Goal: Task Accomplishment & Management: Manage account settings

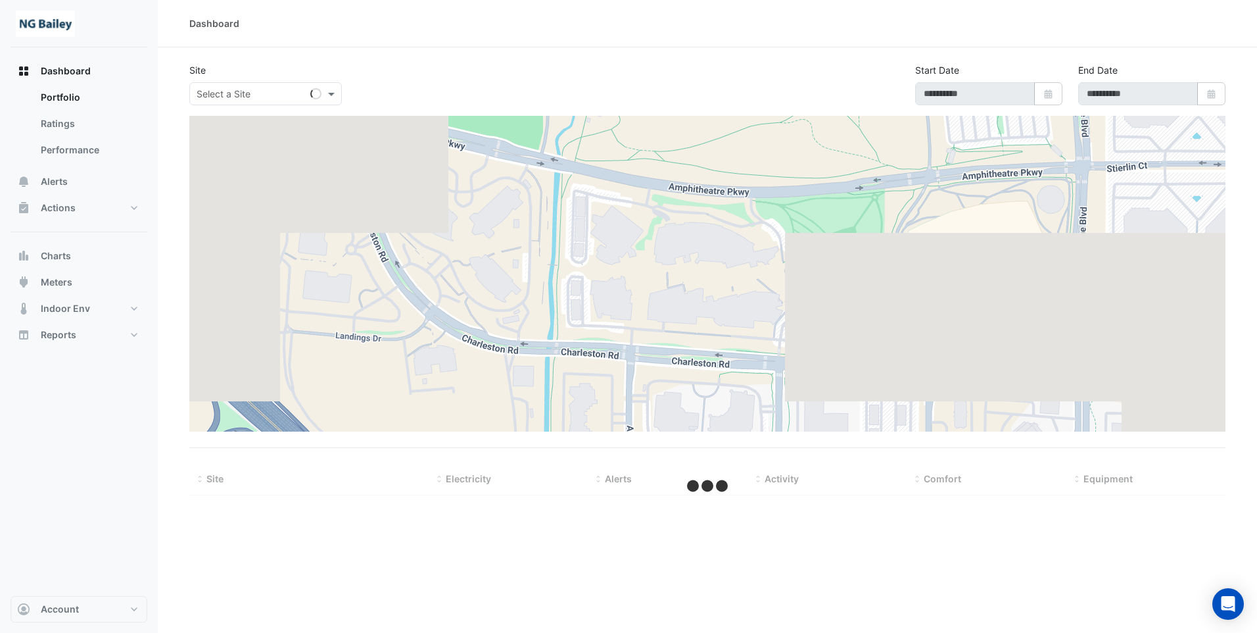
type input "**********"
select select "**"
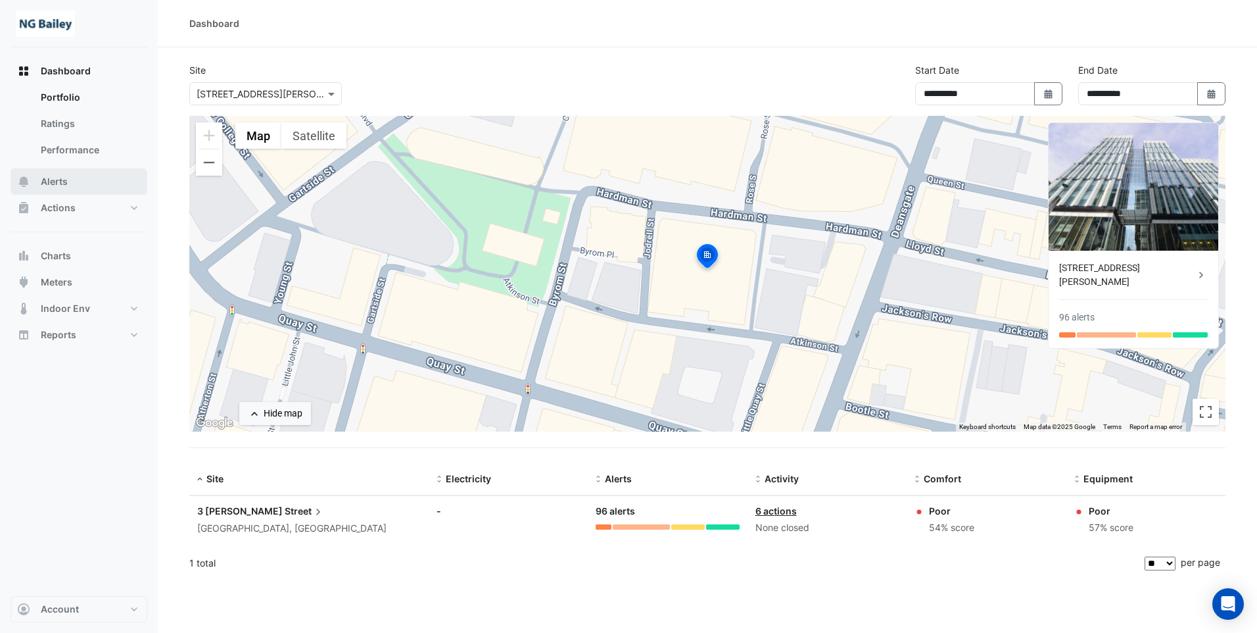
click at [57, 182] on span "Alerts" at bounding box center [54, 181] width 27 height 13
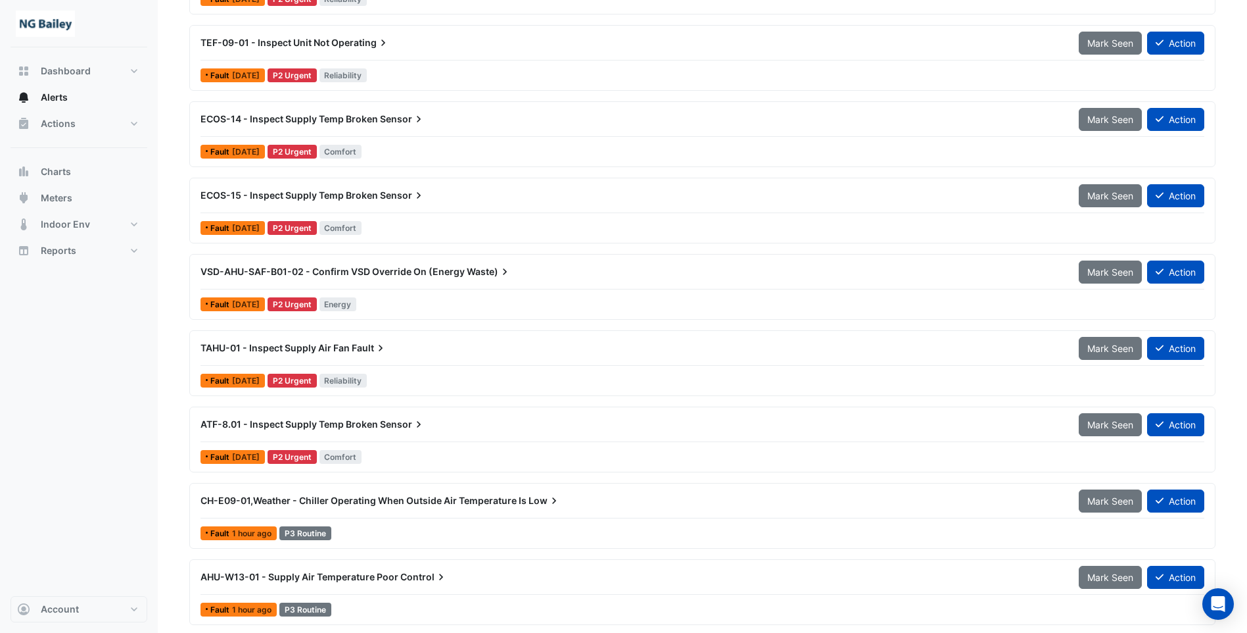
scroll to position [2038, 0]
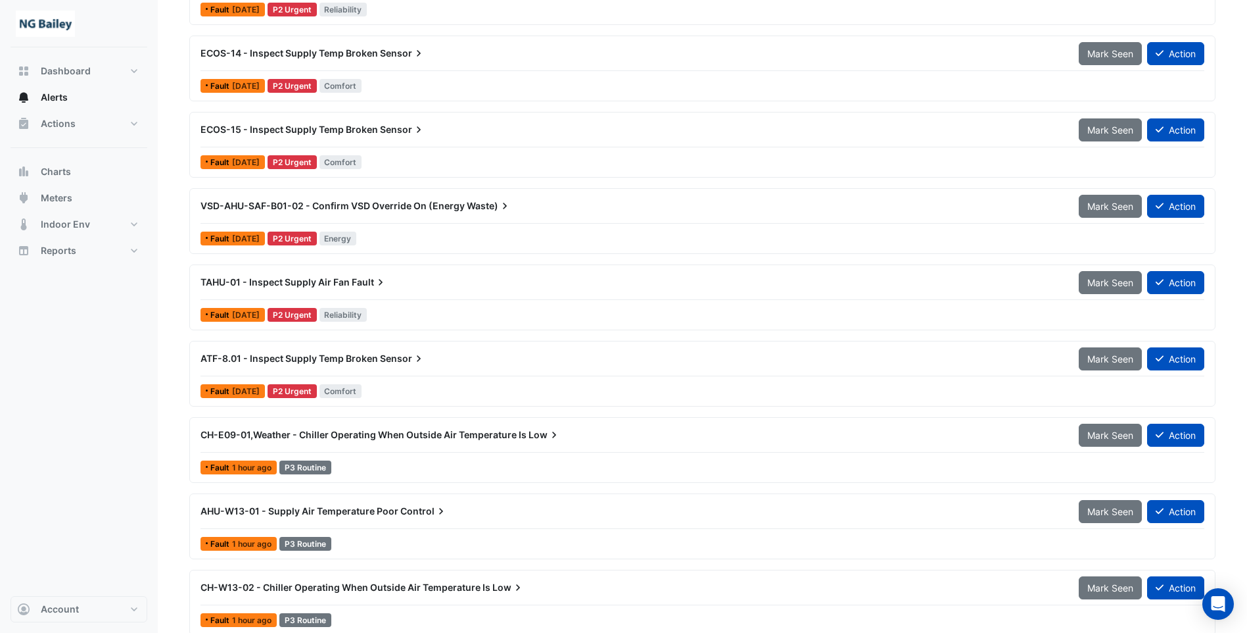
click at [375, 431] on span "CH-E09-01,Weather - Chiller Operating When Outside Air Temperature Is" at bounding box center [364, 434] width 326 height 11
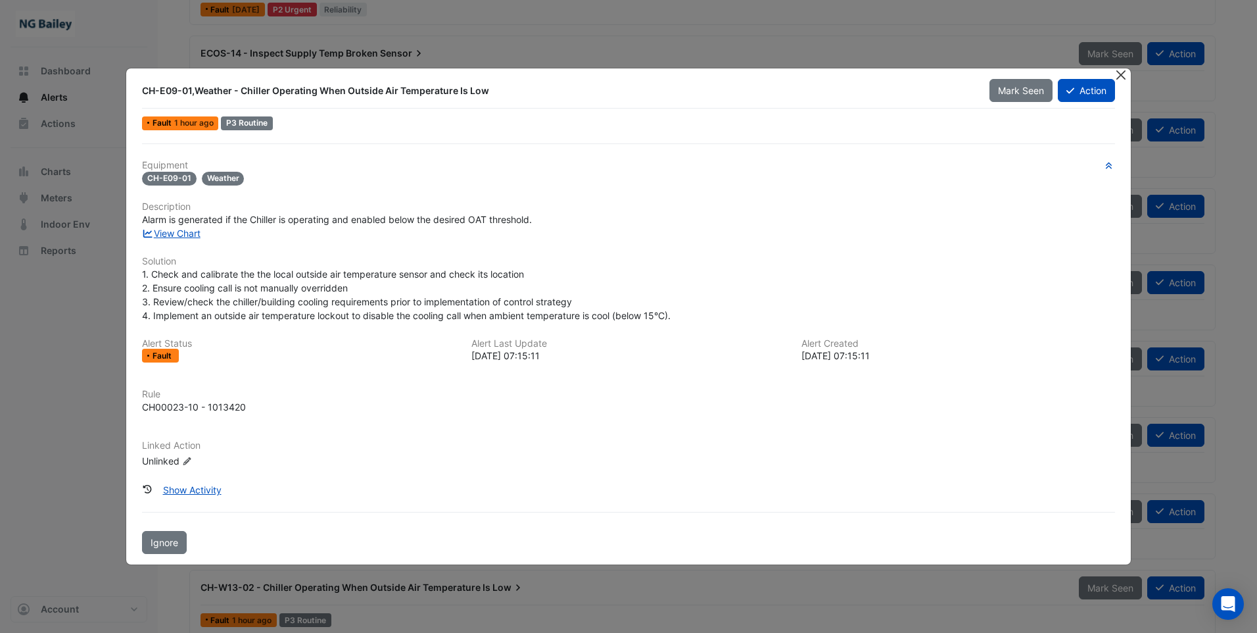
click at [1120, 77] on button "Close" at bounding box center [1121, 75] width 14 height 14
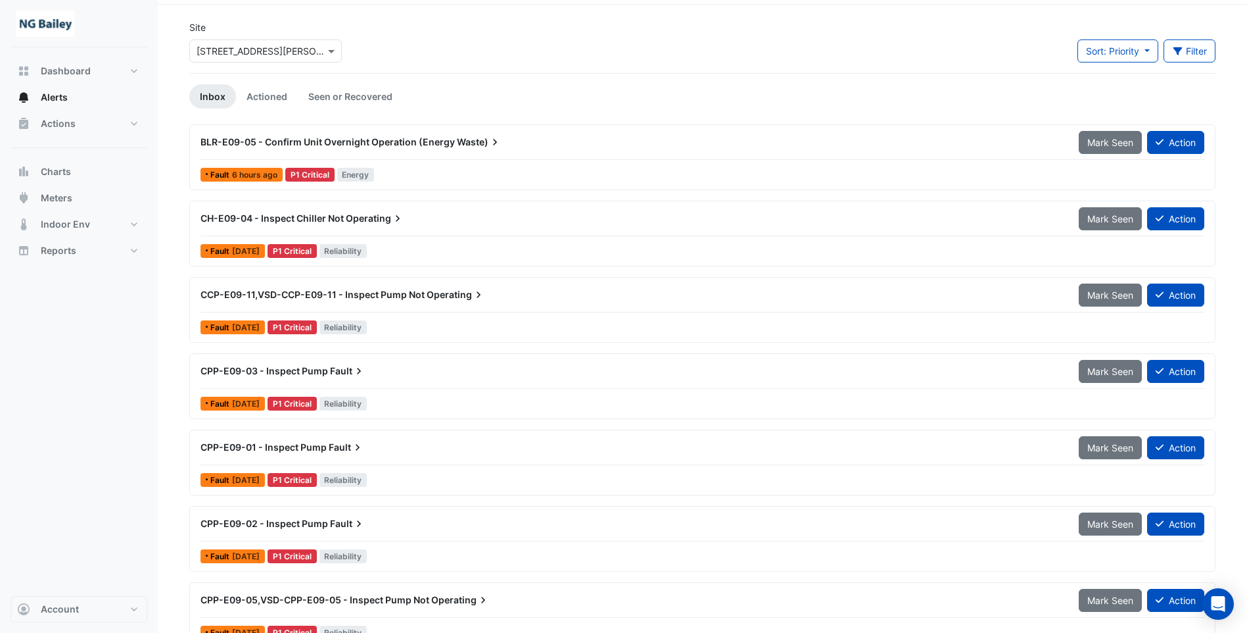
scroll to position [66, 0]
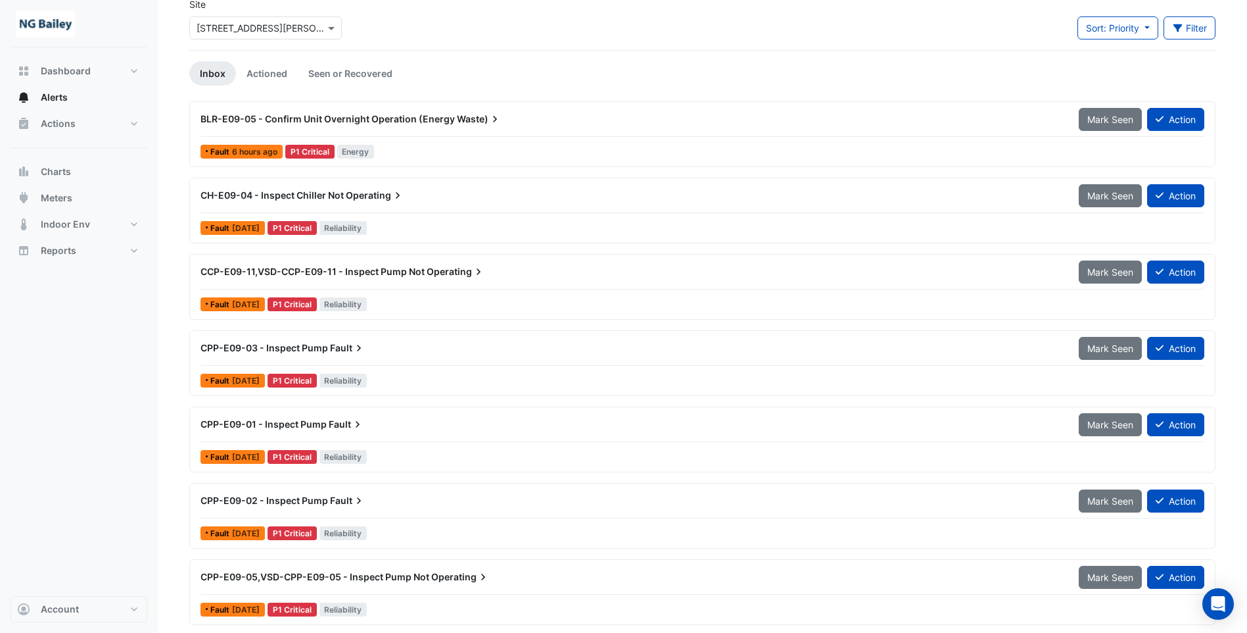
click at [347, 194] on span "Operating" at bounding box center [375, 195] width 59 height 13
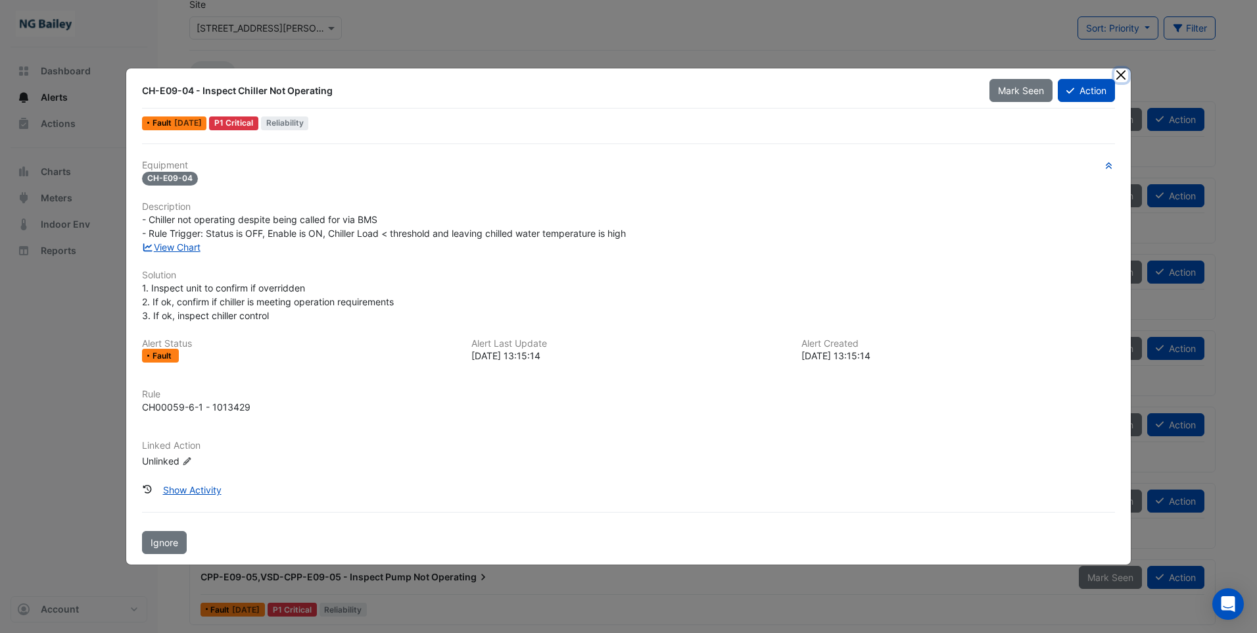
click at [1126, 77] on button "Close" at bounding box center [1121, 75] width 14 height 14
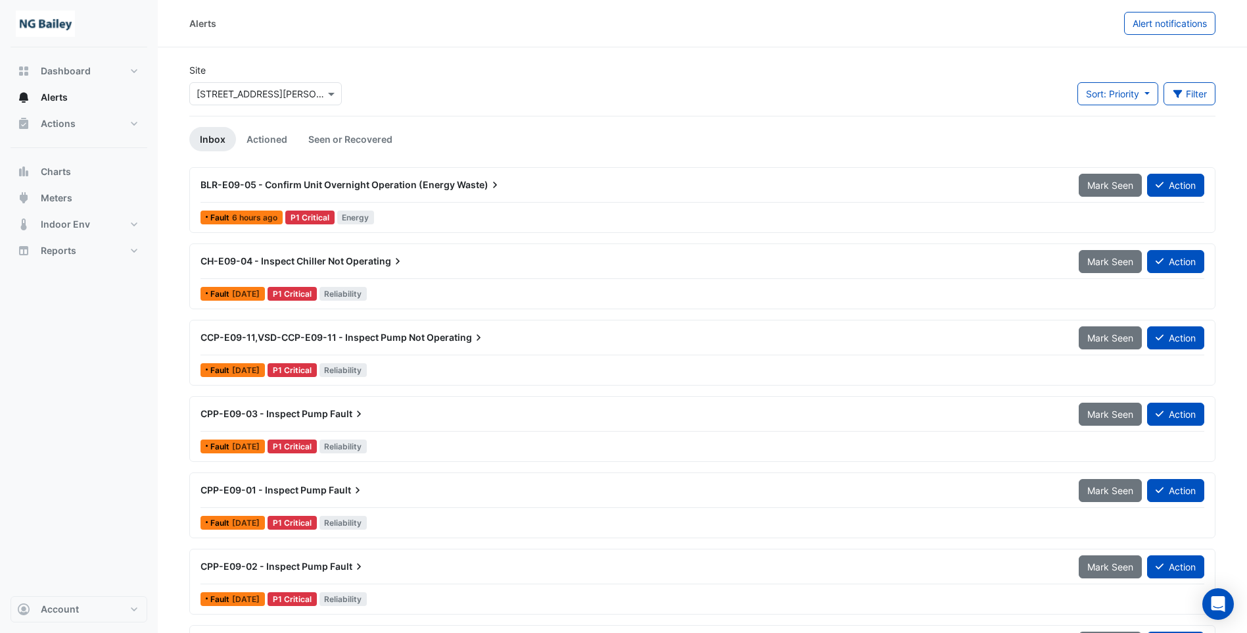
click at [428, 183] on span "BLR-E09-05 - Confirm Unit Overnight Operation (Energy" at bounding box center [328, 184] width 254 height 11
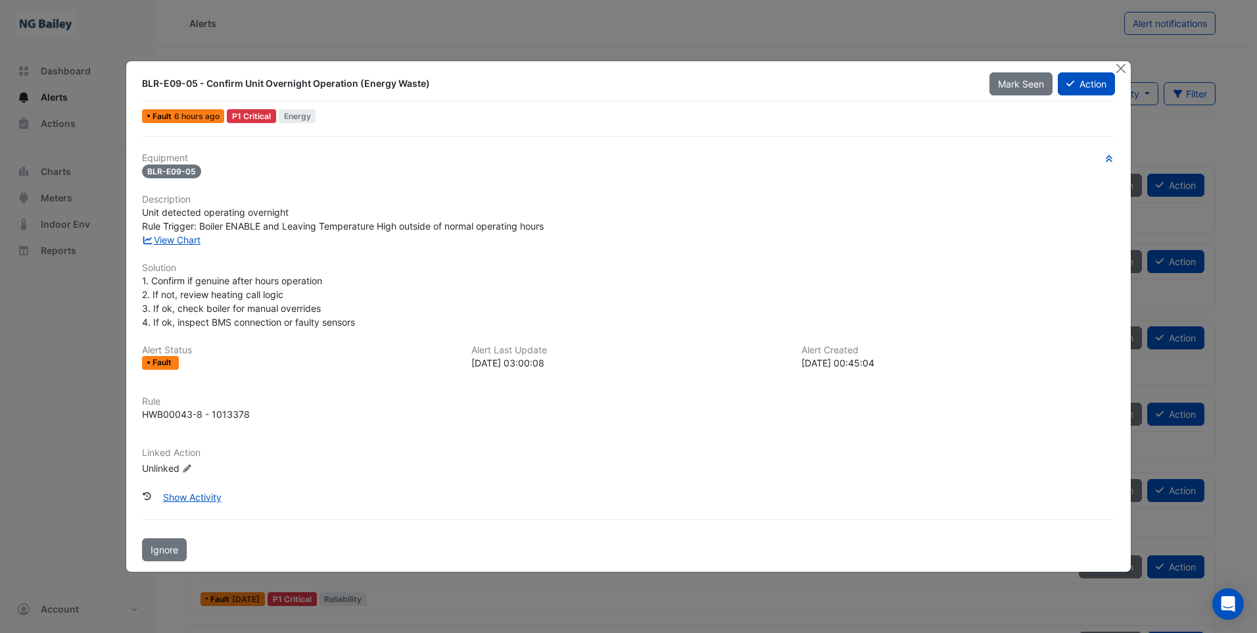
click at [431, 156] on h6 "Equipment" at bounding box center [628, 158] width 973 height 11
click at [354, 391] on div "Equipment BLR-E09-05 Description Unit detected operating overnight Rule Trigger…" at bounding box center [628, 319] width 973 height 333
click at [445, 385] on div "Equipment BLR-E09-05 Description Unit detected operating overnight Rule Trigger…" at bounding box center [628, 319] width 973 height 333
click at [1085, 76] on button "Action" at bounding box center [1086, 83] width 57 height 23
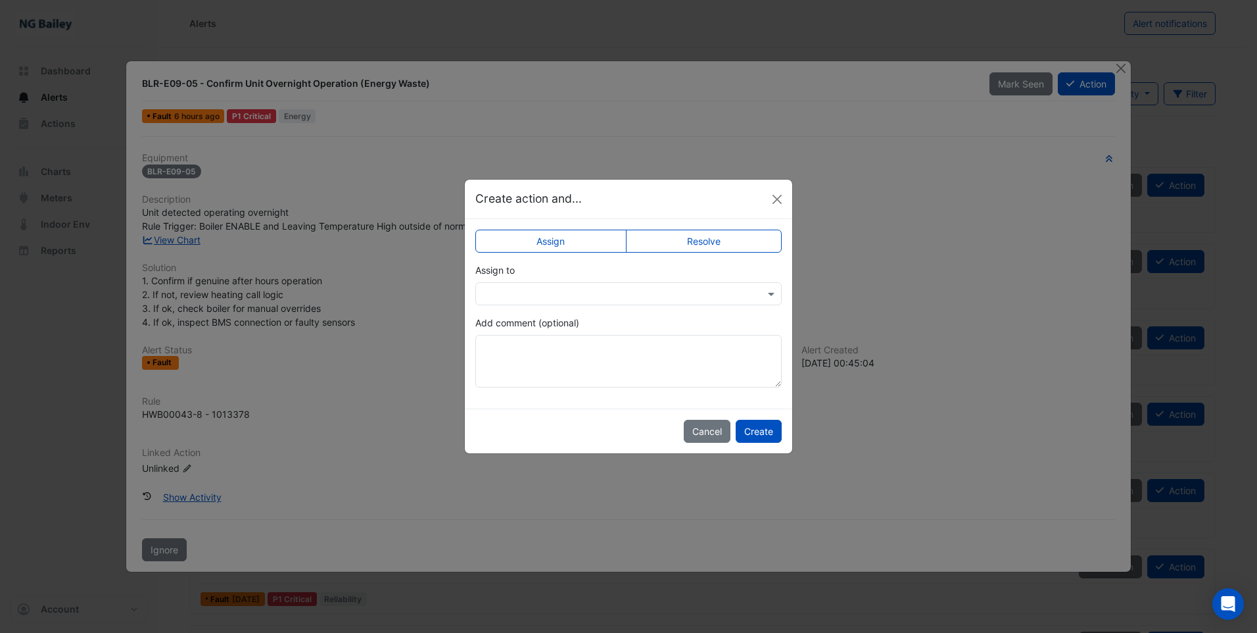
click at [564, 297] on input "text" at bounding box center [616, 294] width 266 height 14
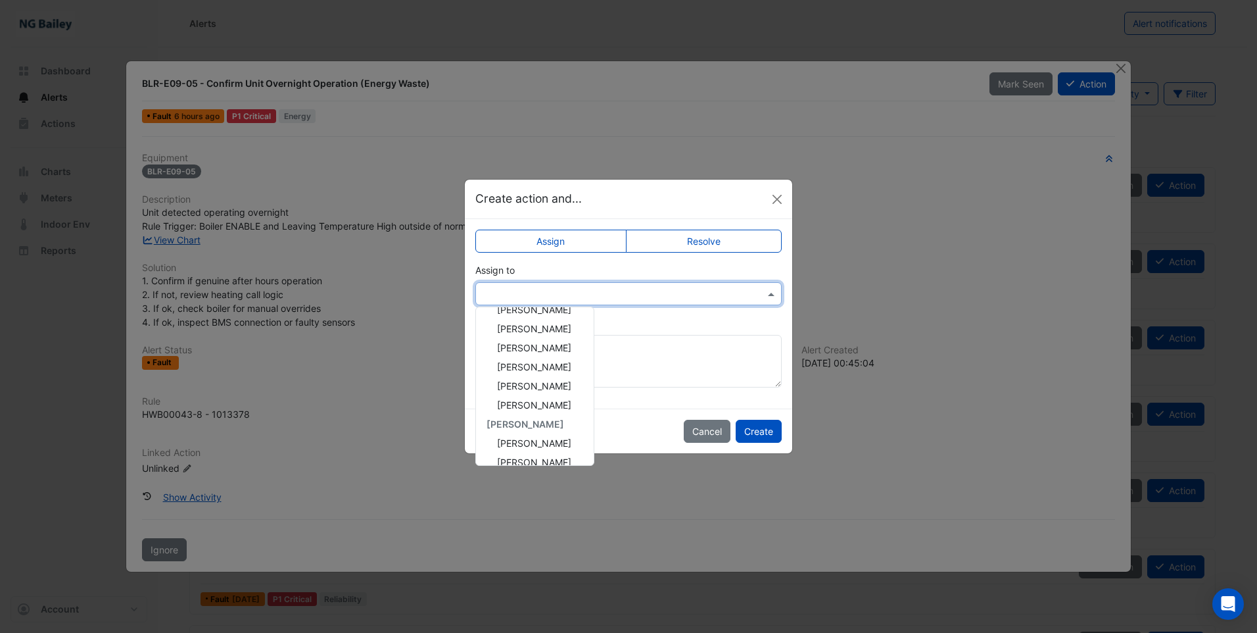
scroll to position [158, 0]
click at [535, 446] on span "Roy Warburton" at bounding box center [534, 449] width 74 height 11
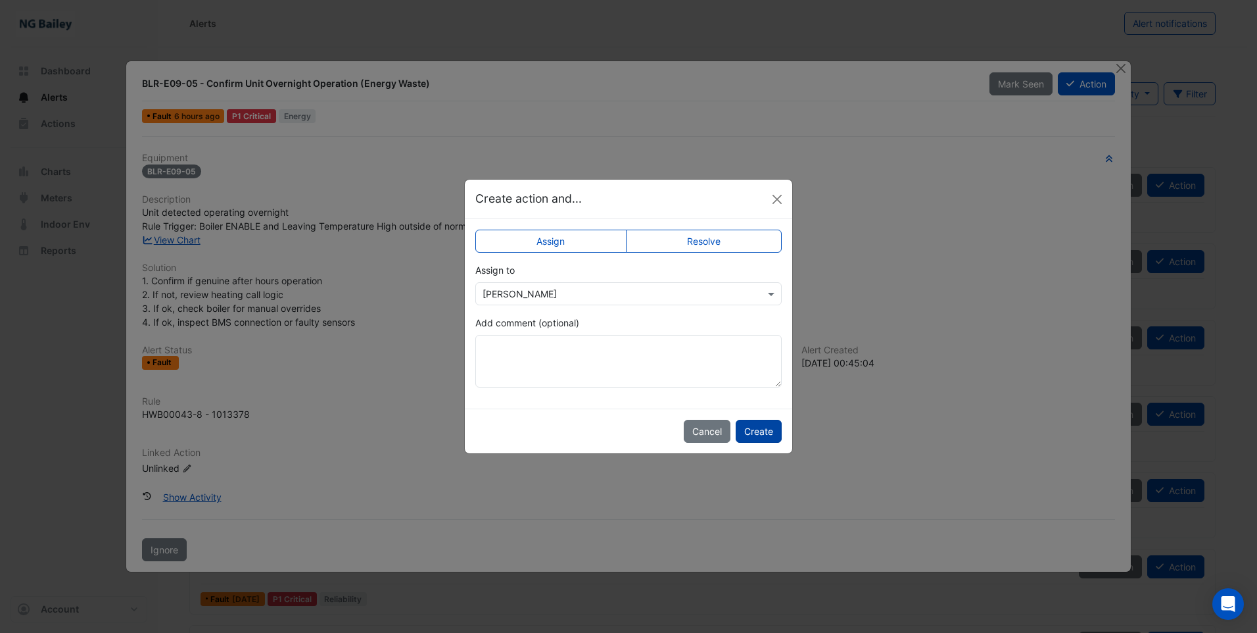
click at [764, 431] on button "Create" at bounding box center [759, 430] width 46 height 23
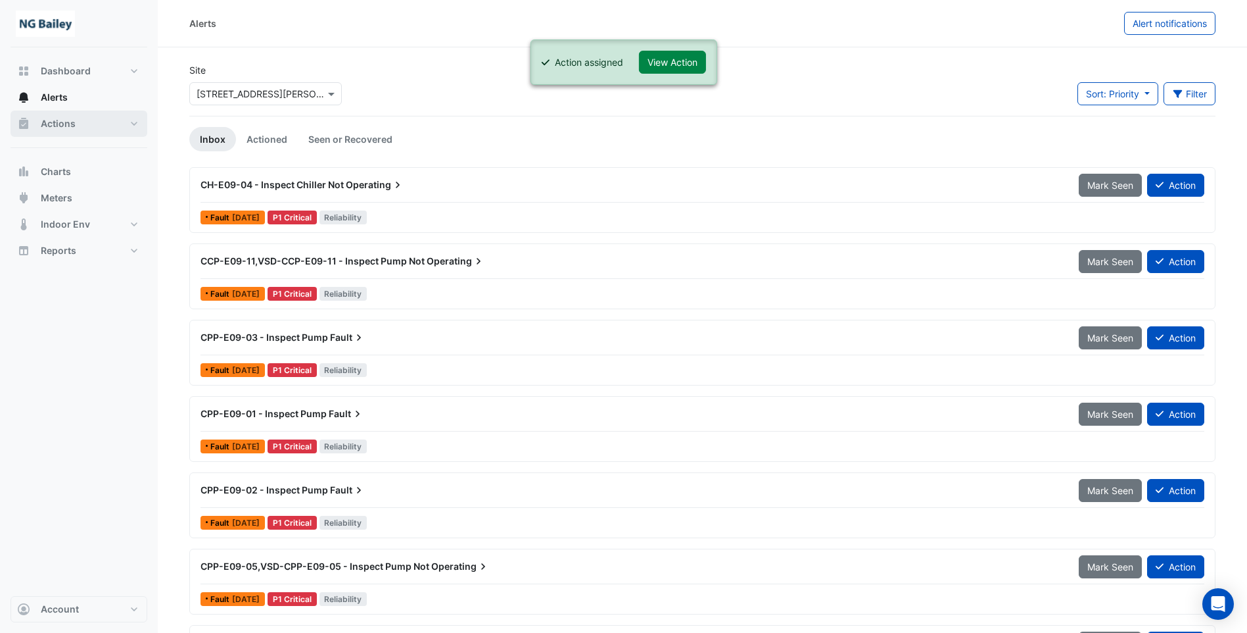
click at [57, 127] on span "Actions" at bounding box center [58, 123] width 35 height 13
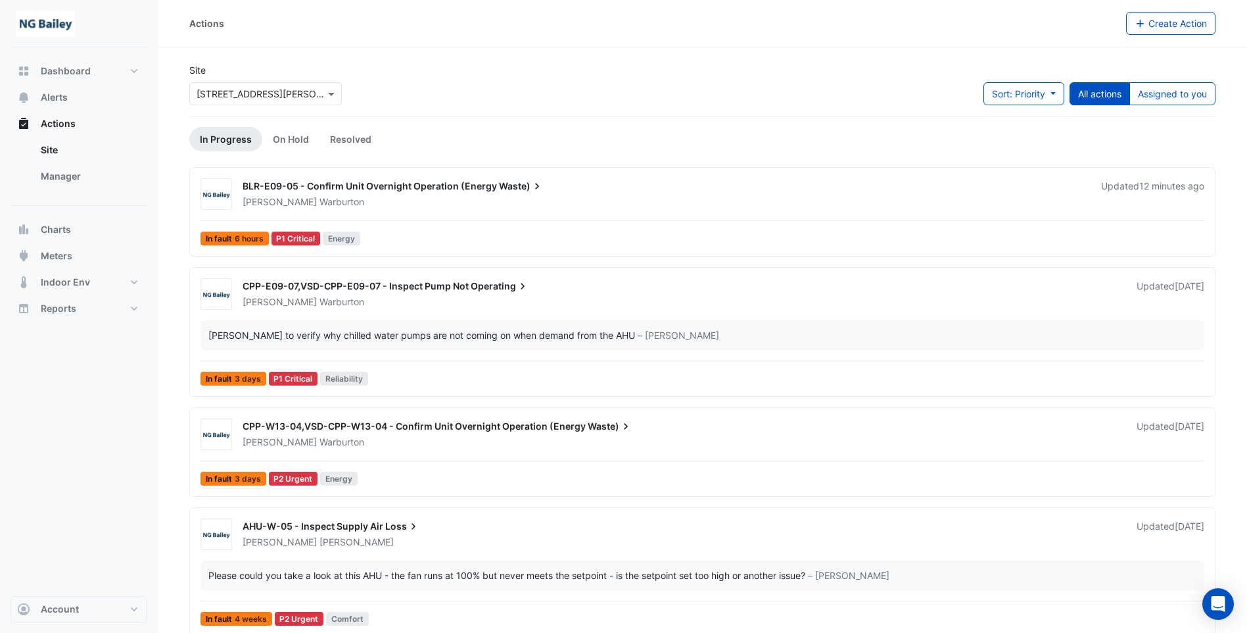
click at [506, 190] on span "Waste)" at bounding box center [521, 186] width 45 height 13
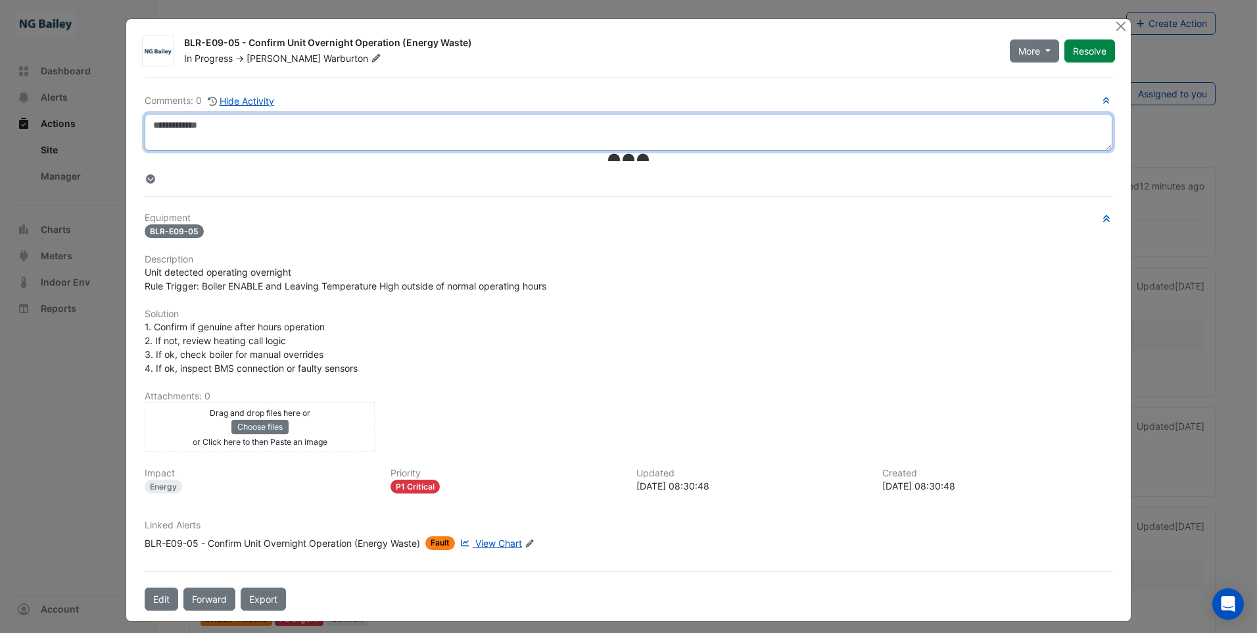
click at [222, 130] on textarea at bounding box center [629, 132] width 968 height 37
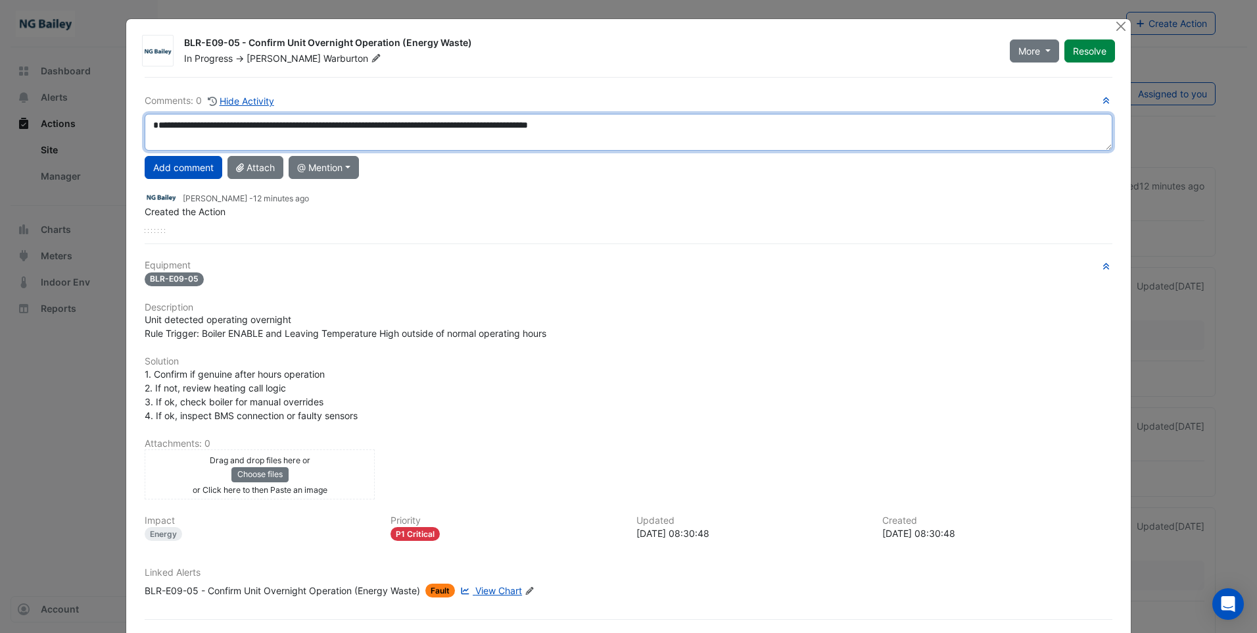
click at [610, 124] on textarea "**********" at bounding box center [629, 132] width 968 height 37
click at [669, 127] on textarea "**********" at bounding box center [629, 132] width 968 height 37
drag, startPoint x: 164, startPoint y: 127, endPoint x: 161, endPoint y: 135, distance: 8.9
click at [161, 135] on textarea "**********" at bounding box center [629, 132] width 968 height 37
drag, startPoint x: 156, startPoint y: 126, endPoint x: 206, endPoint y: 124, distance: 50.0
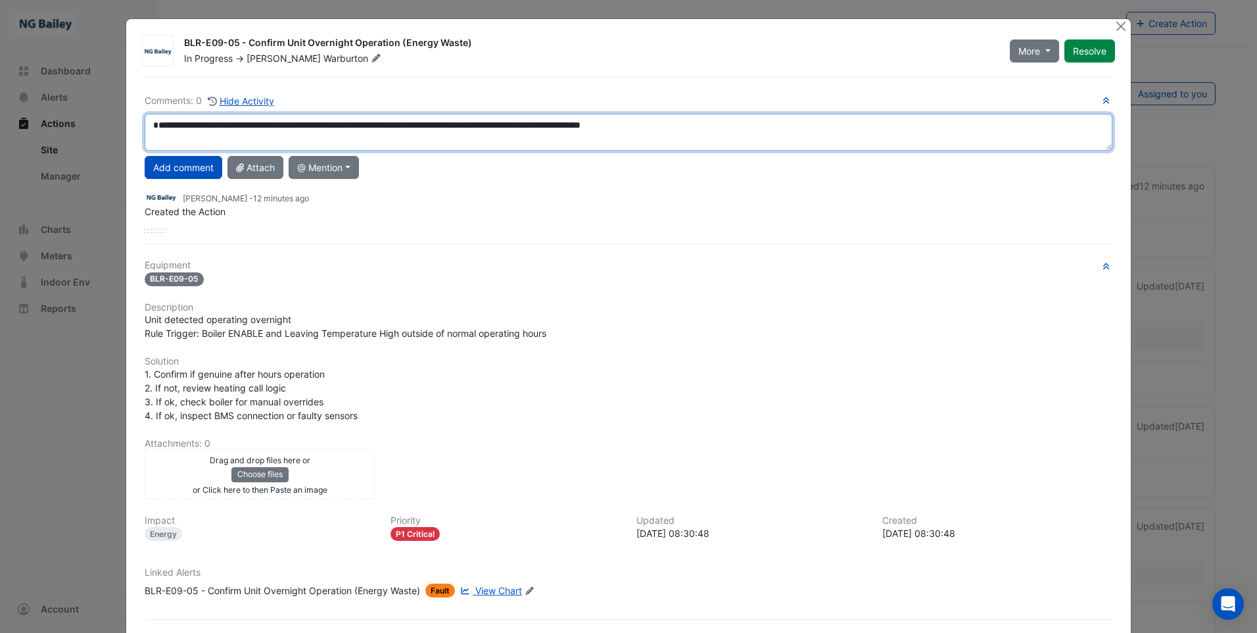
click at [162, 125] on textarea "**********" at bounding box center [629, 132] width 968 height 37
type textarea "**********"
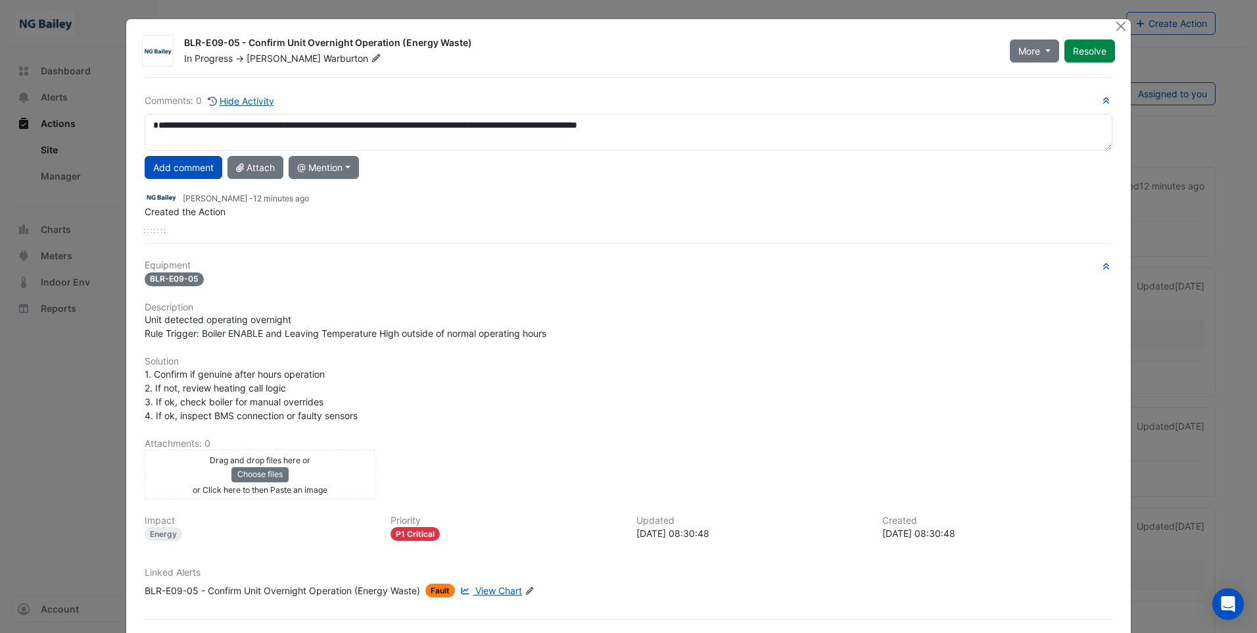
drag, startPoint x: 180, startPoint y: 42, endPoint x: 466, endPoint y: 40, distance: 286.0
click at [466, 40] on div "BLR-E09-05 - Confirm Unit Overnight Operation (Energy Waste)" at bounding box center [589, 44] width 810 height 16
drag, startPoint x: 466, startPoint y: 40, endPoint x: 424, endPoint y: 41, distance: 41.4
copy div "BLR-E09-05 - Confirm Unit Overnight Operation (Energy Waste)"
click at [502, 231] on div at bounding box center [629, 231] width 968 height 4
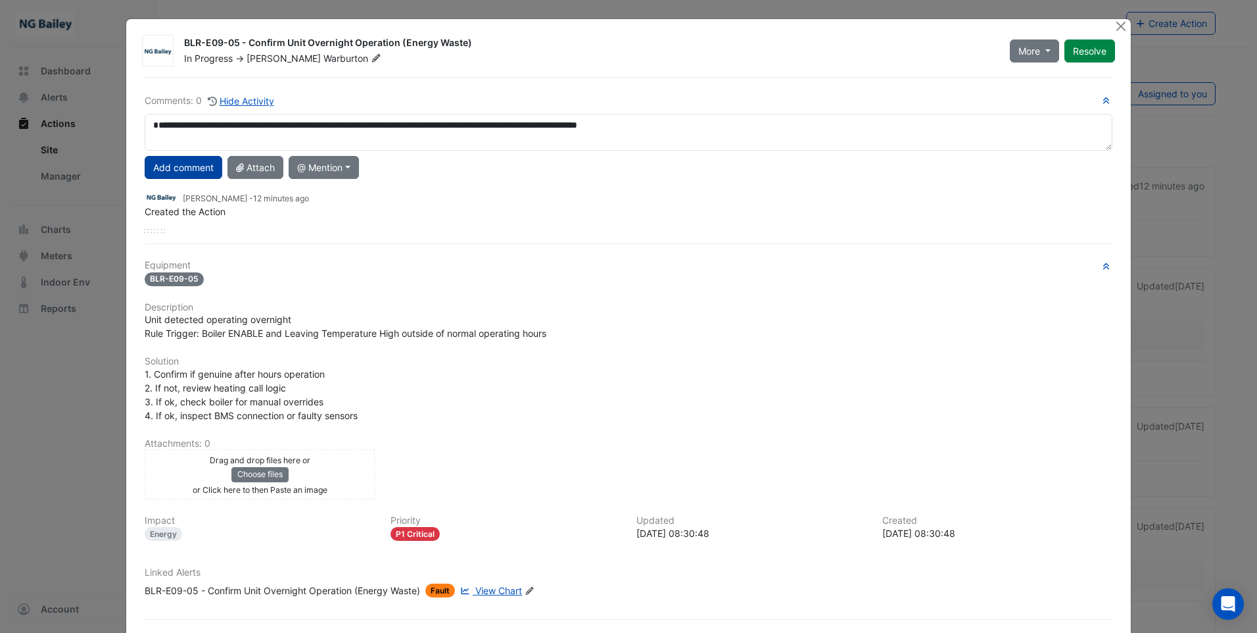
click at [185, 166] on button "Add comment" at bounding box center [184, 167] width 78 height 23
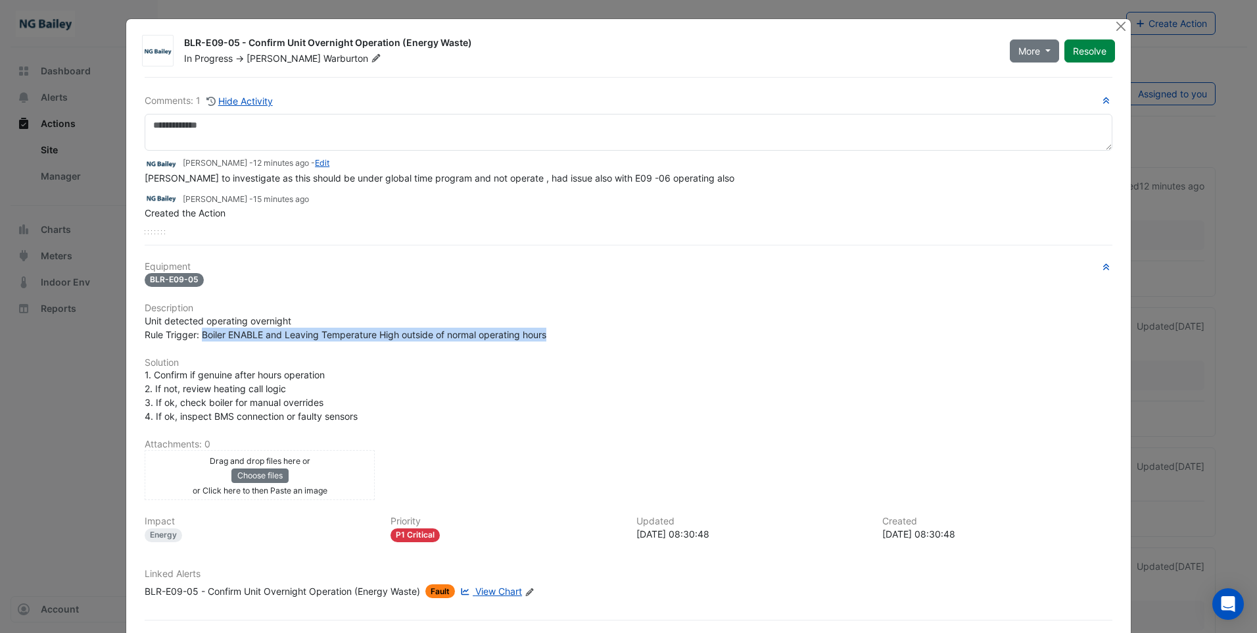
drag, startPoint x: 200, startPoint y: 337, endPoint x: 548, endPoint y: 334, distance: 347.8
click at [548, 334] on div "Unit detected operating overnight Rule Trigger: Boiler ENABLE and Leaving Tempe…" at bounding box center [629, 328] width 968 height 28
drag, startPoint x: 548, startPoint y: 334, endPoint x: 532, endPoint y: 335, distance: 15.8
copy span "Boiler ENABLE and Leaving Temperature High outside of normal operating hours"
click at [1120, 29] on button "Close" at bounding box center [1121, 26] width 14 height 14
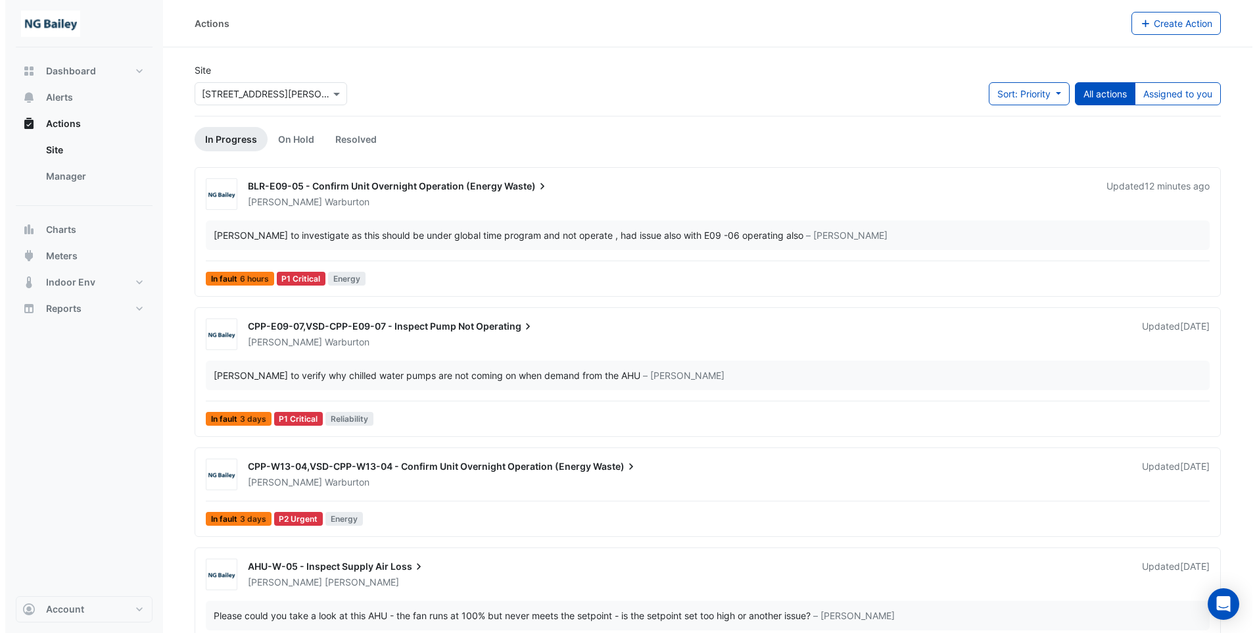
scroll to position [66, 0]
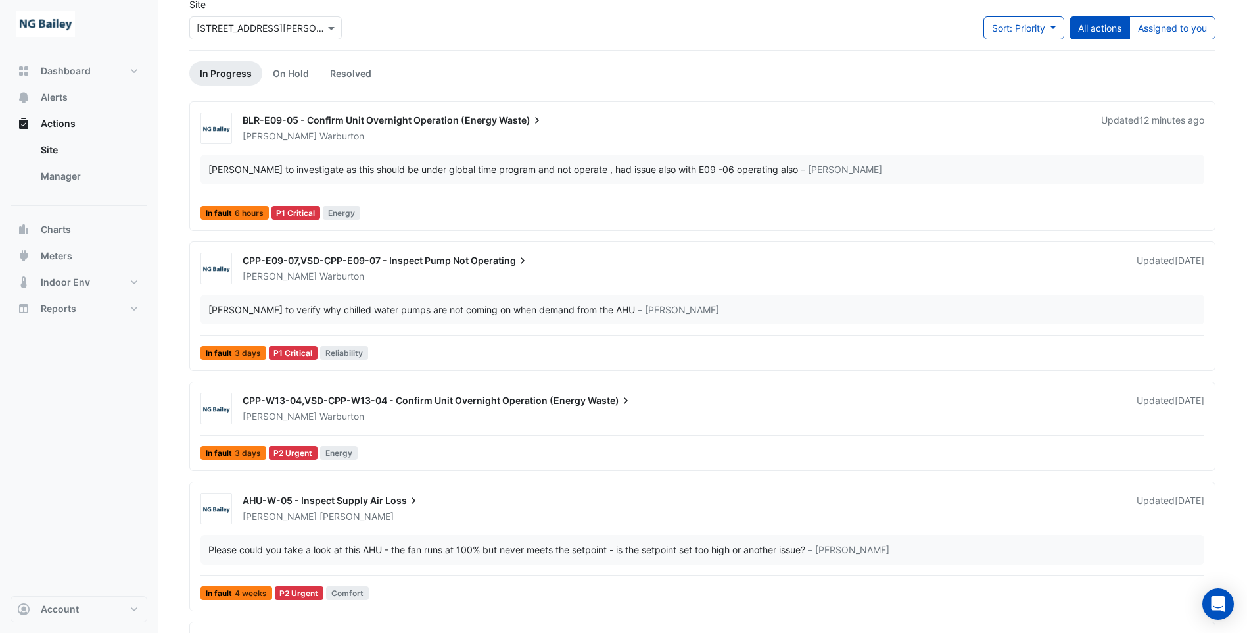
click at [533, 399] on span "CPP-W13-04,VSD-CPP-W13-04 - Confirm Unit Overnight Operation (Energy" at bounding box center [414, 400] width 343 height 11
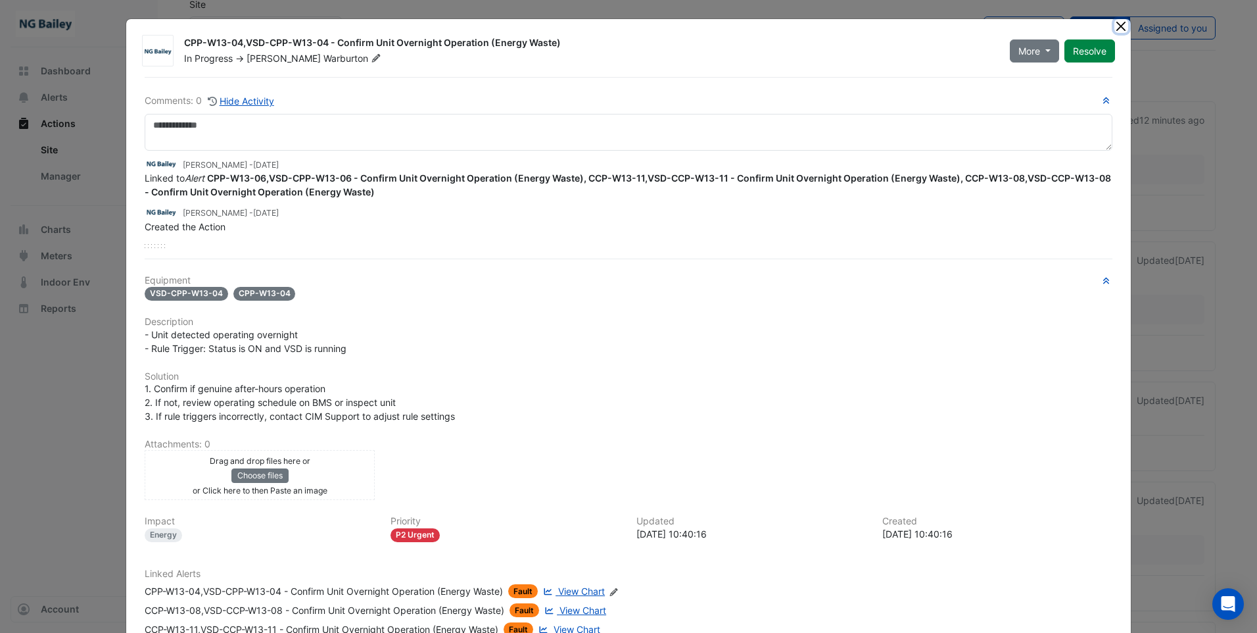
scroll to position [112, 0]
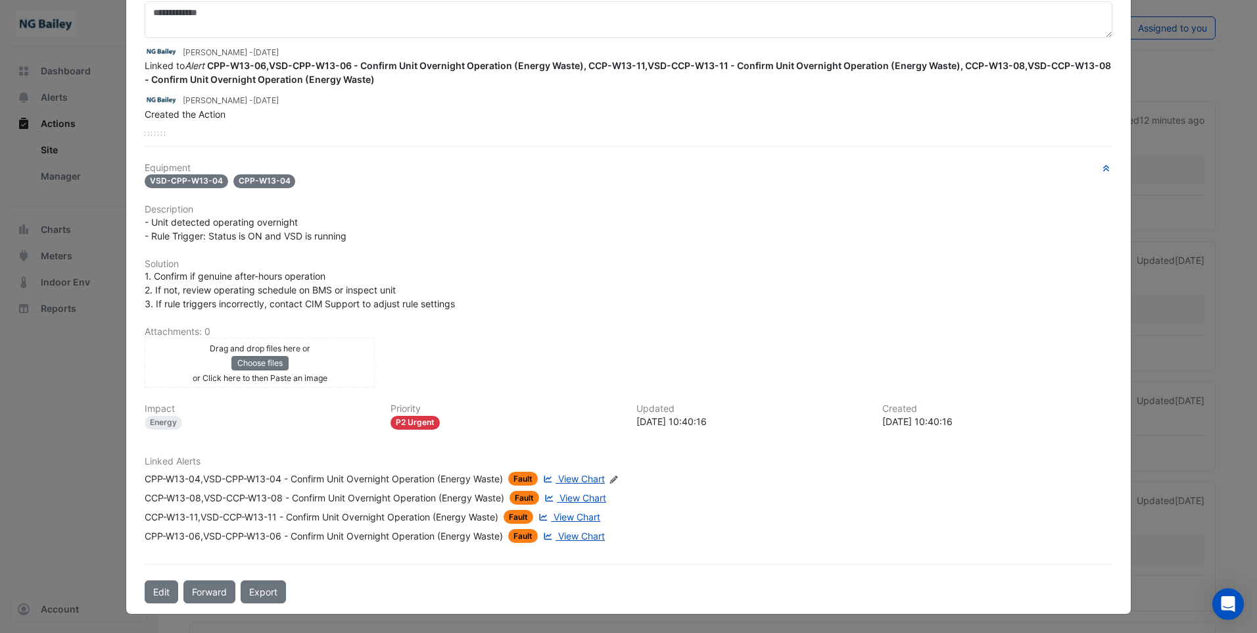
click at [406, 497] on div "CCP-W13-08,VSD-CCP-W13-08 - Confirm Unit Overnight Operation (Energy Waste)" at bounding box center [325, 498] width 360 height 14
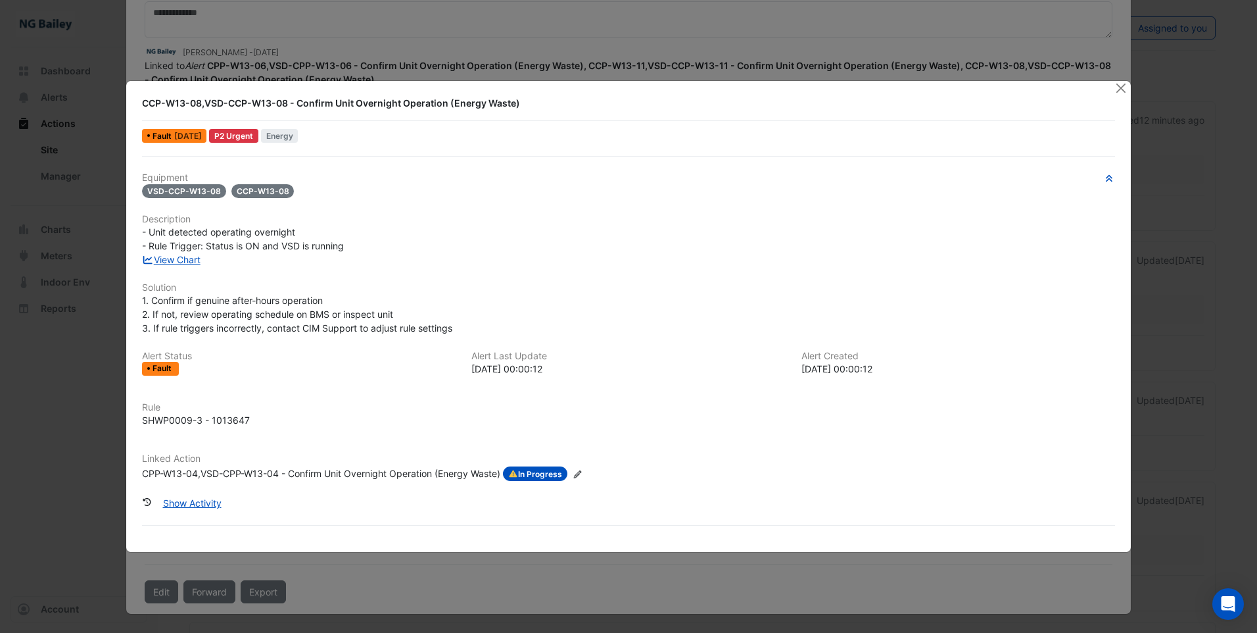
click at [581, 475] on icon "Edit Linked Action" at bounding box center [578, 474] width 10 height 8
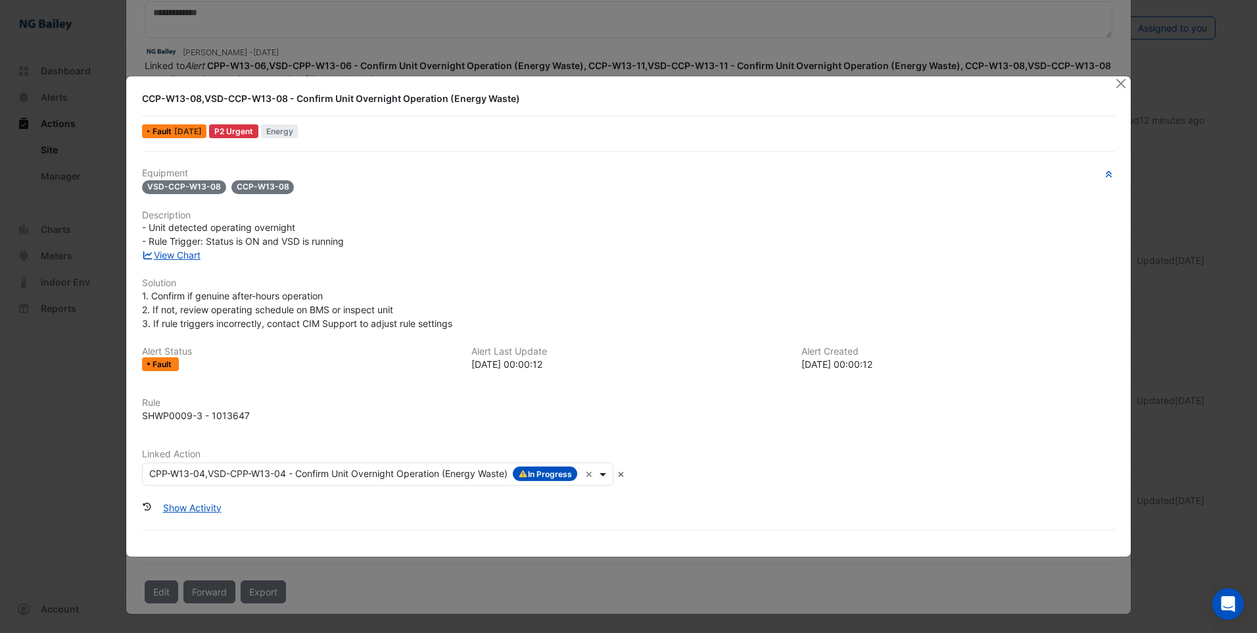
click at [604, 473] on span at bounding box center [604, 474] width 16 height 14
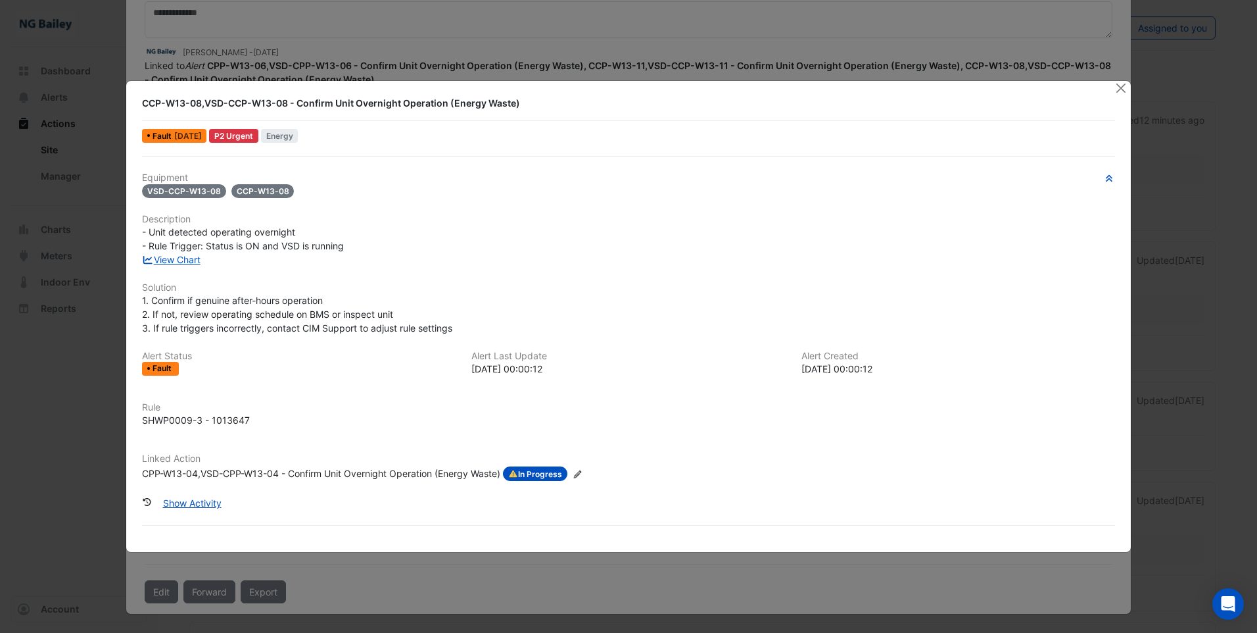
click at [580, 474] on icon "Edit Linked Action" at bounding box center [578, 474] width 10 height 8
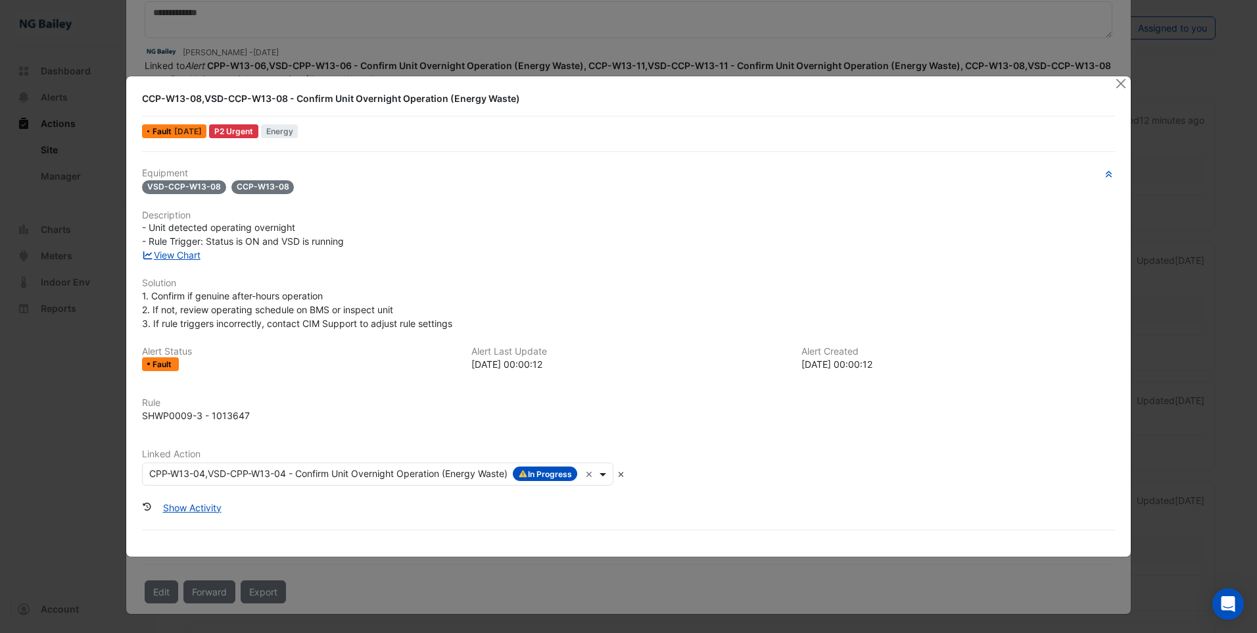
click at [612, 476] on span at bounding box center [604, 474] width 16 height 14
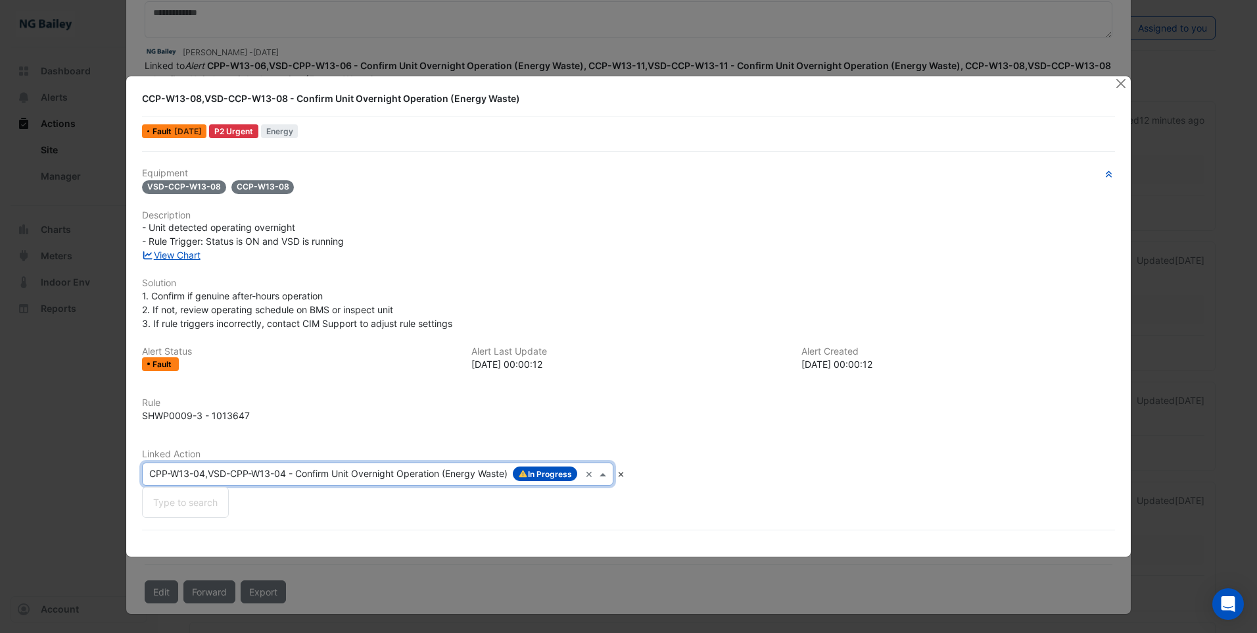
click at [748, 365] on div "2025-09-09 00:00:12" at bounding box center [628, 364] width 314 height 14
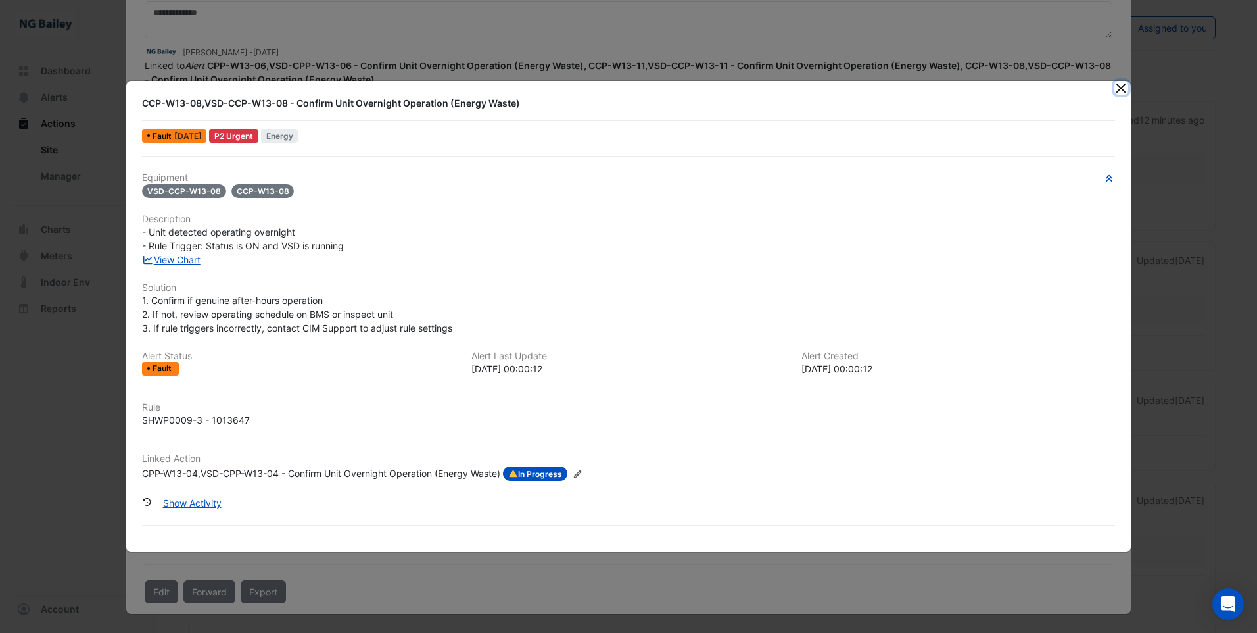
click at [1120, 87] on button "Close" at bounding box center [1121, 88] width 14 height 14
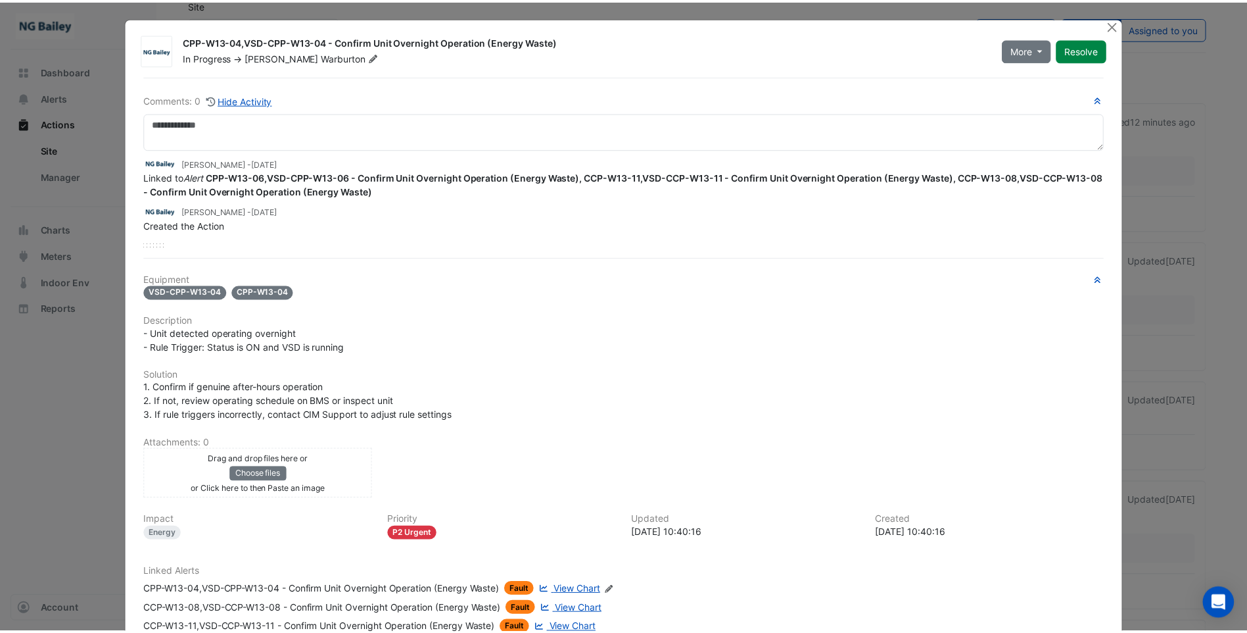
scroll to position [0, 0]
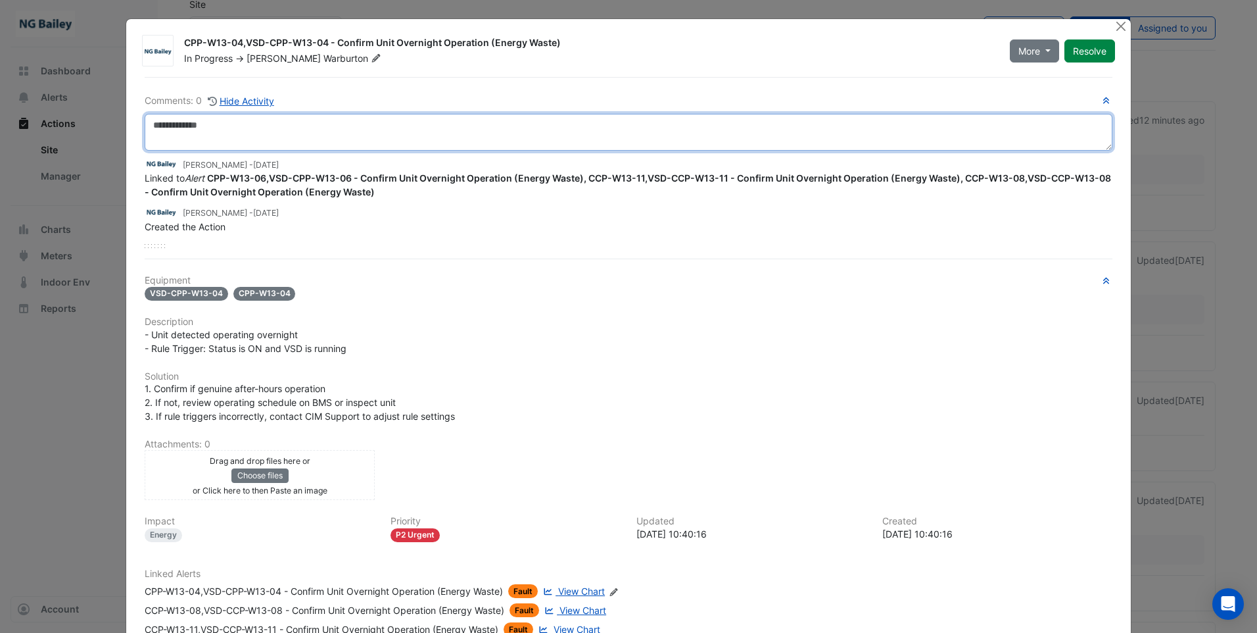
click at [249, 129] on textarea at bounding box center [629, 132] width 968 height 37
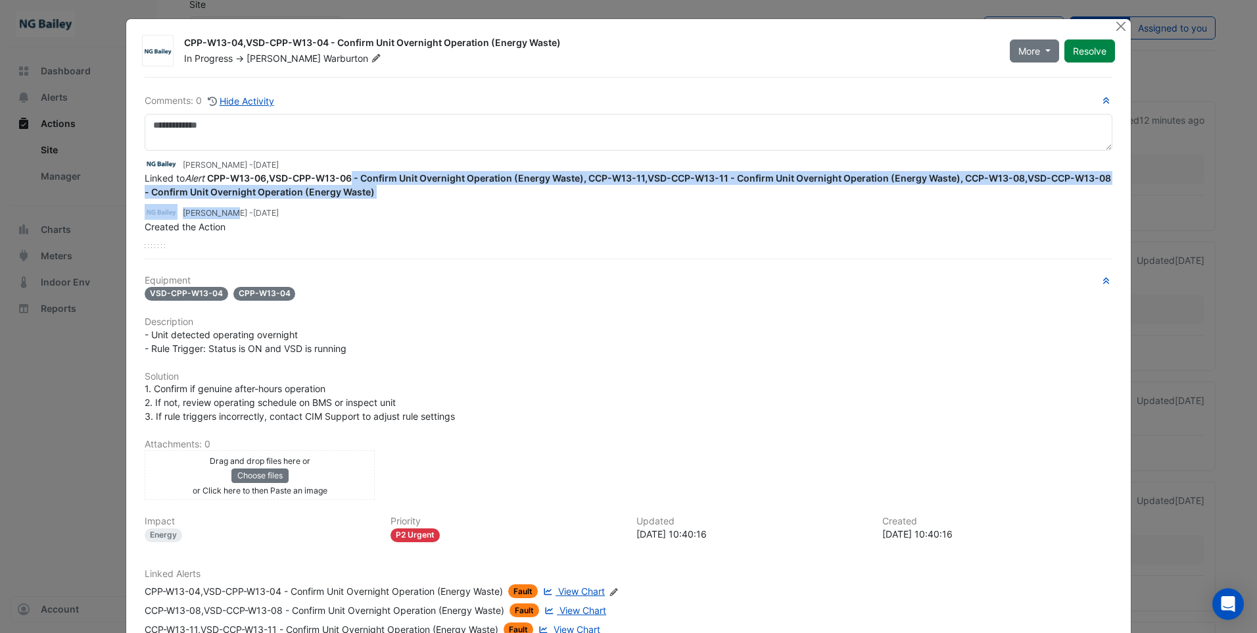
drag, startPoint x: 348, startPoint y: 208, endPoint x: 196, endPoint y: 218, distance: 152.2
click at [196, 218] on app-view-ticket-activity "Roy Warburton - 2 days ago Linked to Alert CPP-W13-06,VSD-CPP-W13-06 - Confirm …" at bounding box center [629, 195] width 968 height 78
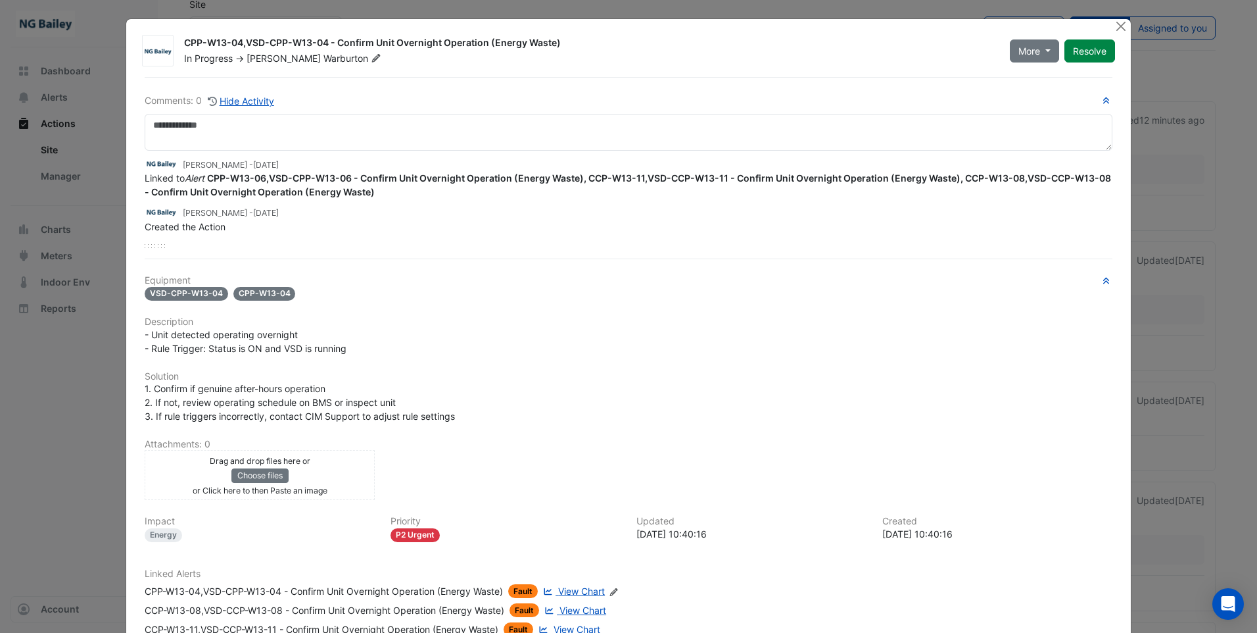
drag, startPoint x: 196, startPoint y: 218, endPoint x: 364, endPoint y: 239, distance: 169.6
click at [364, 239] on div "Roy Warburton - 2 days ago Linked to Alert CPP-W13-06,VSD-CPP-W13-06 - Confirm …" at bounding box center [629, 199] width 968 height 97
drag, startPoint x: 350, startPoint y: 174, endPoint x: 207, endPoint y: 178, distance: 143.4
click at [207, 178] on strong "CPP-W13-06,VSD-CPP-W13-06 - Confirm Unit Overnight Operation (Energy Waste), CC…" at bounding box center [628, 184] width 967 height 25
copy strong "CPP-W13-06,VSD-CPP-W13-06"
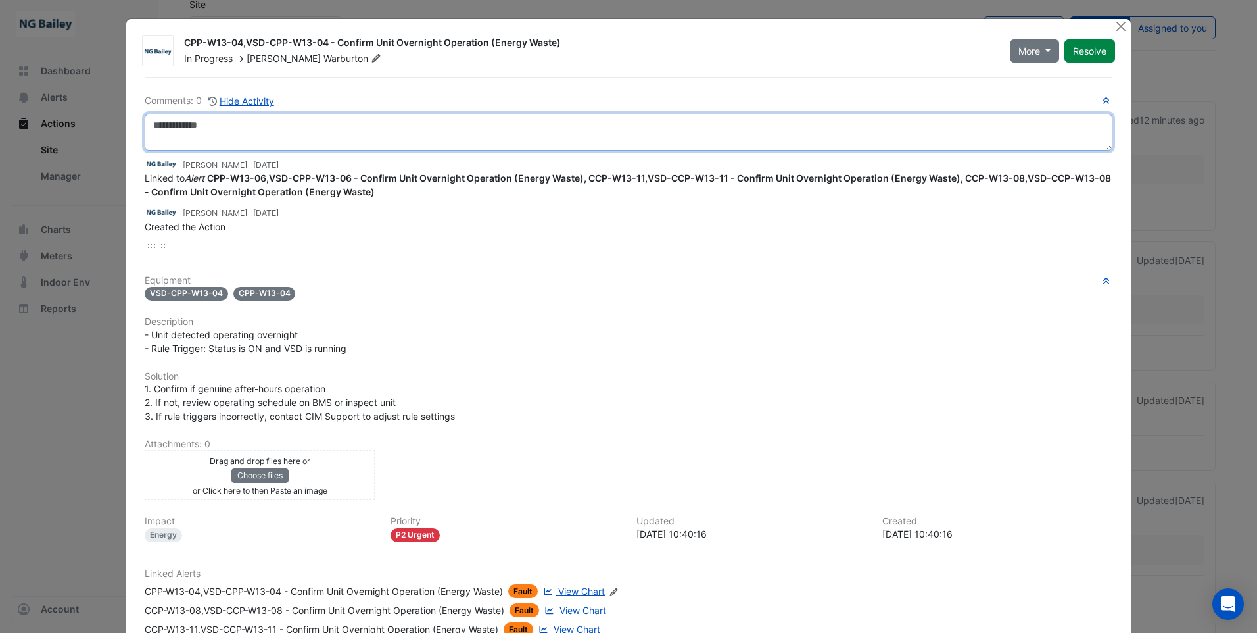
click at [202, 127] on textarea at bounding box center [629, 132] width 968 height 37
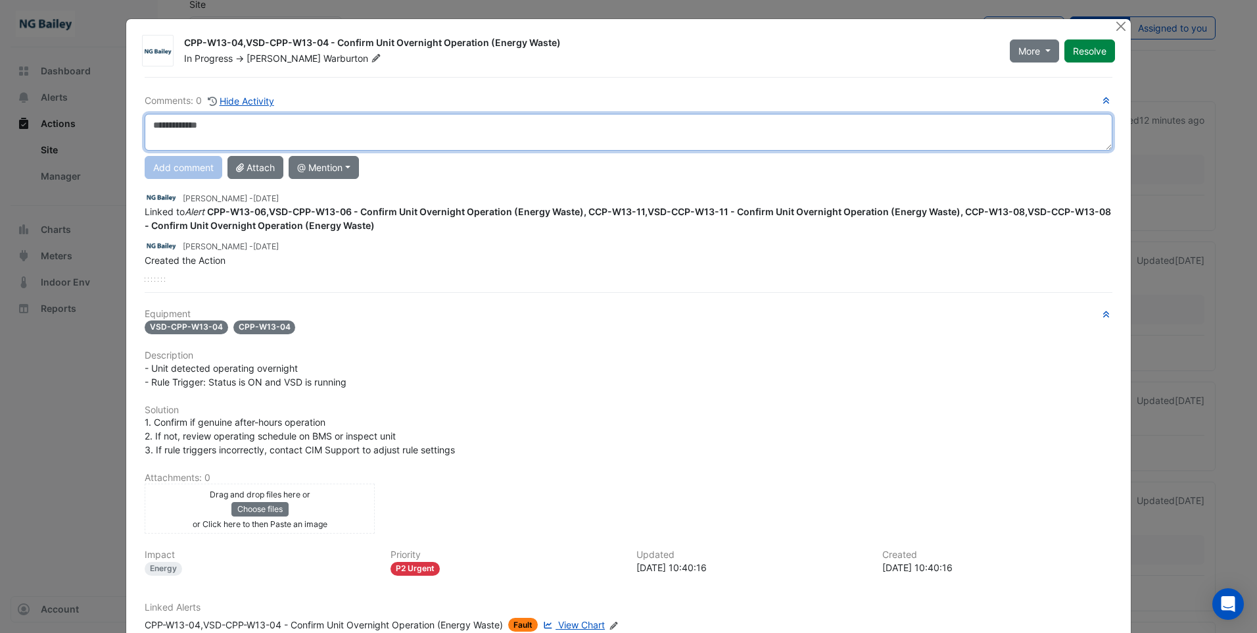
paste textarea "**********"
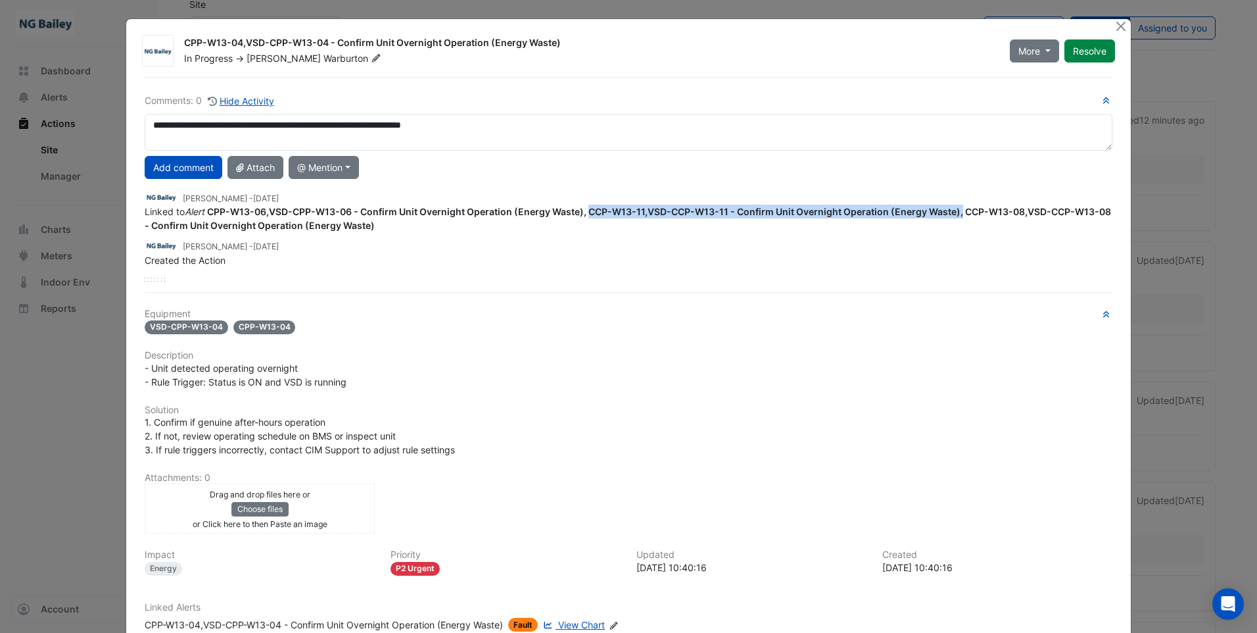
drag, startPoint x: 586, startPoint y: 210, endPoint x: 953, endPoint y: 211, distance: 366.2
click at [953, 211] on strong "CPP-W13-06,VSD-CPP-W13-06 - Confirm Unit Overnight Operation (Energy Waste), CC…" at bounding box center [628, 218] width 967 height 25
drag, startPoint x: 953, startPoint y: 211, endPoint x: 942, endPoint y: 214, distance: 11.7
copy strong "CCP-W13-11,VSD-CCP-W13-11 - Confirm Unit Overnight Operation (Energy Waste),"
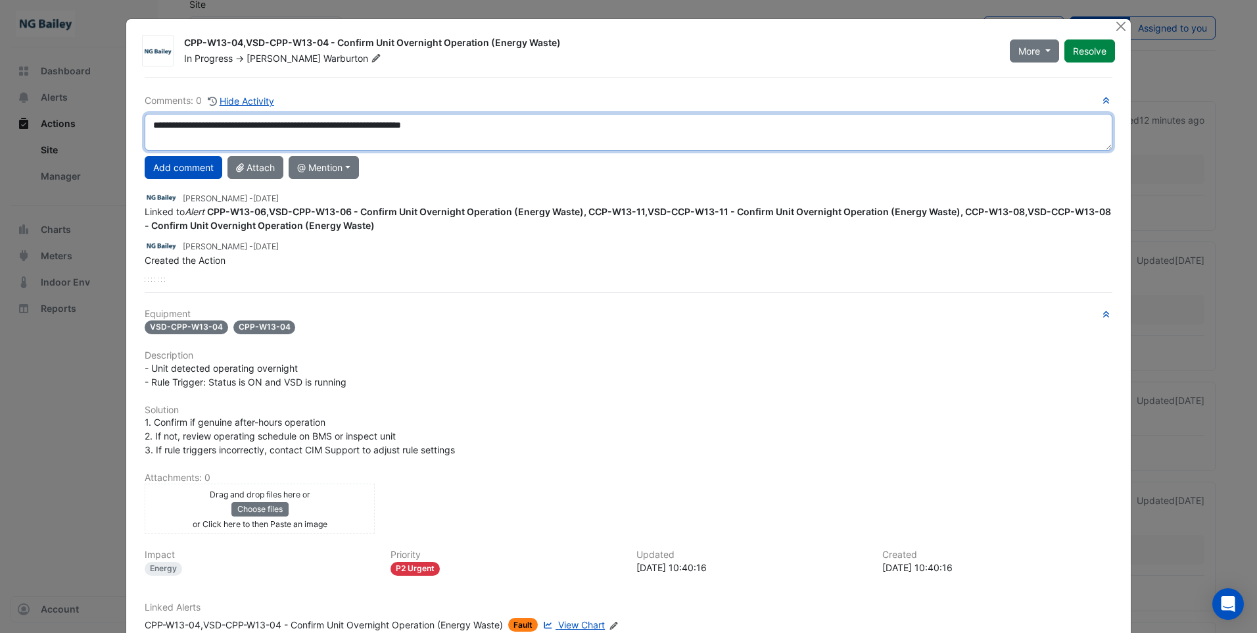
click at [540, 118] on textarea "**********" at bounding box center [629, 132] width 968 height 37
paste textarea "**********"
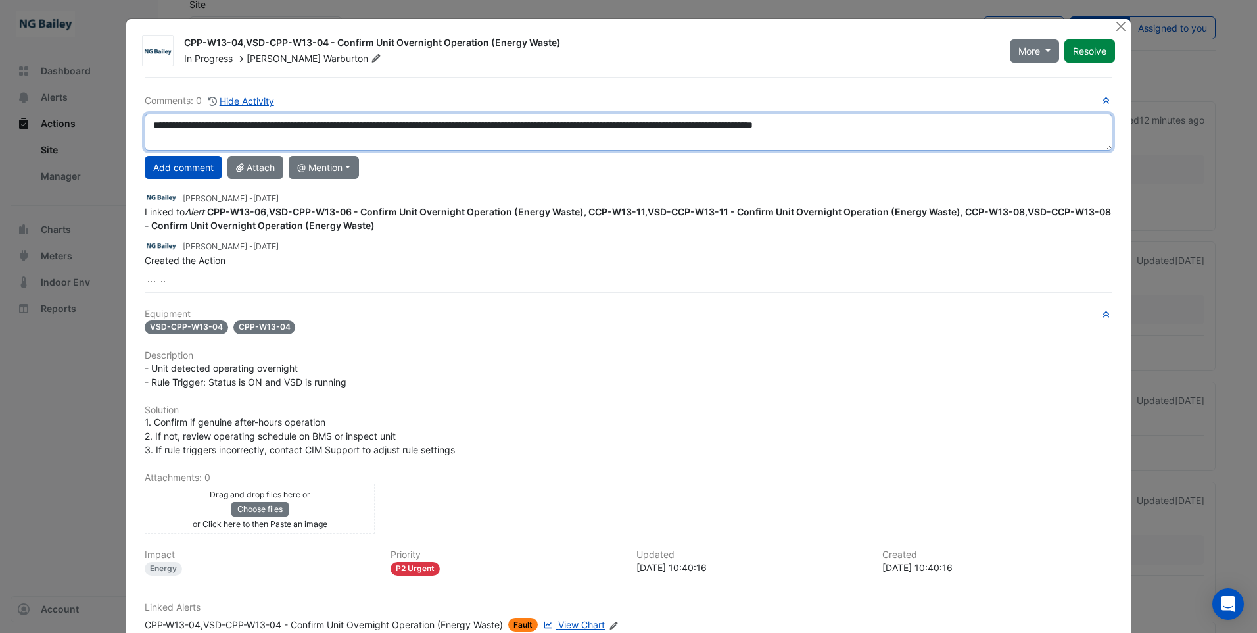
click at [906, 125] on textarea "**********" at bounding box center [629, 132] width 968 height 37
click at [1006, 124] on textarea "**********" at bounding box center [629, 132] width 968 height 37
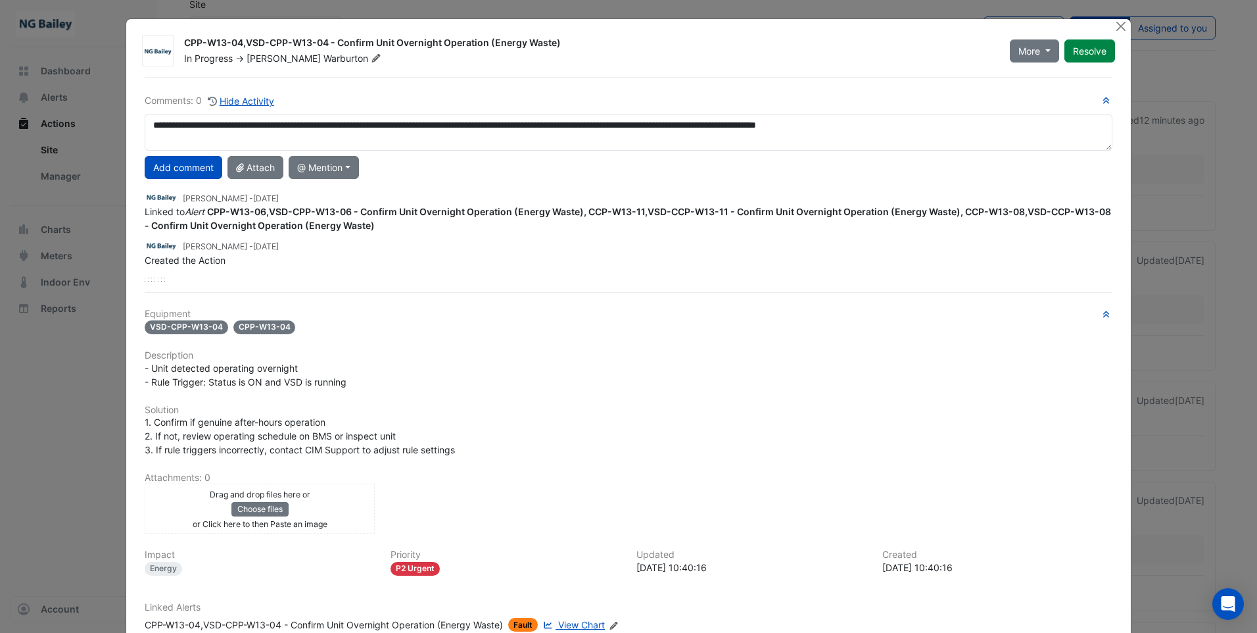
click at [911, 254] on div "Created the Action" at bounding box center [629, 260] width 968 height 14
drag, startPoint x: 732, startPoint y: 210, endPoint x: 1015, endPoint y: 213, distance: 282.7
click at [1015, 213] on strong "CPP-W13-06,VSD-CPP-W13-06 - Confirm Unit Overnight Operation (Energy Waste), CC…" at bounding box center [628, 218] width 967 height 25
drag, startPoint x: 1015, startPoint y: 213, endPoint x: 1001, endPoint y: 210, distance: 13.4
copy strong "Confirm Unit Overnight Operation (Energy Waste), CCP-W13-08"
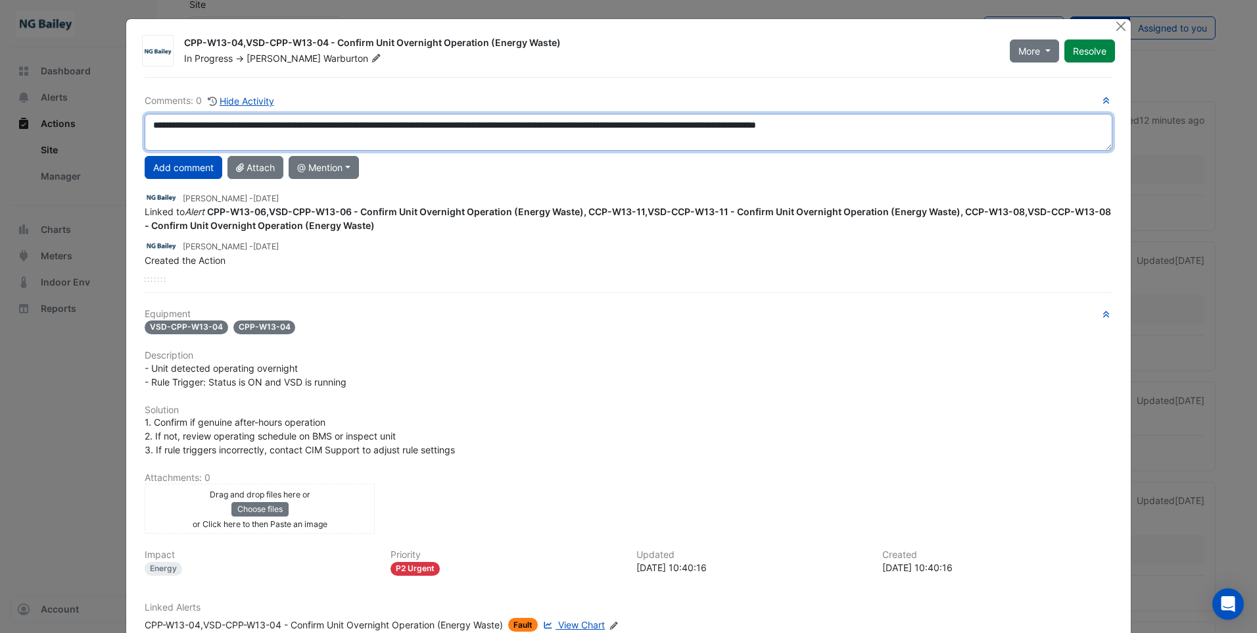
click at [1006, 123] on textarea "**********" at bounding box center [629, 132] width 968 height 37
paste textarea "**********"
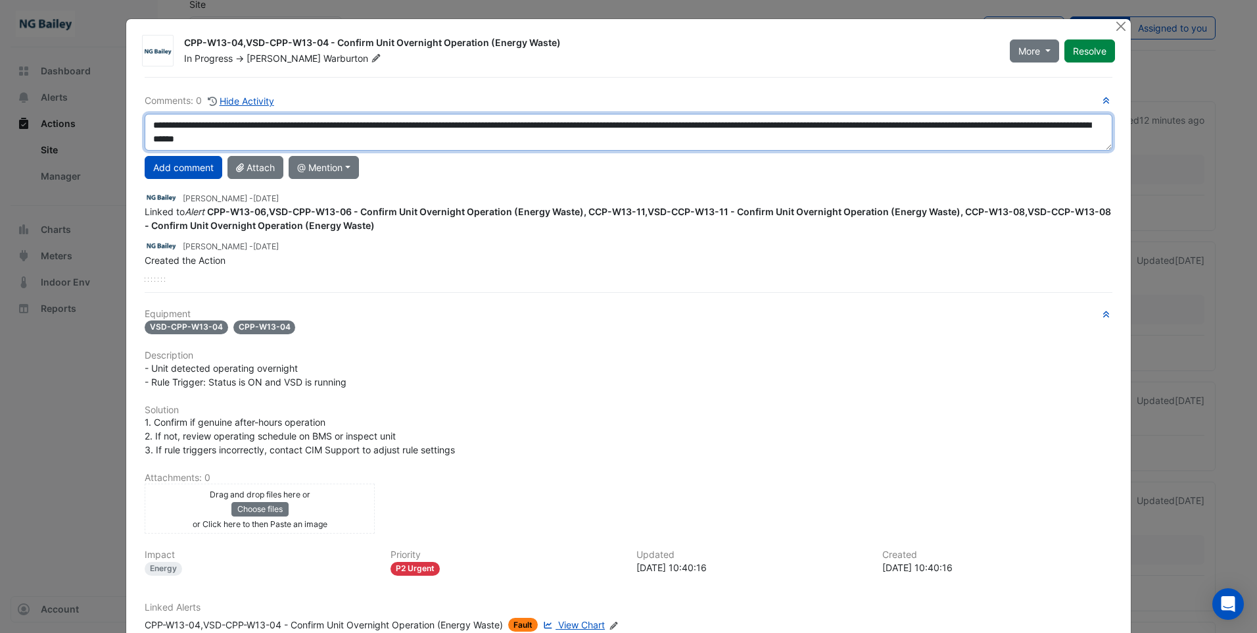
click at [521, 143] on textarea "**********" at bounding box center [629, 132] width 968 height 37
type textarea "**********"
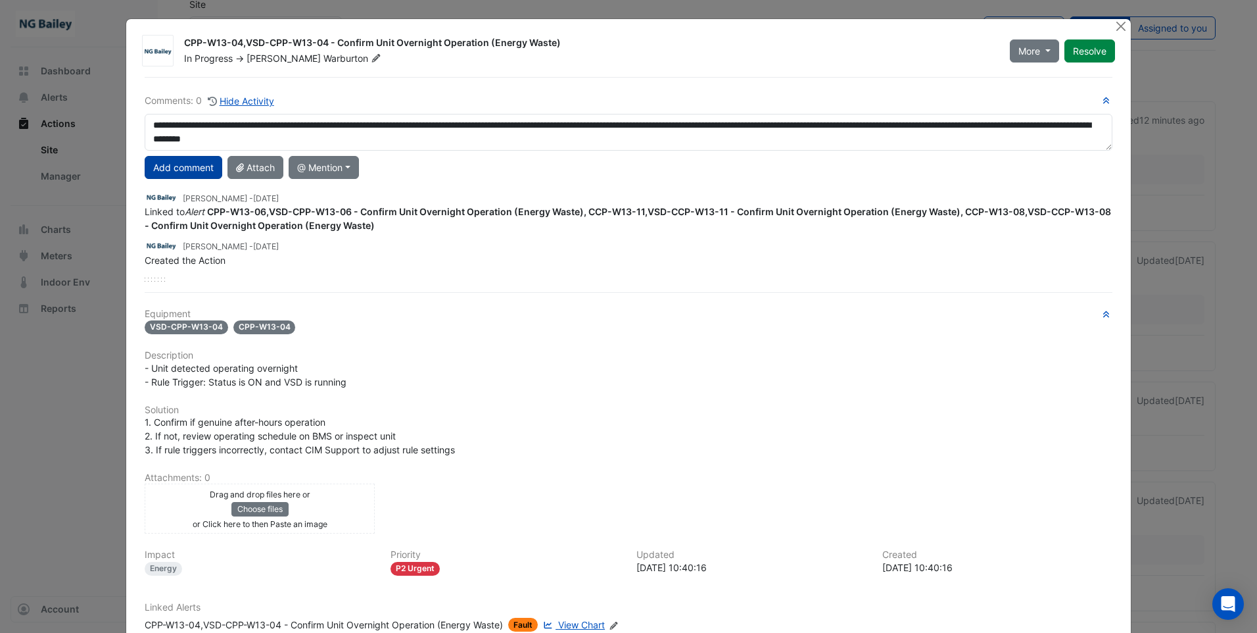
click at [183, 175] on button "Add comment" at bounding box center [184, 167] width 78 height 23
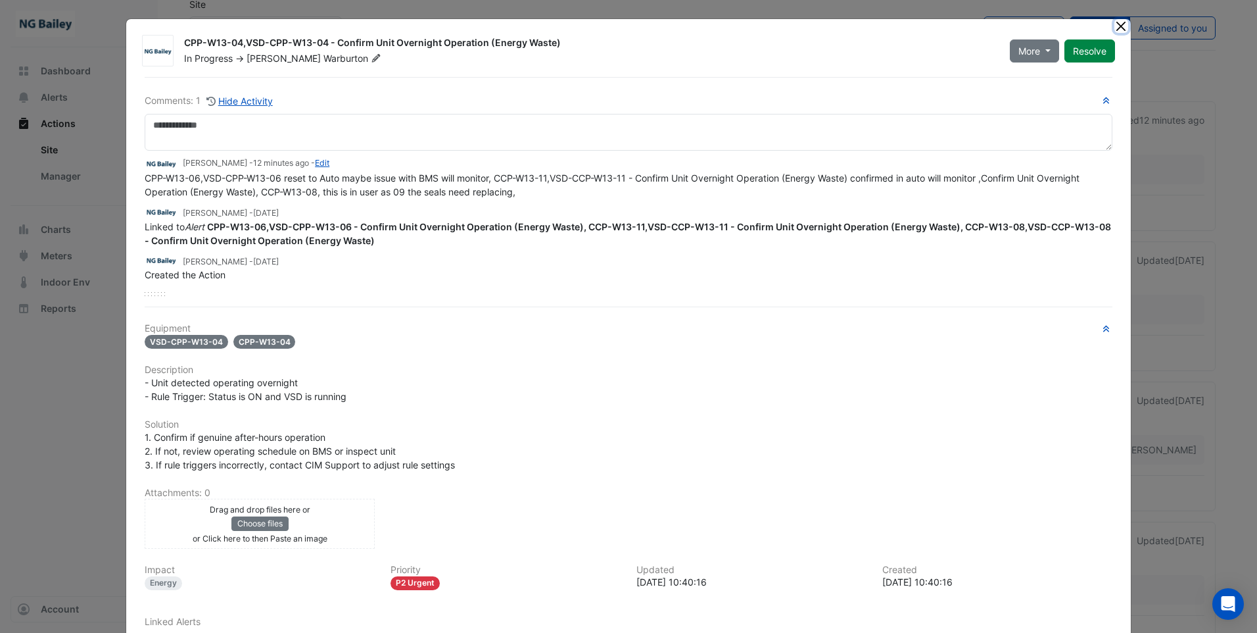
click at [1115, 27] on button "Close" at bounding box center [1121, 26] width 14 height 14
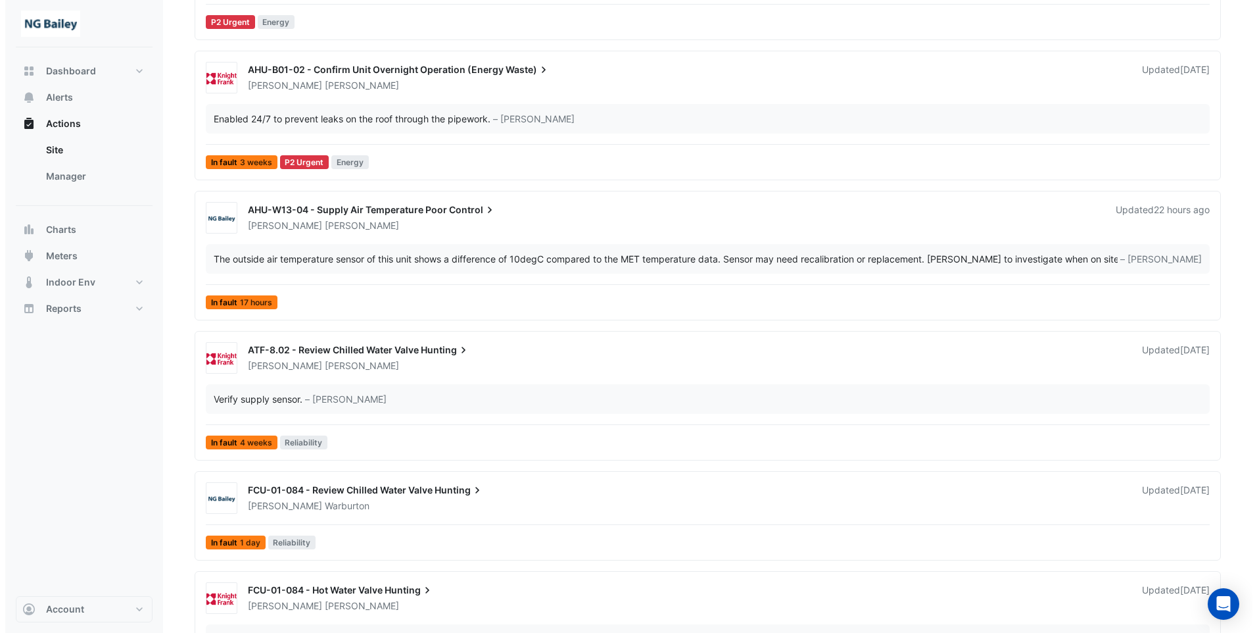
scroll to position [1195, 0]
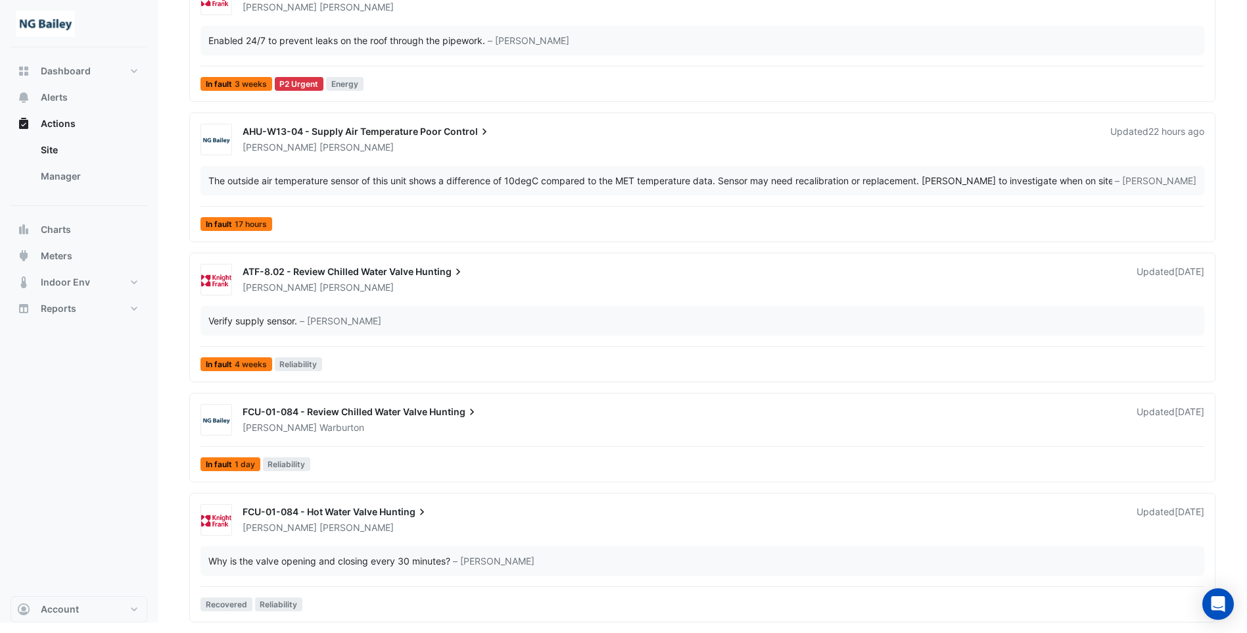
click at [348, 408] on span "FCU-01-084 - Review Chilled Water Valve" at bounding box center [335, 411] width 185 height 11
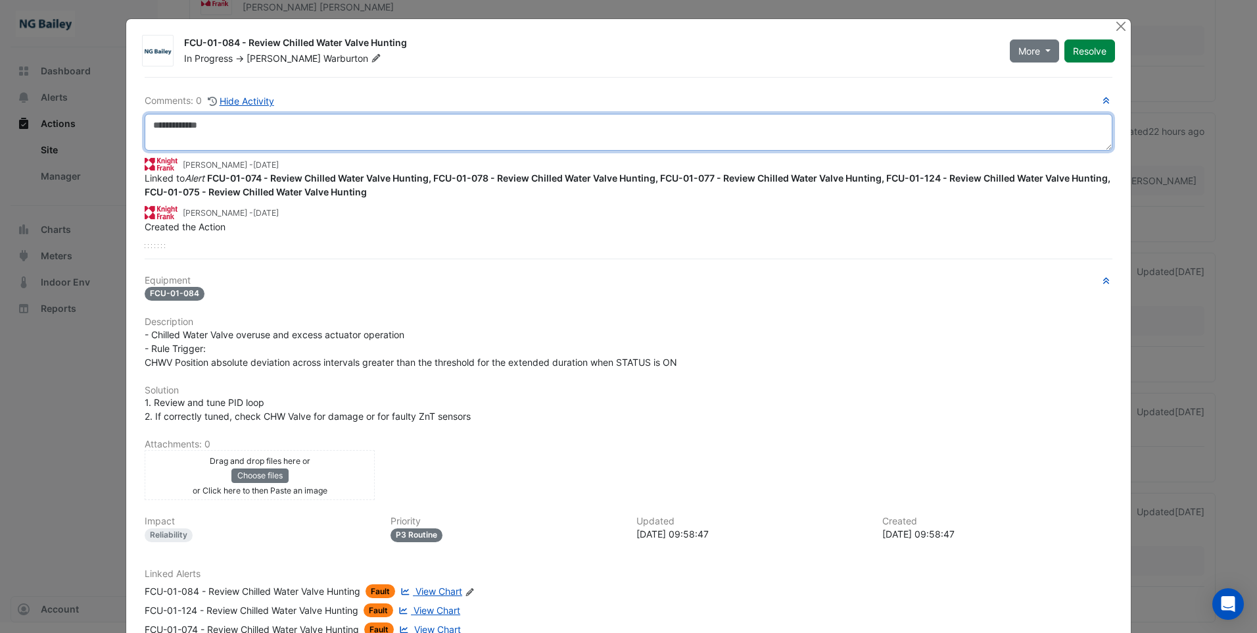
click at [198, 141] on textarea at bounding box center [629, 132] width 968 height 37
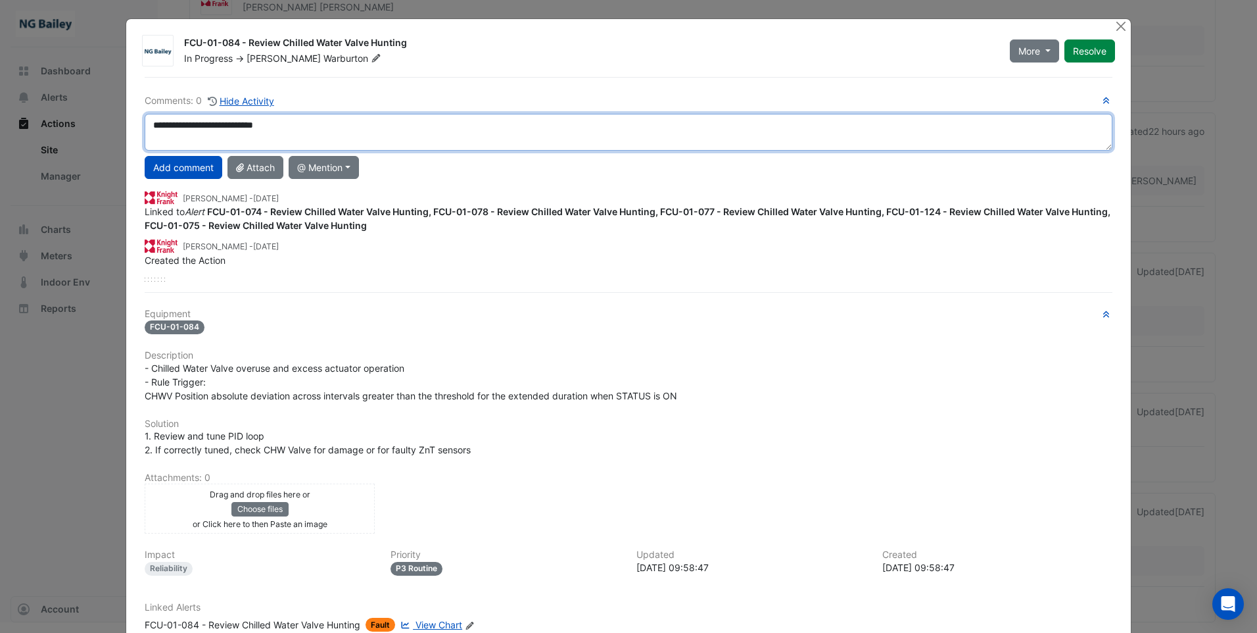
click at [220, 126] on textarea "**********" at bounding box center [629, 132] width 968 height 37
click at [270, 128] on textarea "**********" at bounding box center [629, 132] width 968 height 37
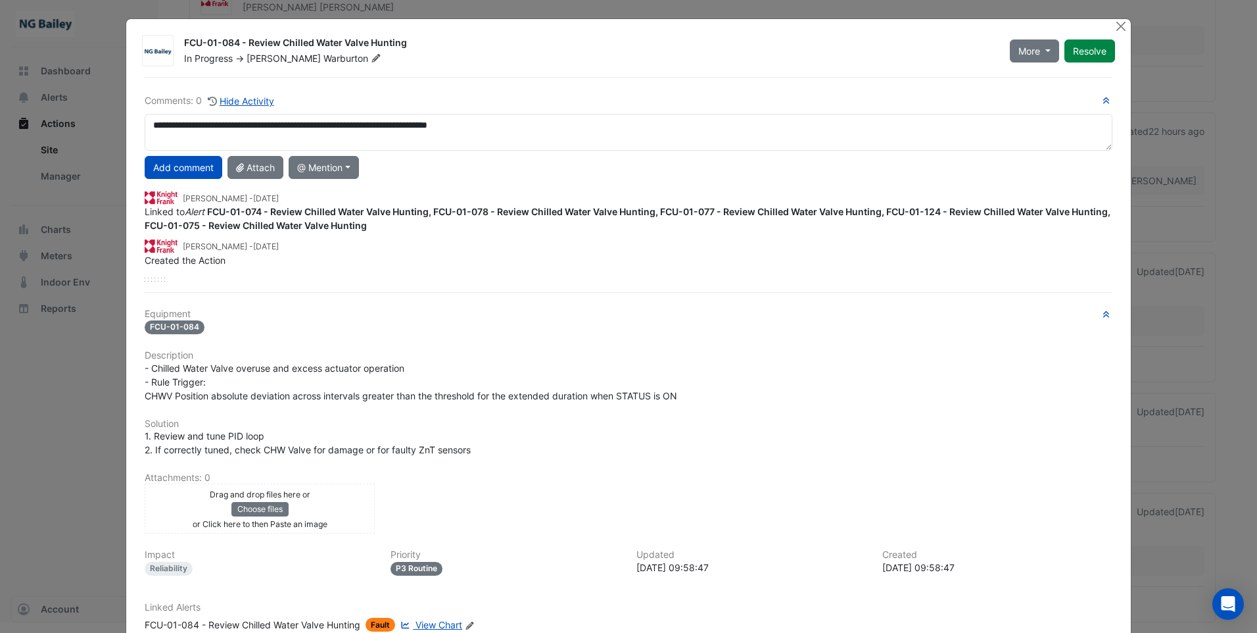
drag, startPoint x: 458, startPoint y: 125, endPoint x: 531, endPoint y: 109, distance: 74.7
click at [531, 109] on div "**********" at bounding box center [629, 187] width 968 height 188
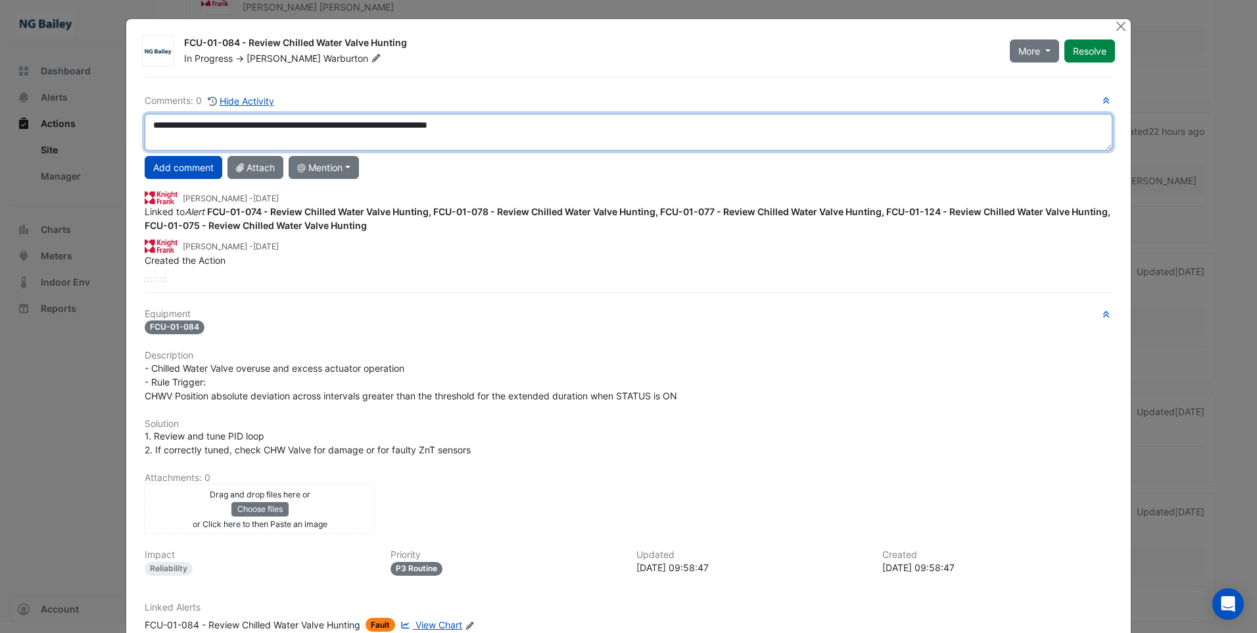
click at [461, 124] on textarea "**********" at bounding box center [629, 132] width 968 height 37
click at [220, 125] on textarea "**********" at bounding box center [629, 132] width 968 height 37
click at [516, 129] on textarea "**********" at bounding box center [629, 132] width 968 height 37
click at [524, 127] on textarea "**********" at bounding box center [629, 132] width 968 height 37
type textarea "**********"
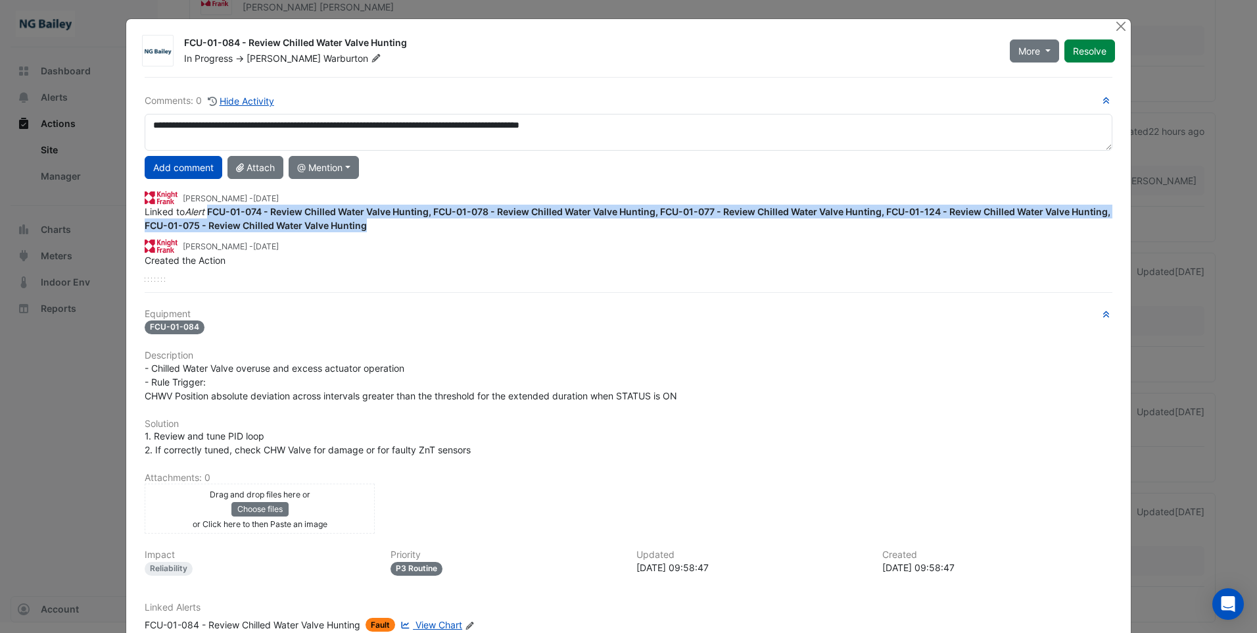
drag, startPoint x: 205, startPoint y: 210, endPoint x: 862, endPoint y: 226, distance: 657.0
click at [862, 226] on div "Linked to Alert FCU-01-074 - Review Chilled Water Valve Hunting, FCU-01-078 - R…" at bounding box center [629, 218] width 968 height 28
copy strong "FCU-01-074 - Review Chilled Water Valve Hunting, FCU-01-078 - Review Chilled Wa…"
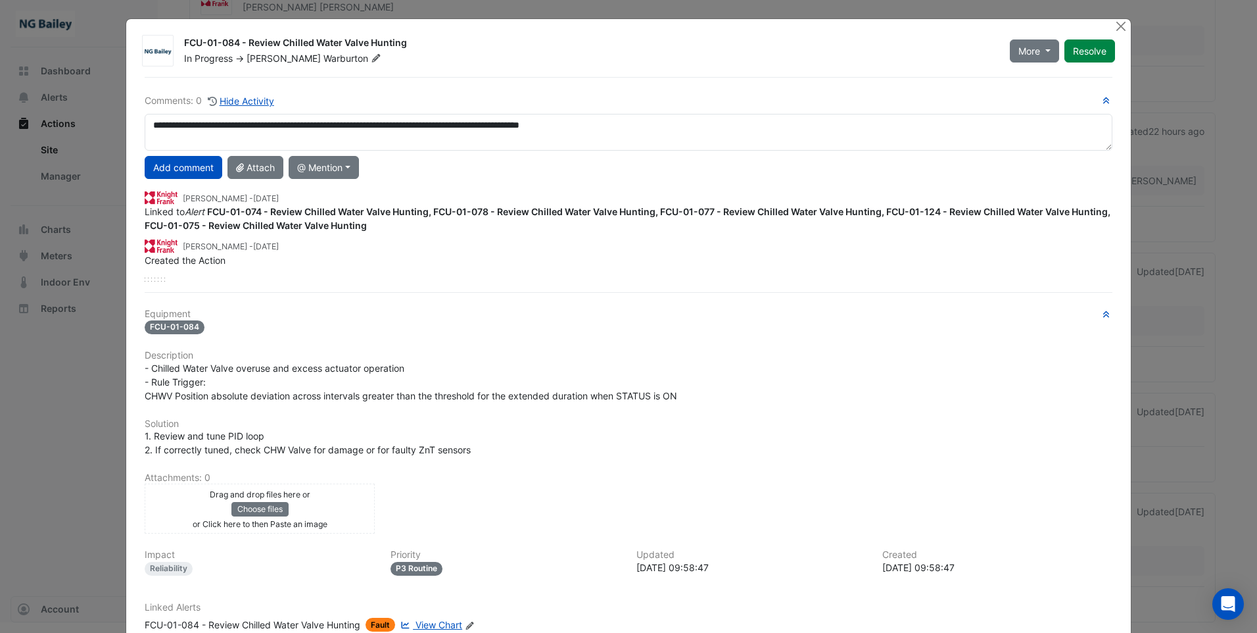
click at [275, 274] on div "John Hughes - 2 weeks and 1 day ago Linked to Alert FCU-01-074 - Review Chilled…" at bounding box center [629, 232] width 968 height 97
drag, startPoint x: 261, startPoint y: 212, endPoint x: 205, endPoint y: 213, distance: 55.9
click at [205, 213] on span "Linked to Alert FCU-01-074 - Review Chilled Water Valve Hunting, FCU-01-078 - R…" at bounding box center [628, 218] width 966 height 25
drag, startPoint x: 205, startPoint y: 213, endPoint x: 216, endPoint y: 213, distance: 10.5
copy strong "FCU-01-074"
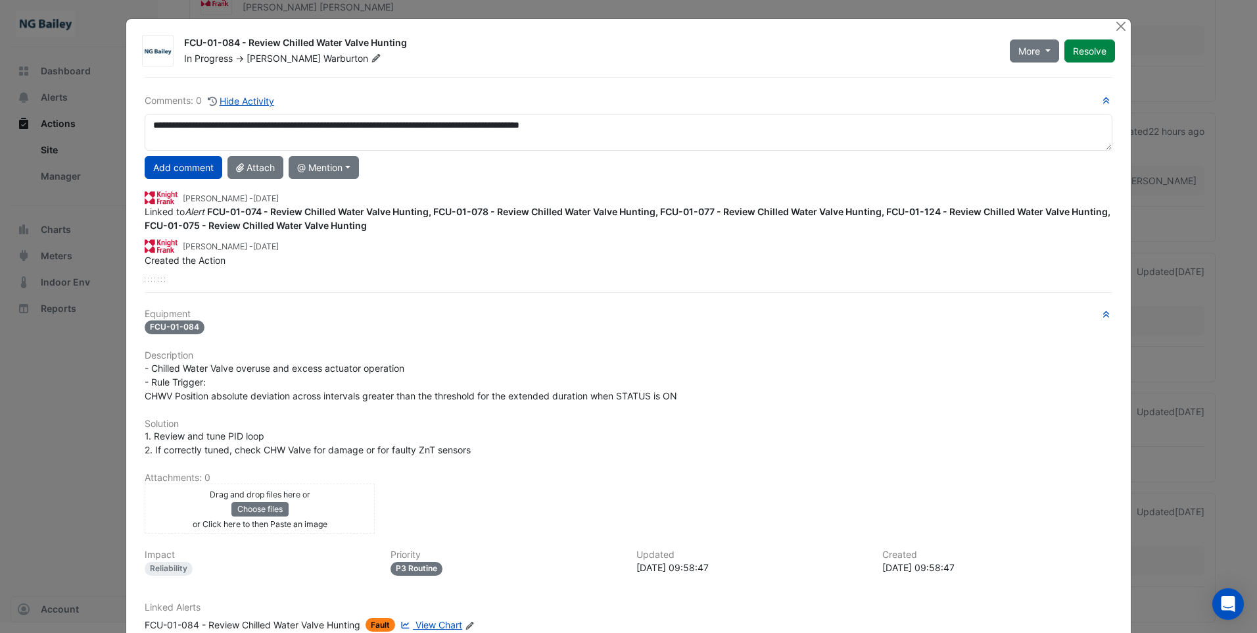
click at [461, 281] on div "**********" at bounding box center [629, 432] width 984 height 710
drag, startPoint x: 489, startPoint y: 211, endPoint x: 432, endPoint y: 208, distance: 56.6
click at [432, 208] on strong "FCU-01-074 - Review Chilled Water Valve Hunting, FCU-01-078 - Review Chilled Wa…" at bounding box center [628, 218] width 966 height 25
drag, startPoint x: 432, startPoint y: 208, endPoint x: 439, endPoint y: 211, distance: 7.7
copy strong "FCU-01-078"
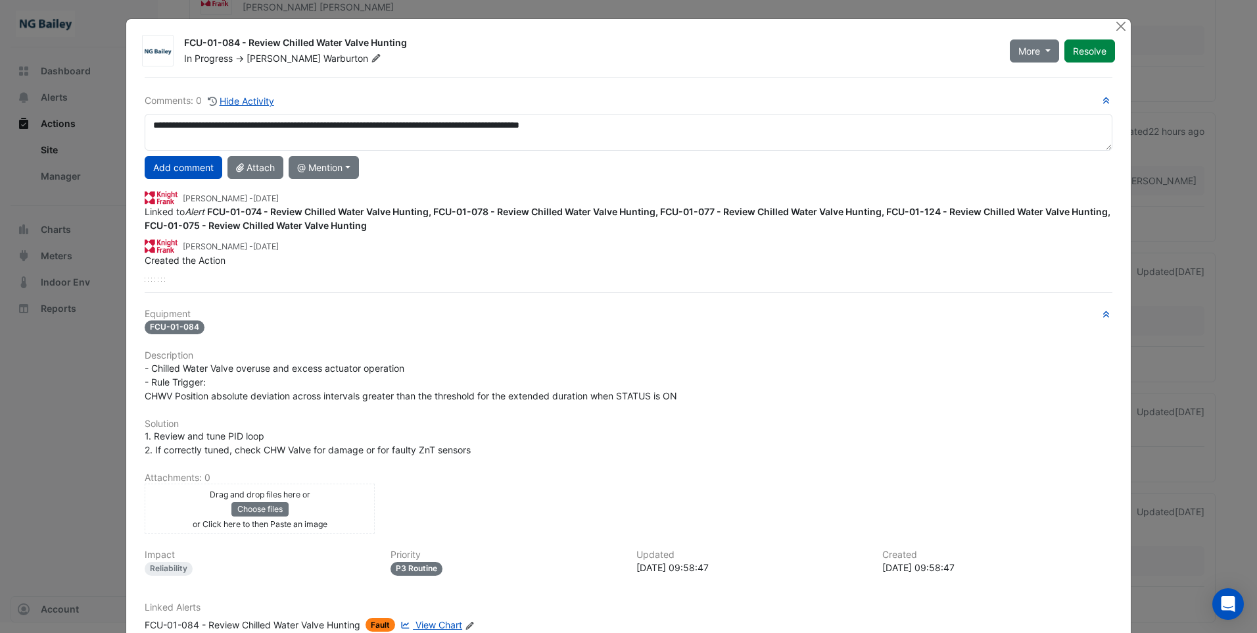
click at [585, 243] on div "John Hughes - 2 weeks and 1 day ago" at bounding box center [629, 244] width 968 height 15
drag, startPoint x: 715, startPoint y: 209, endPoint x: 660, endPoint y: 206, distance: 54.6
click at [660, 206] on strong "FCU-01-074 - Review Chilled Water Valve Hunting, FCU-01-078 - Review Chilled Wa…" at bounding box center [628, 218] width 966 height 25
drag, startPoint x: 660, startPoint y: 206, endPoint x: 671, endPoint y: 210, distance: 11.7
copy strong "FCU-01-077"
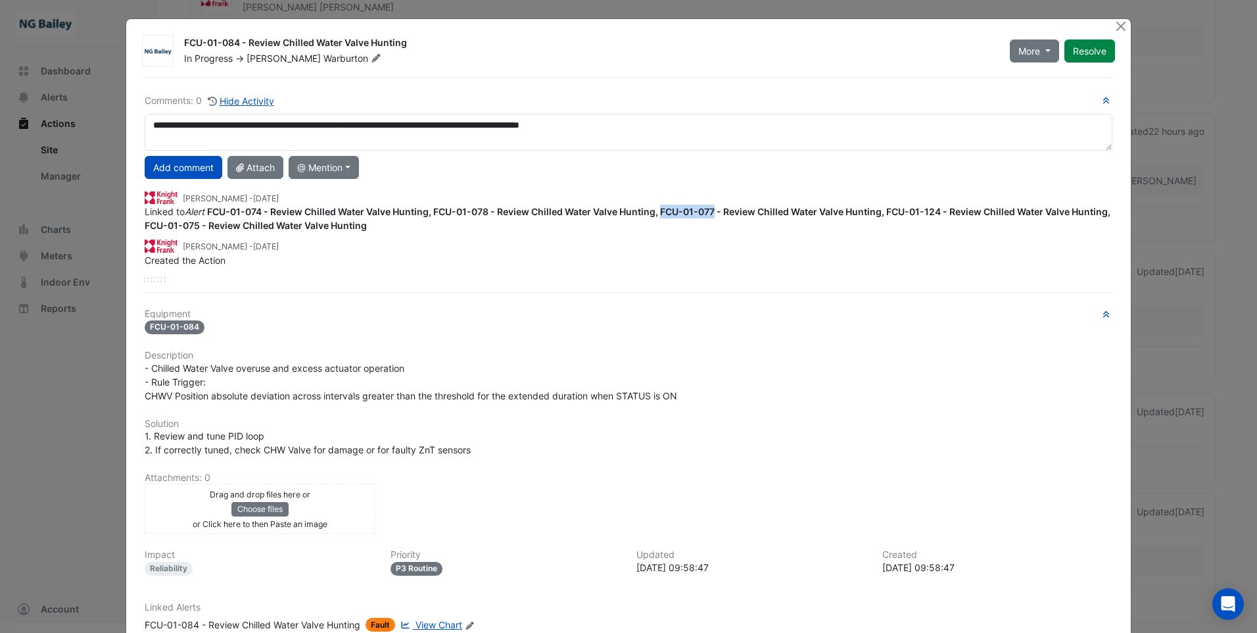
click at [954, 269] on div "John Hughes - 2 weeks and 1 day ago Linked to Alert FCU-01-074 - Review Chilled…" at bounding box center [629, 232] width 968 height 97
drag, startPoint x: 942, startPoint y: 213, endPoint x: 888, endPoint y: 214, distance: 53.3
click at [888, 214] on strong "FCU-01-074 - Review Chilled Water Valve Hunting, FCU-01-078 - Review Chilled Wa…" at bounding box center [628, 218] width 966 height 25
copy strong "FCU-01-124"
click at [193, 169] on button "Add comment" at bounding box center [184, 167] width 78 height 23
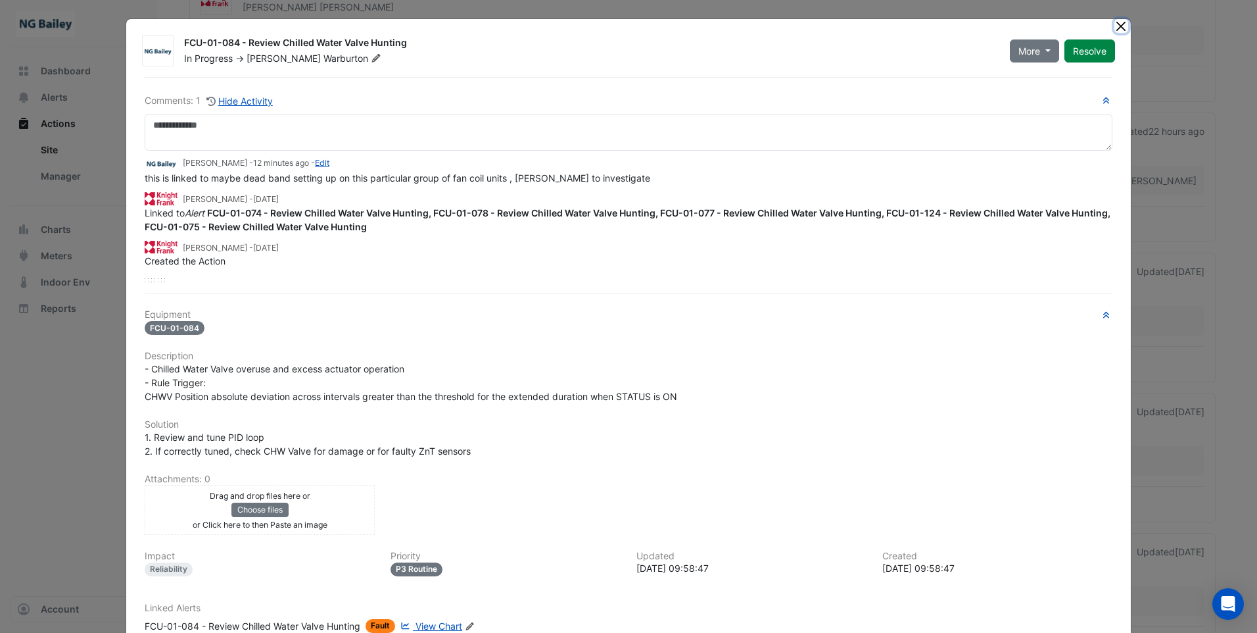
click at [1115, 26] on button "Close" at bounding box center [1121, 26] width 14 height 14
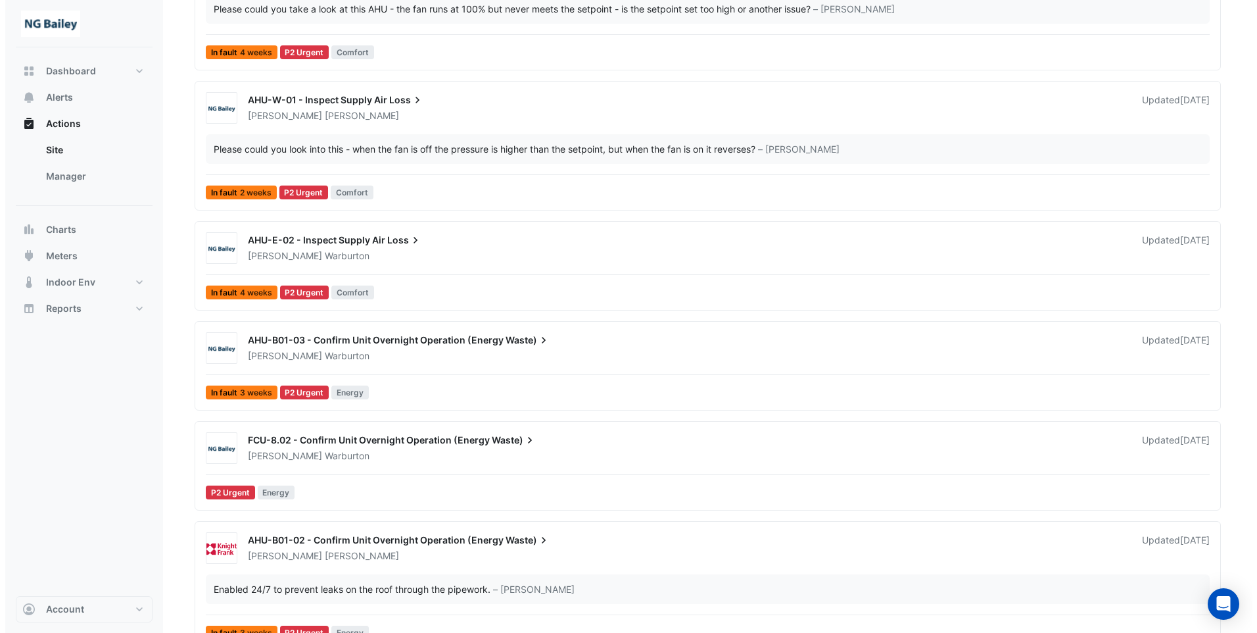
scroll to position [643, 0]
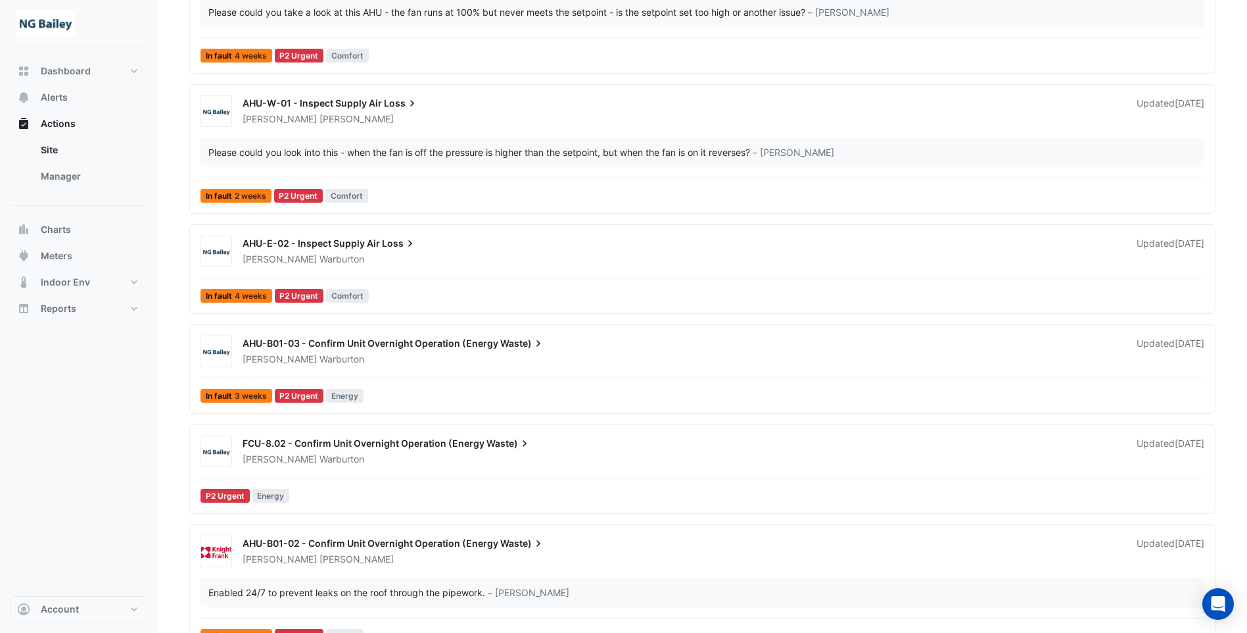
click at [402, 442] on span "FCU-8.02 - Confirm Unit Overnight Operation (Energy" at bounding box center [364, 442] width 242 height 11
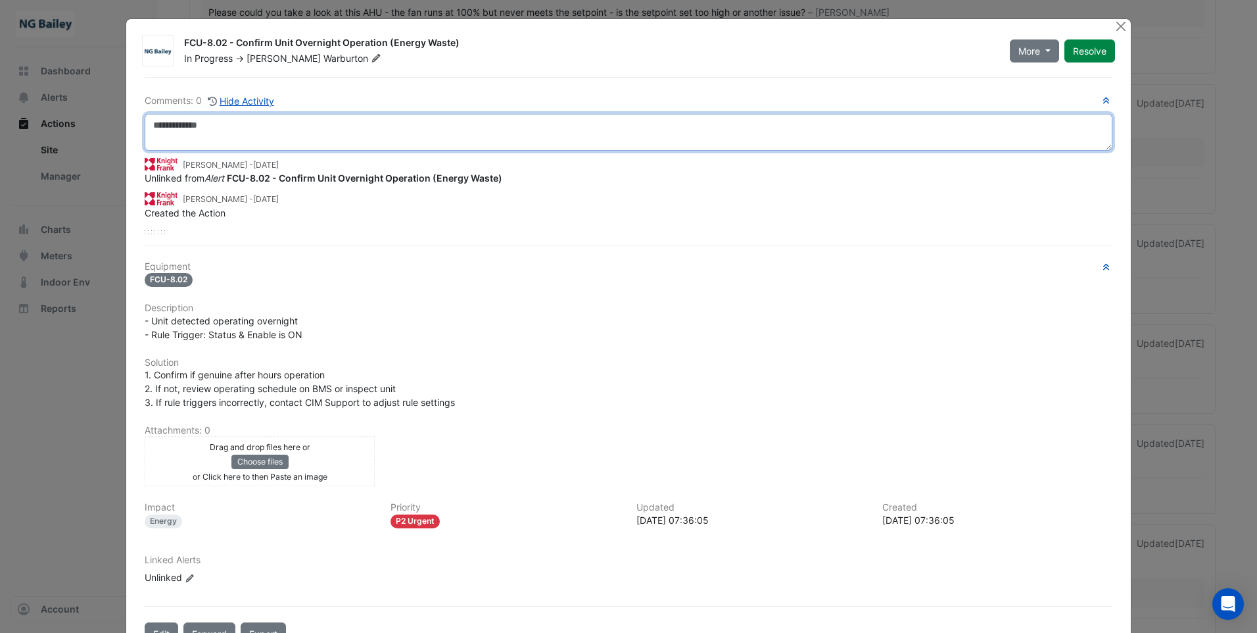
click at [228, 129] on textarea at bounding box center [629, 132] width 968 height 37
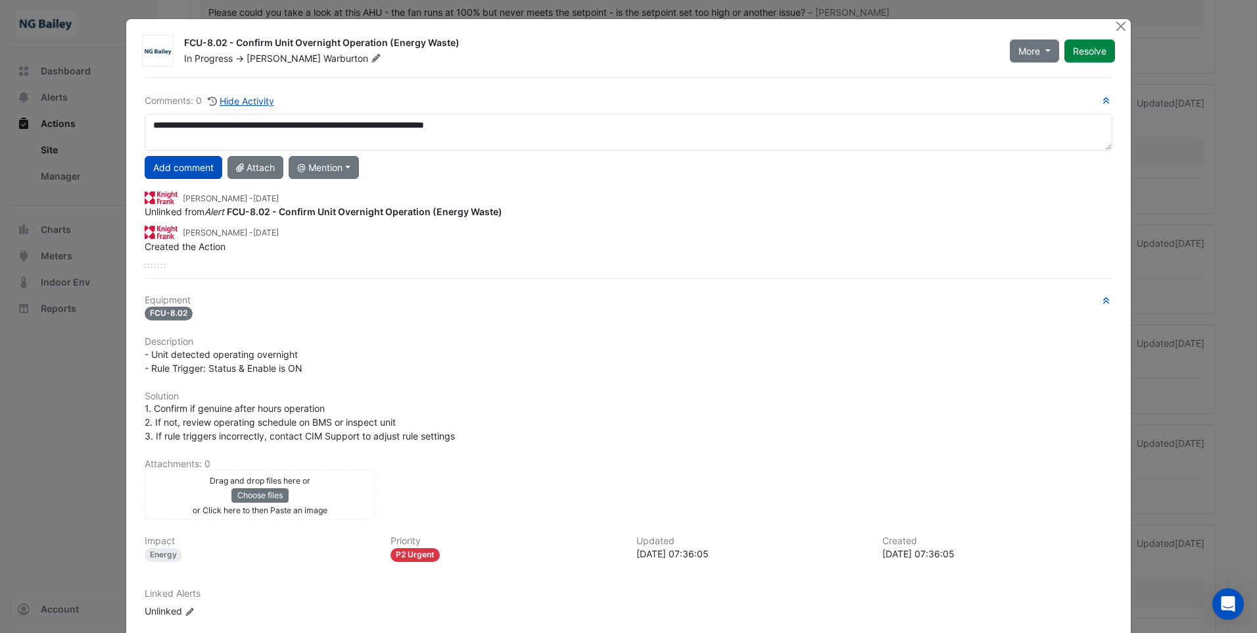
drag, startPoint x: 287, startPoint y: 127, endPoint x: 641, endPoint y: 191, distance: 359.6
click at [667, 189] on div "John Hughes - 2 weeks and 1 day ago Unlinked from Alert FCU-8.02 - Confirm Unit…" at bounding box center [629, 218] width 968 height 69
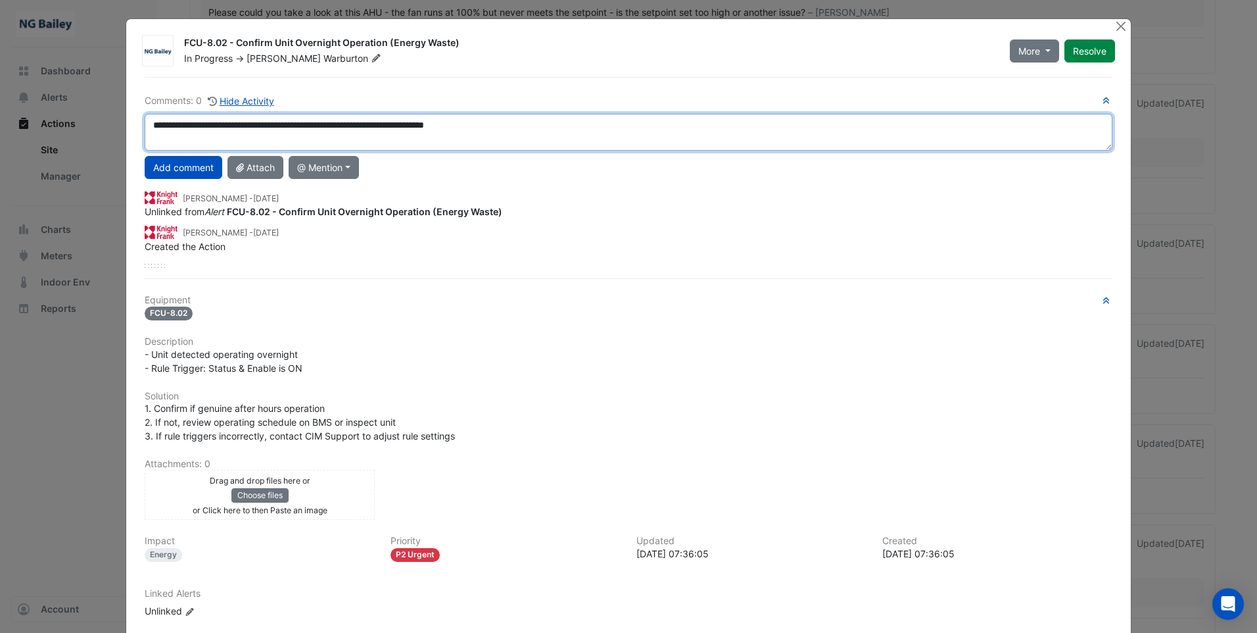
click at [279, 123] on textarea "**********" at bounding box center [629, 132] width 968 height 37
click at [319, 148] on textarea "**********" at bounding box center [629, 132] width 968 height 37
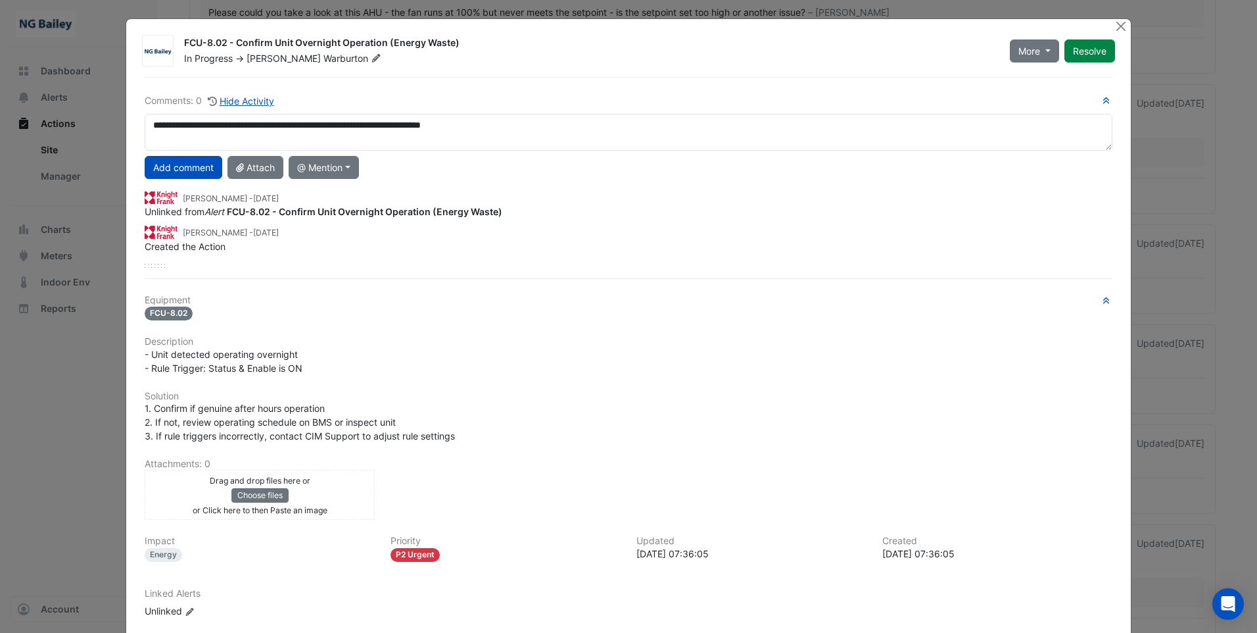
drag, startPoint x: 287, startPoint y: 126, endPoint x: 671, endPoint y: 171, distance: 386.7
click at [671, 171] on div "Add comment Attach @ Mention CIM BACER Notifications Knight Frank UK John Hughe…" at bounding box center [629, 167] width 984 height 23
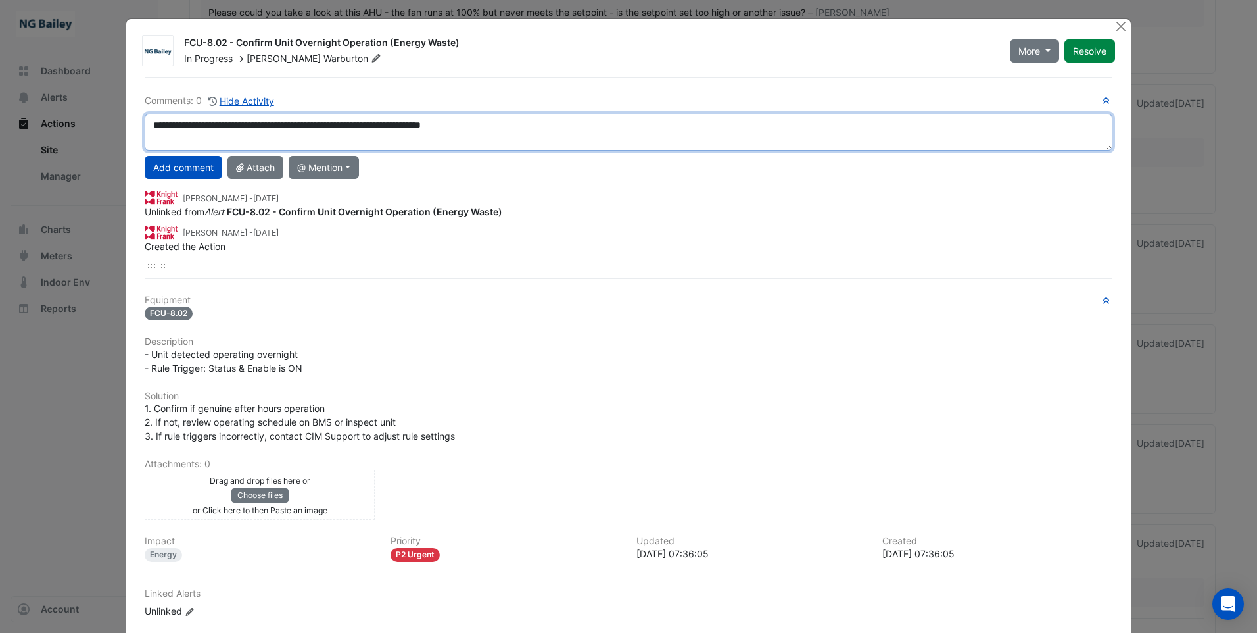
click at [287, 124] on textarea "**********" at bounding box center [629, 132] width 968 height 37
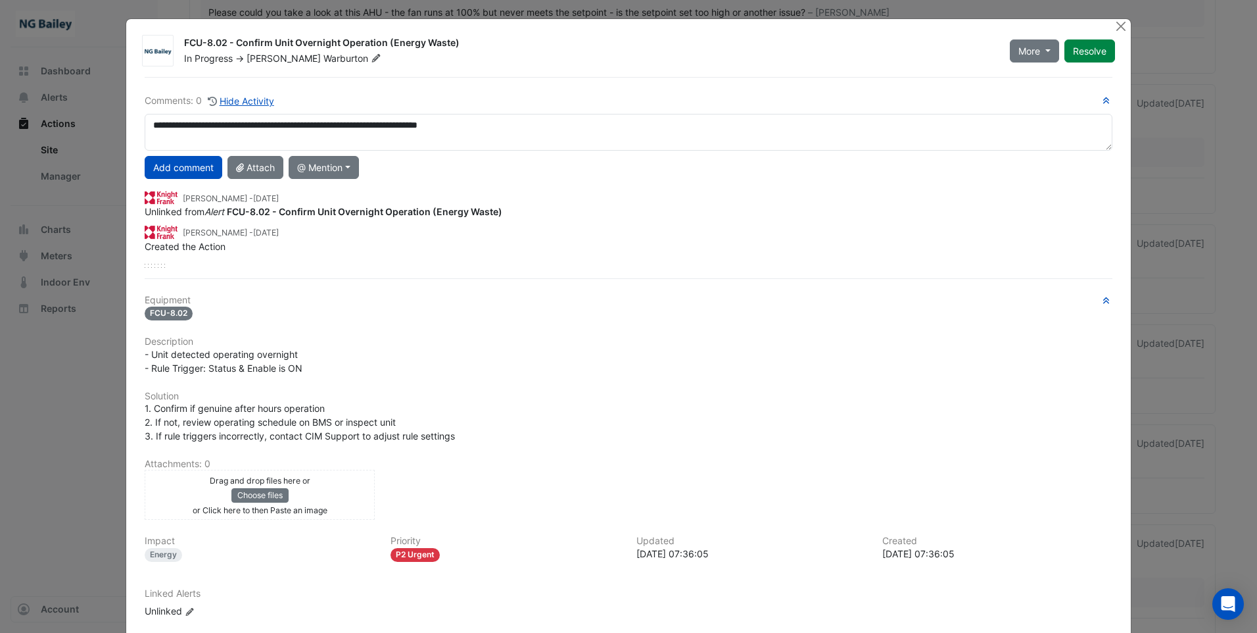
drag, startPoint x: 280, startPoint y: 122, endPoint x: 605, endPoint y: 237, distance: 344.6
click at [605, 237] on div "John Hughes - 2 weeks and 1 day ago" at bounding box center [629, 231] width 968 height 15
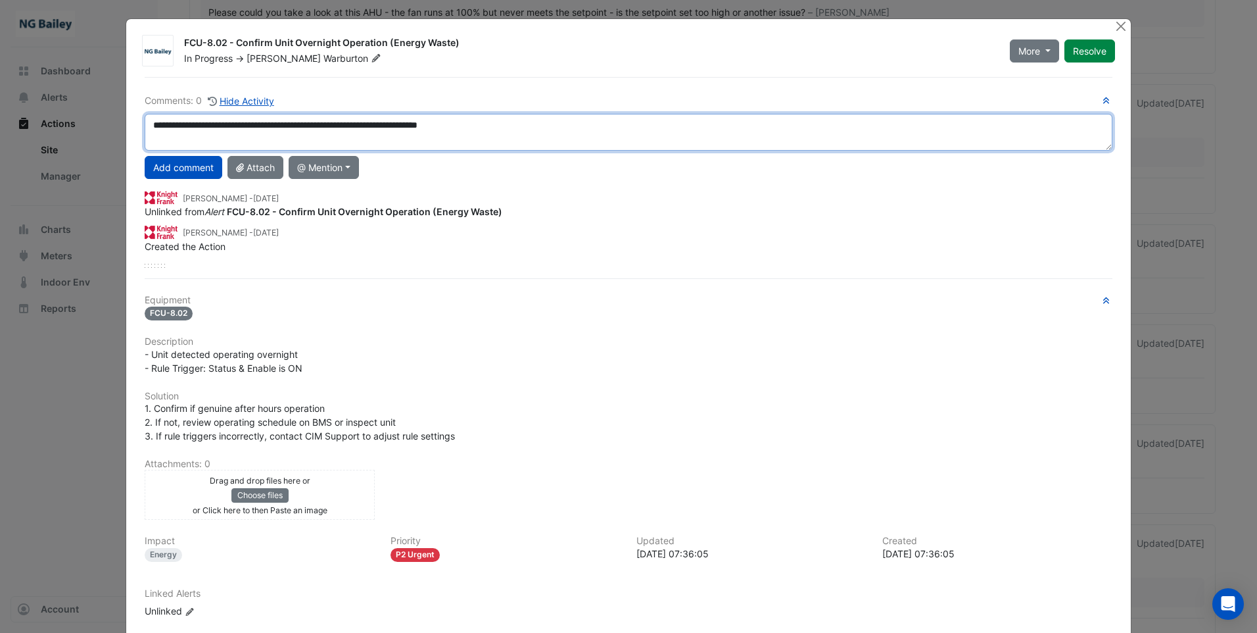
click at [291, 124] on textarea "**********" at bounding box center [629, 132] width 968 height 37
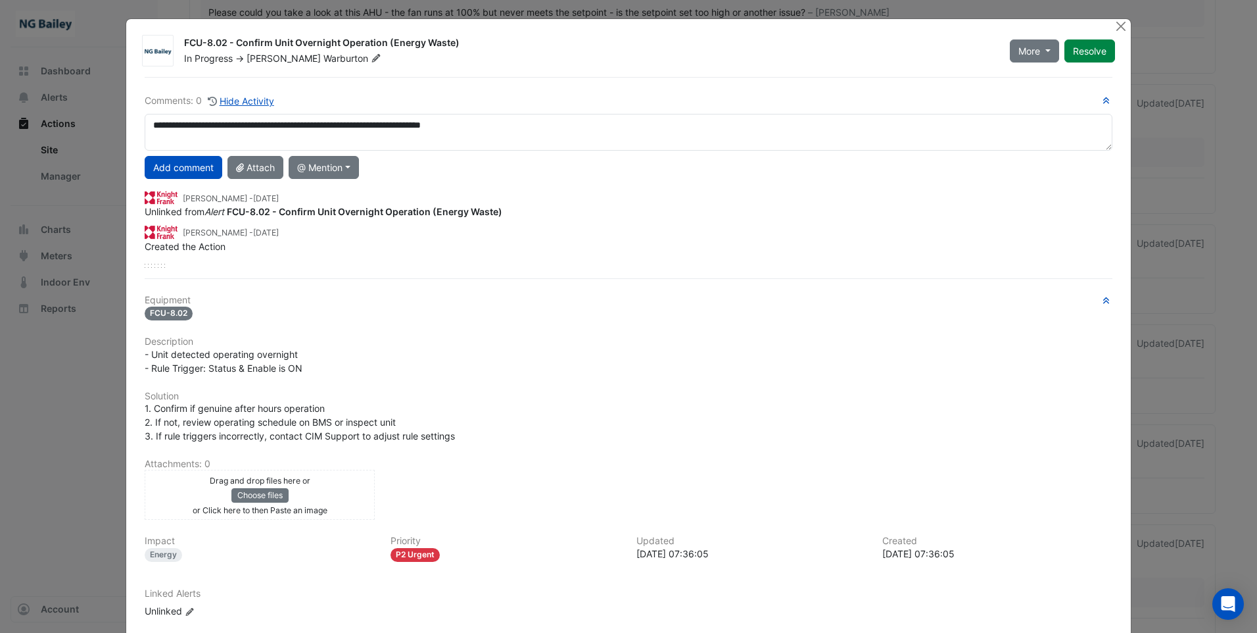
drag, startPoint x: 280, startPoint y: 125, endPoint x: 711, endPoint y: 277, distance: 457.5
click at [746, 284] on div "**********" at bounding box center [629, 378] width 984 height 602
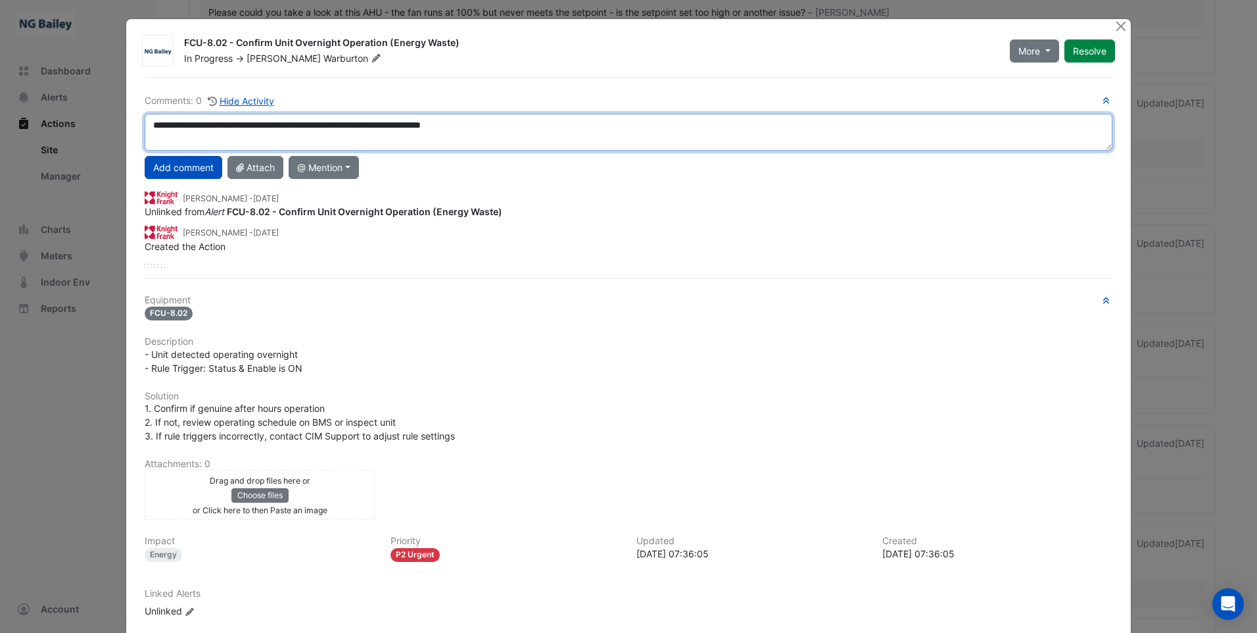
click at [275, 125] on textarea "**********" at bounding box center [629, 132] width 968 height 37
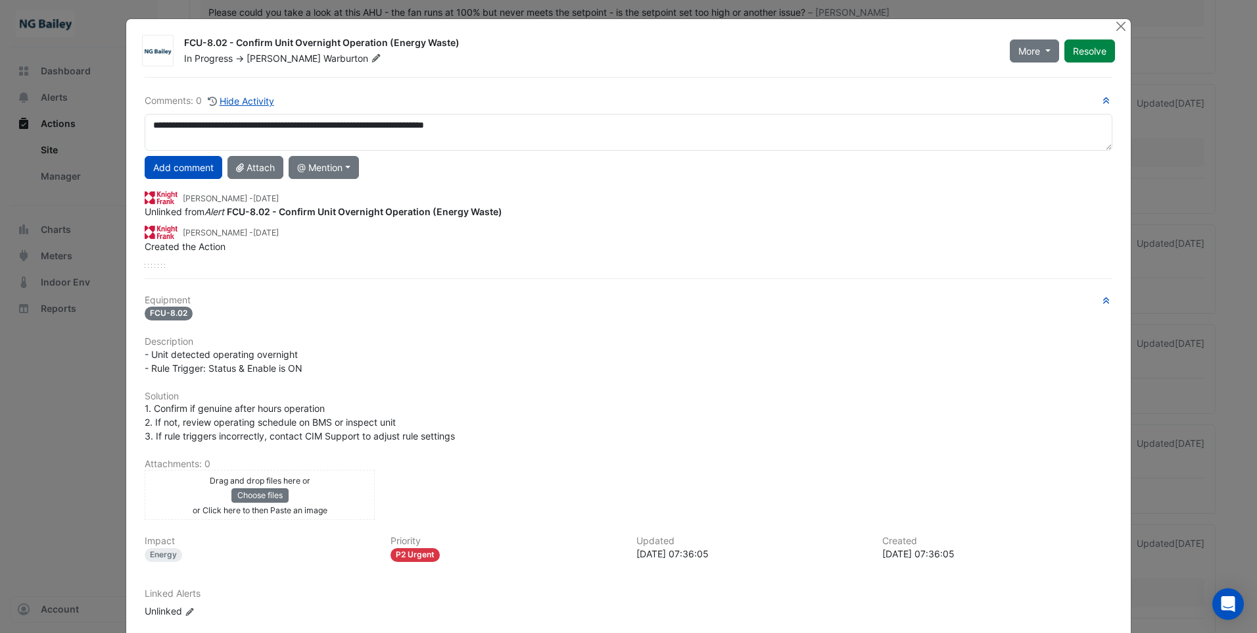
drag, startPoint x: 287, startPoint y: 128, endPoint x: 614, endPoint y: 247, distance: 348.4
click at [616, 250] on div "Created the Action" at bounding box center [629, 246] width 968 height 14
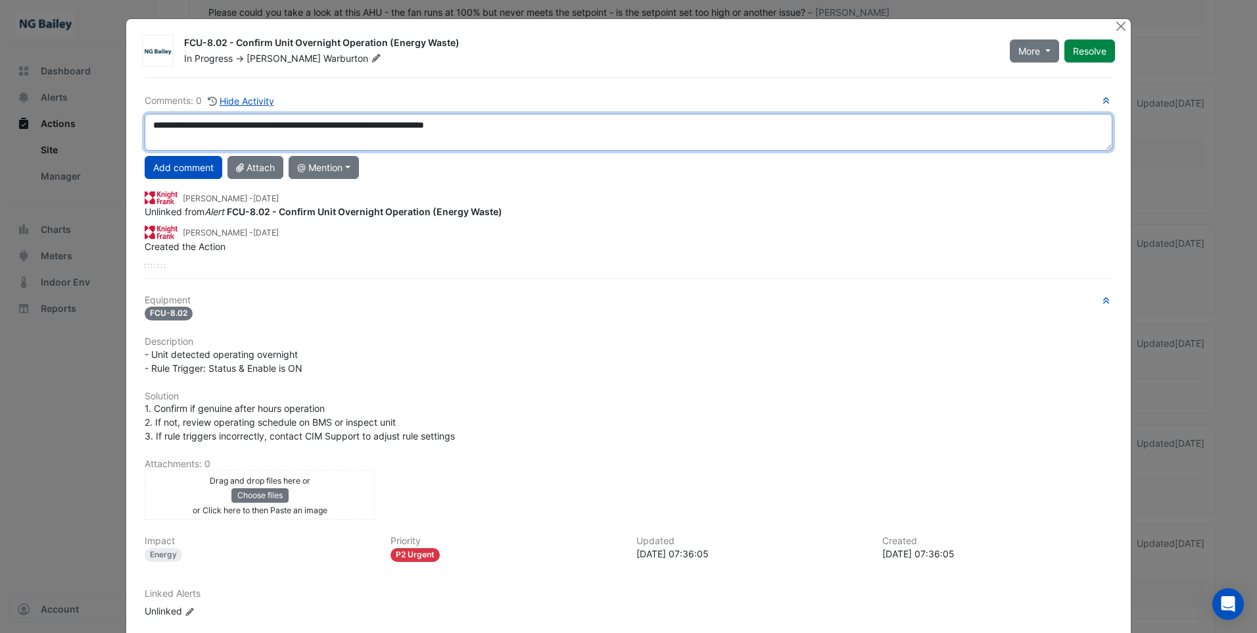
click at [279, 128] on textarea "**********" at bounding box center [629, 132] width 968 height 37
click at [413, 124] on textarea "**********" at bounding box center [629, 132] width 968 height 37
type textarea "**********"
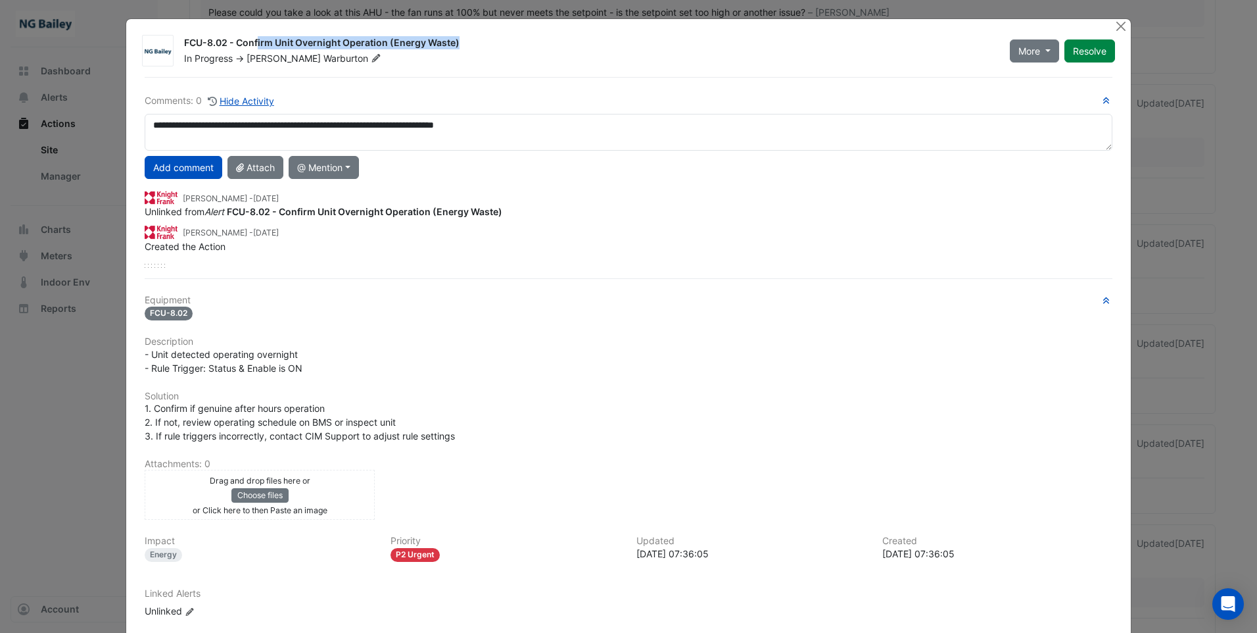
drag, startPoint x: 177, startPoint y: 41, endPoint x: 380, endPoint y: 47, distance: 203.3
click at [380, 47] on div "FCU-8.02 - Confirm Unit Overnight Operation (Energy Waste) In Progress -> Roy W…" at bounding box center [589, 50] width 826 height 29
drag, startPoint x: 380, startPoint y: 47, endPoint x: 358, endPoint y: 40, distance: 23.3
click at [183, 166] on button "Add comment" at bounding box center [184, 167] width 78 height 23
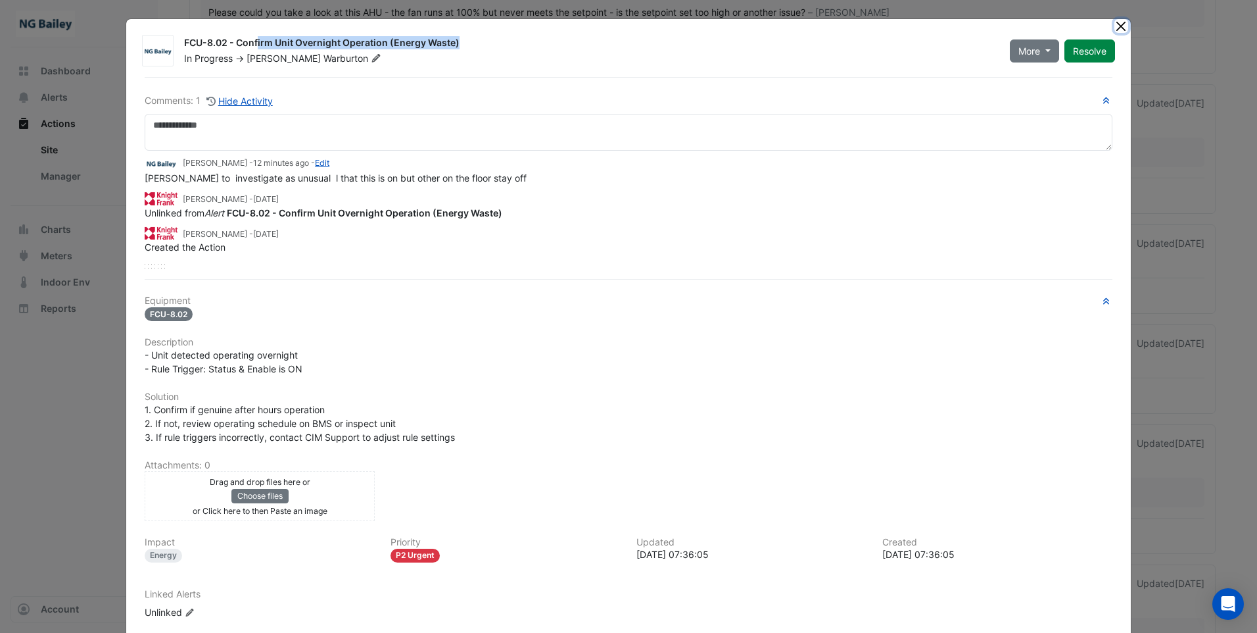
click at [1116, 30] on button "Close" at bounding box center [1121, 26] width 14 height 14
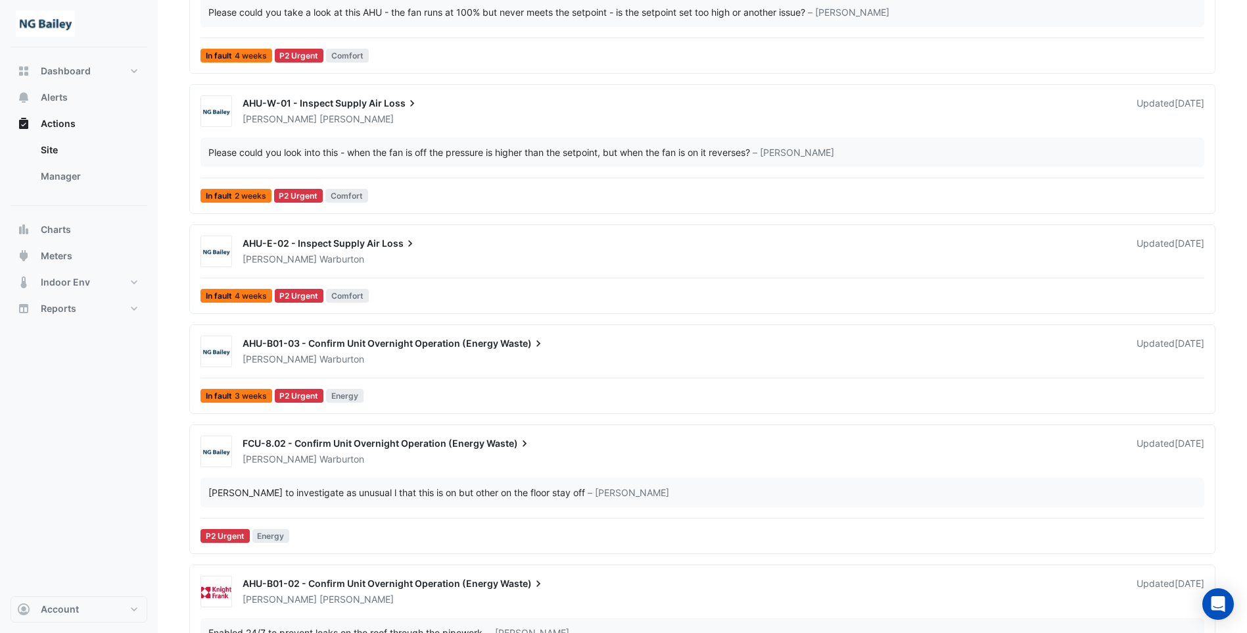
click at [742, 327] on div "AHU-B01-03 - Confirm Unit Overnight Operation (Energy Waste) Roy Warburton Upda…" at bounding box center [702, 368] width 1026 height 89
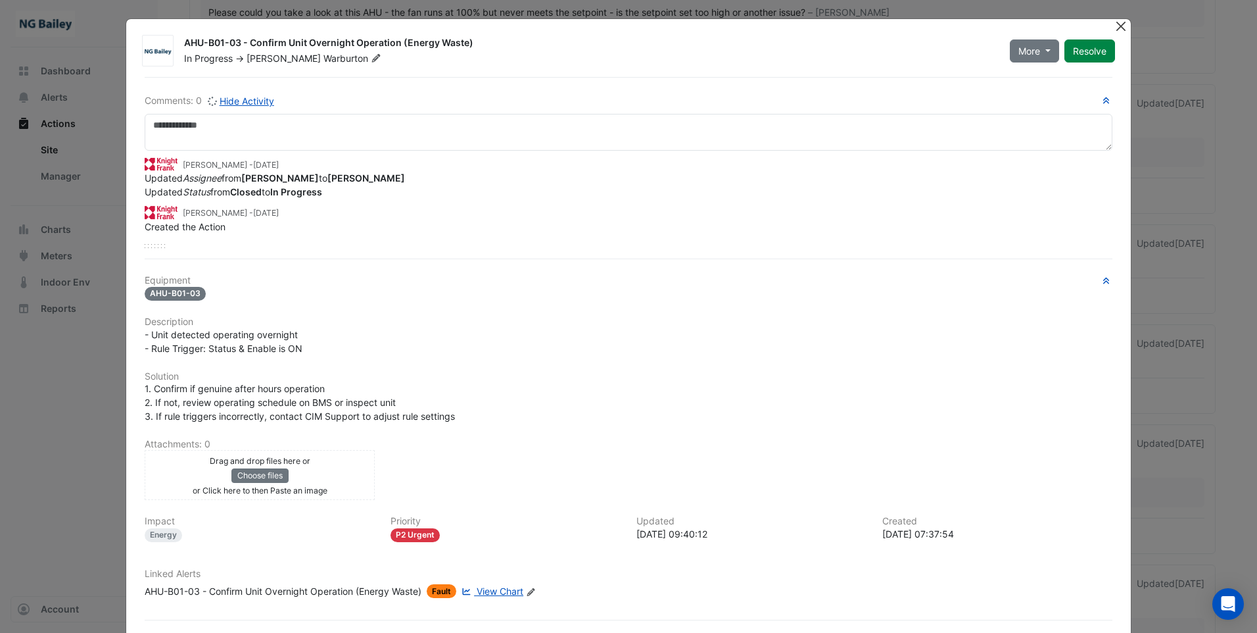
click at [1117, 26] on button "Close" at bounding box center [1121, 26] width 14 height 14
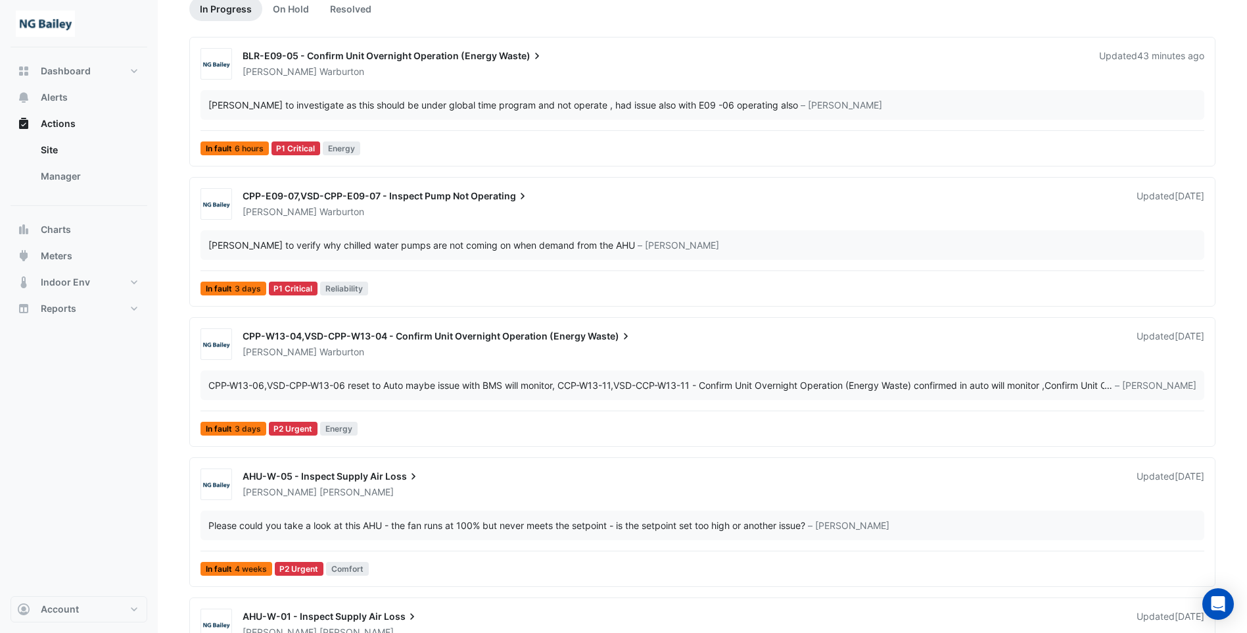
scroll to position [132, 0]
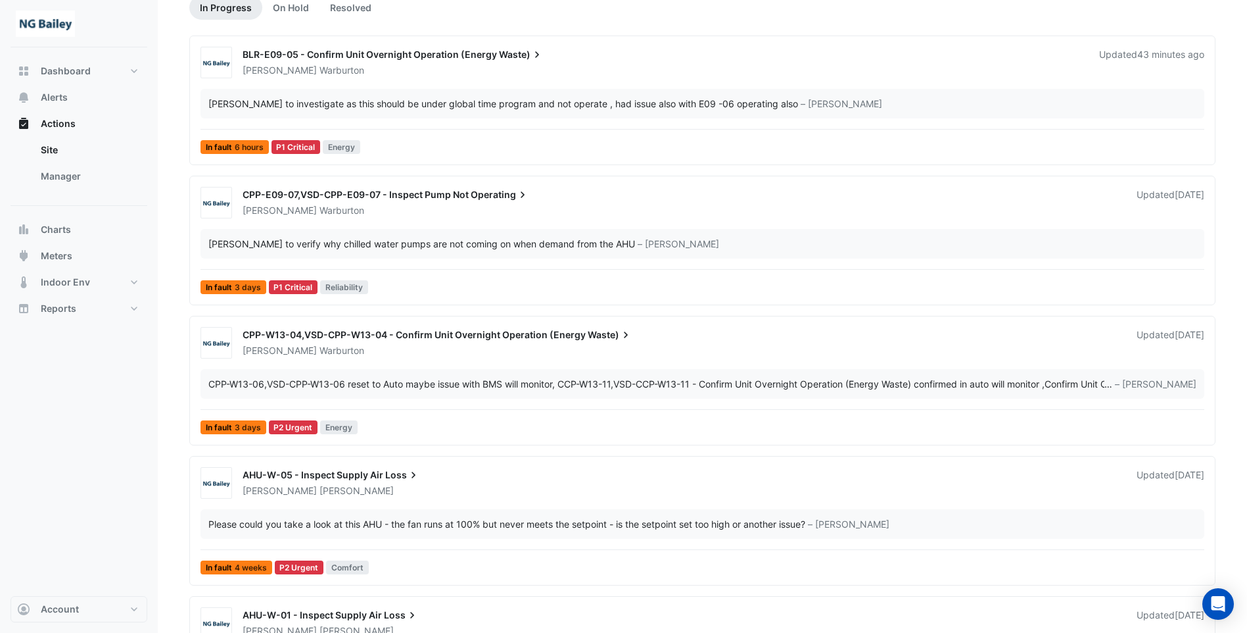
click at [548, 335] on span "CPP-W13-04,VSD-CPP-W13-04 - Confirm Unit Overnight Operation (Energy" at bounding box center [414, 334] width 343 height 11
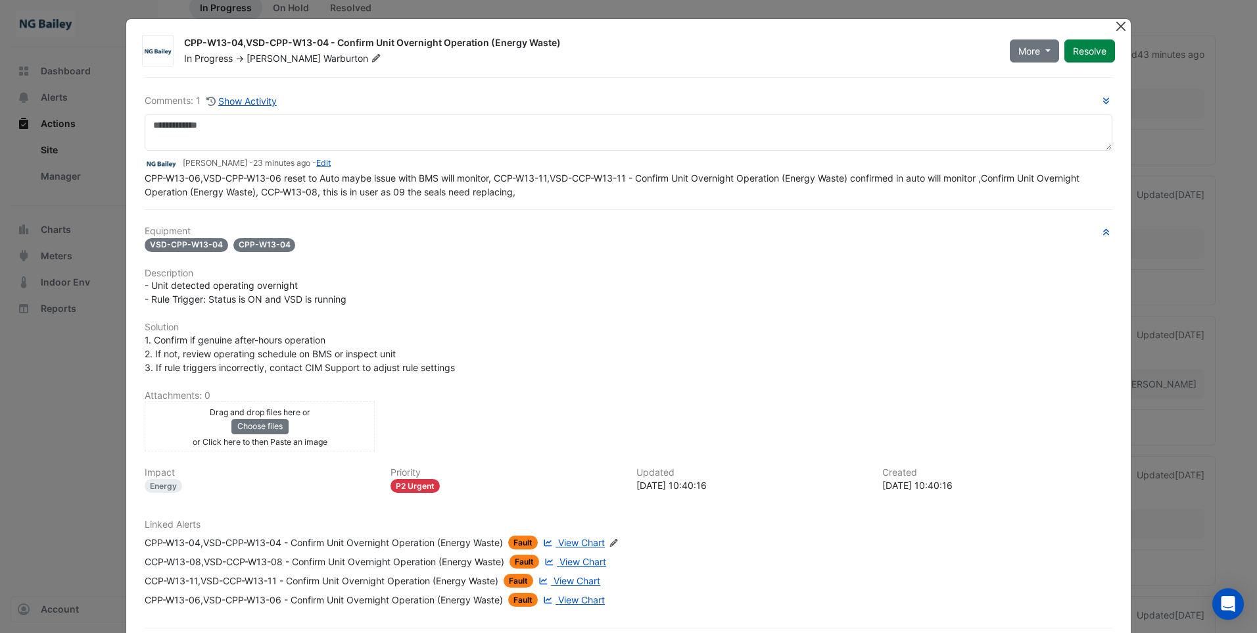
click at [1114, 28] on button "Close" at bounding box center [1121, 26] width 14 height 14
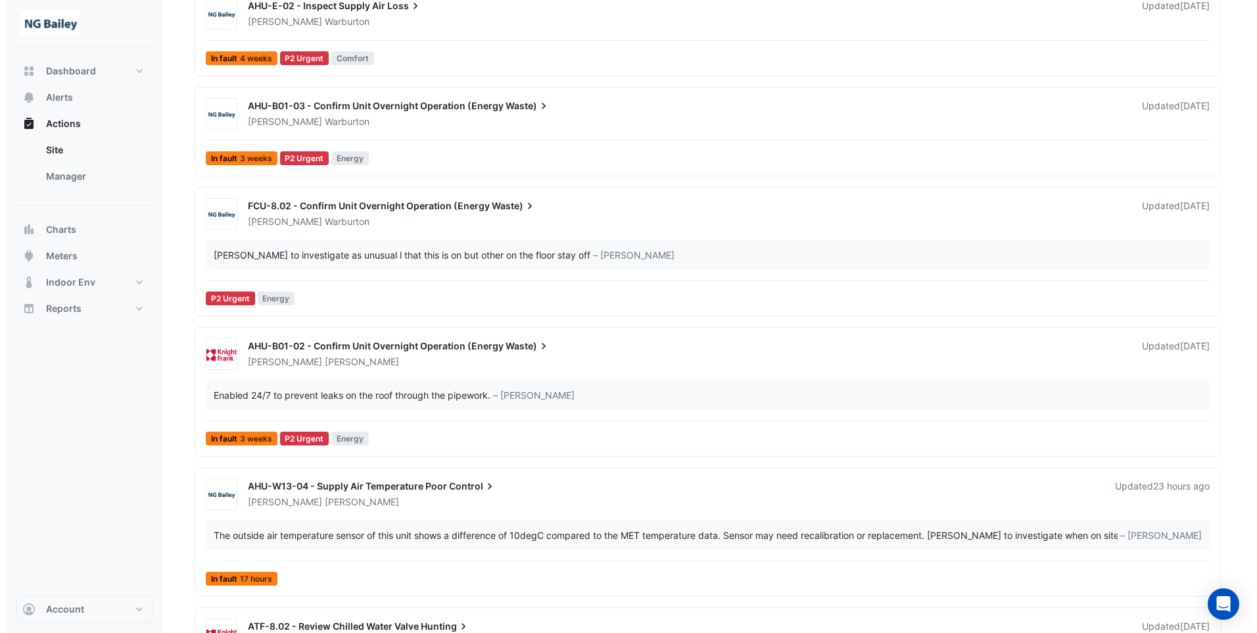
scroll to position [749, 0]
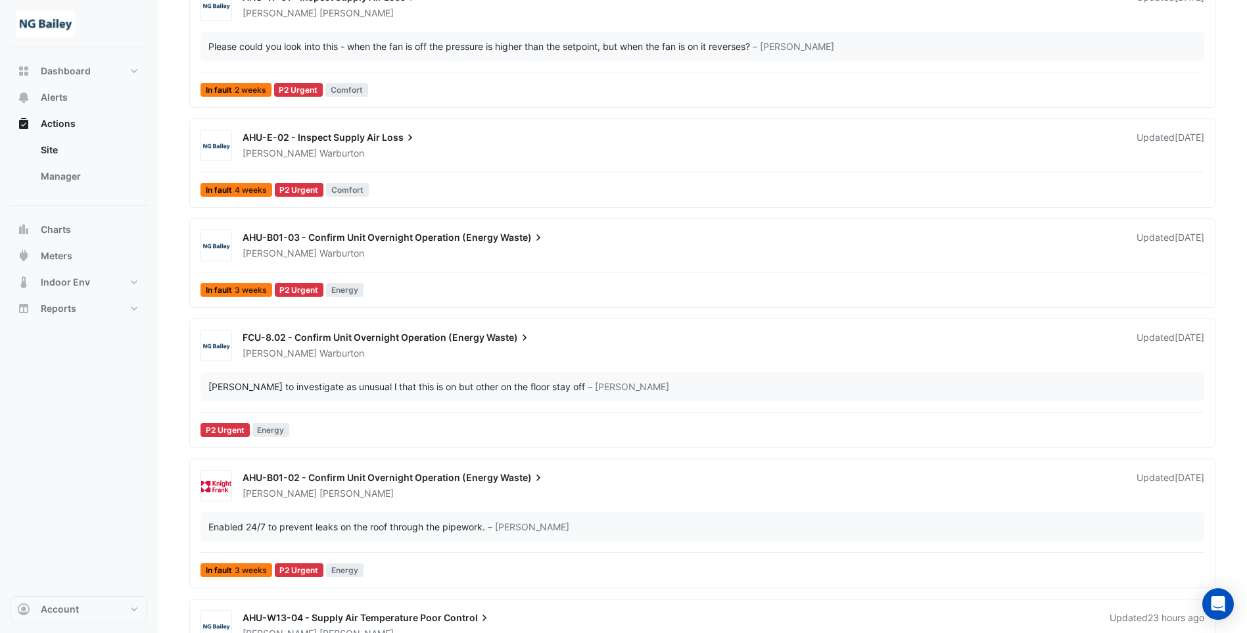
click at [807, 525] on div "Enabled 24/7 to prevent leaks on the roof through the pipework. – John Hughes" at bounding box center [702, 526] width 988 height 14
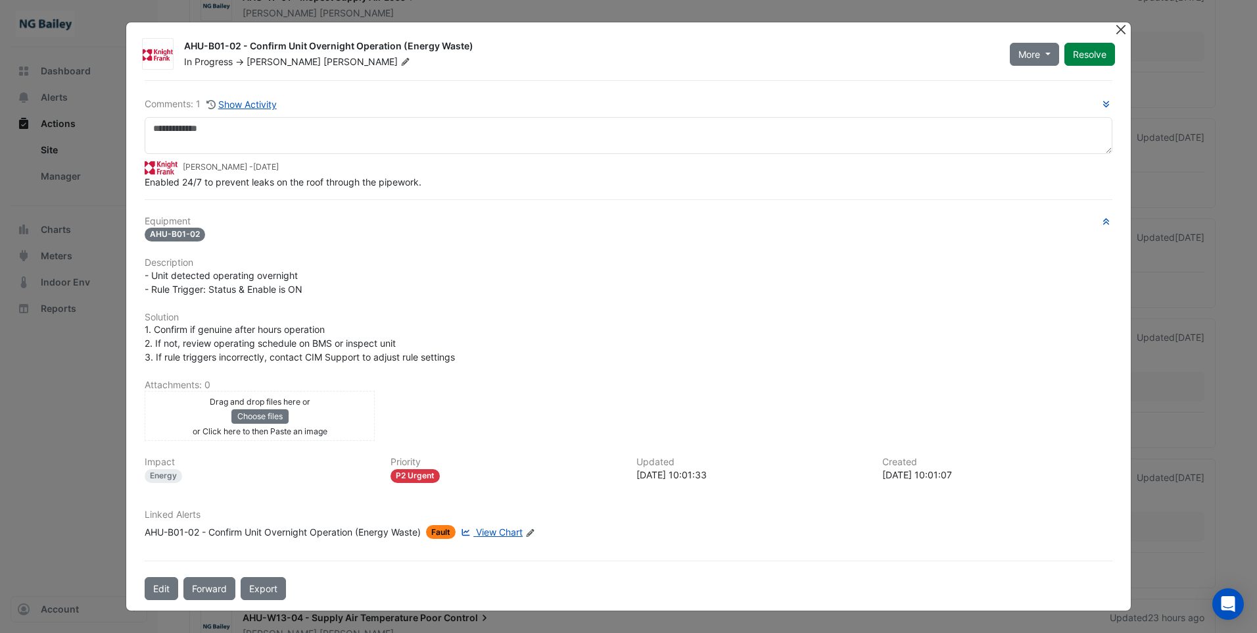
click at [1118, 29] on button "Close" at bounding box center [1121, 29] width 14 height 14
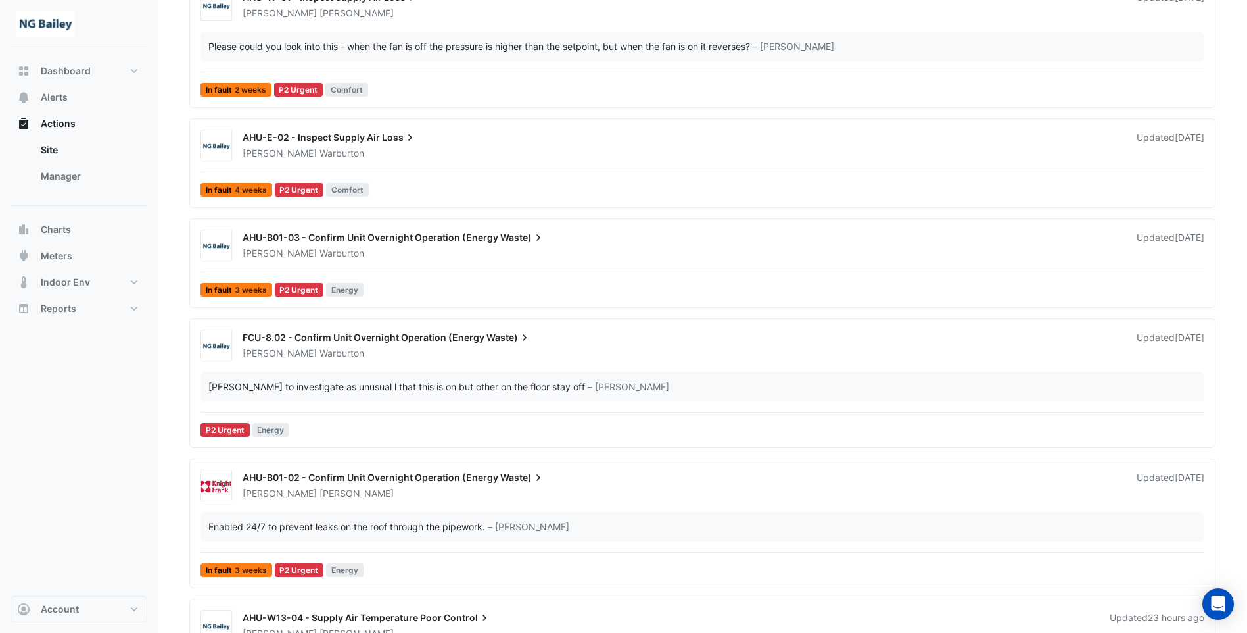
click at [429, 237] on span "AHU-B01-03 - Confirm Unit Overnight Operation (Energy" at bounding box center [371, 236] width 256 height 11
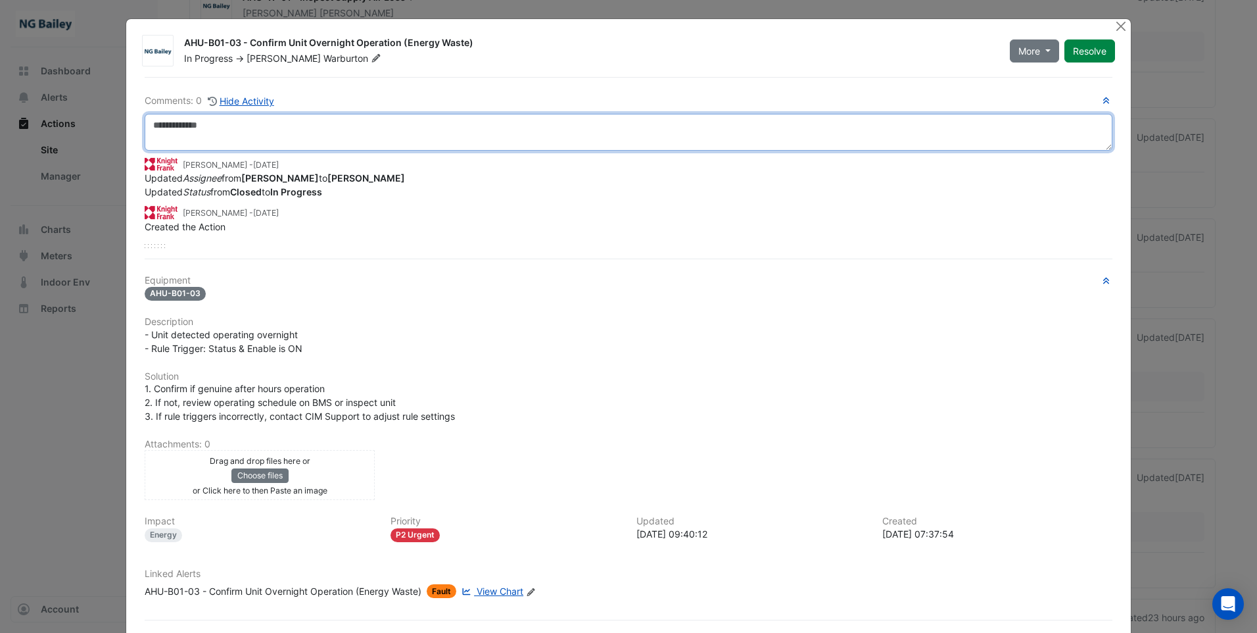
click at [240, 133] on textarea at bounding box center [629, 132] width 968 height 37
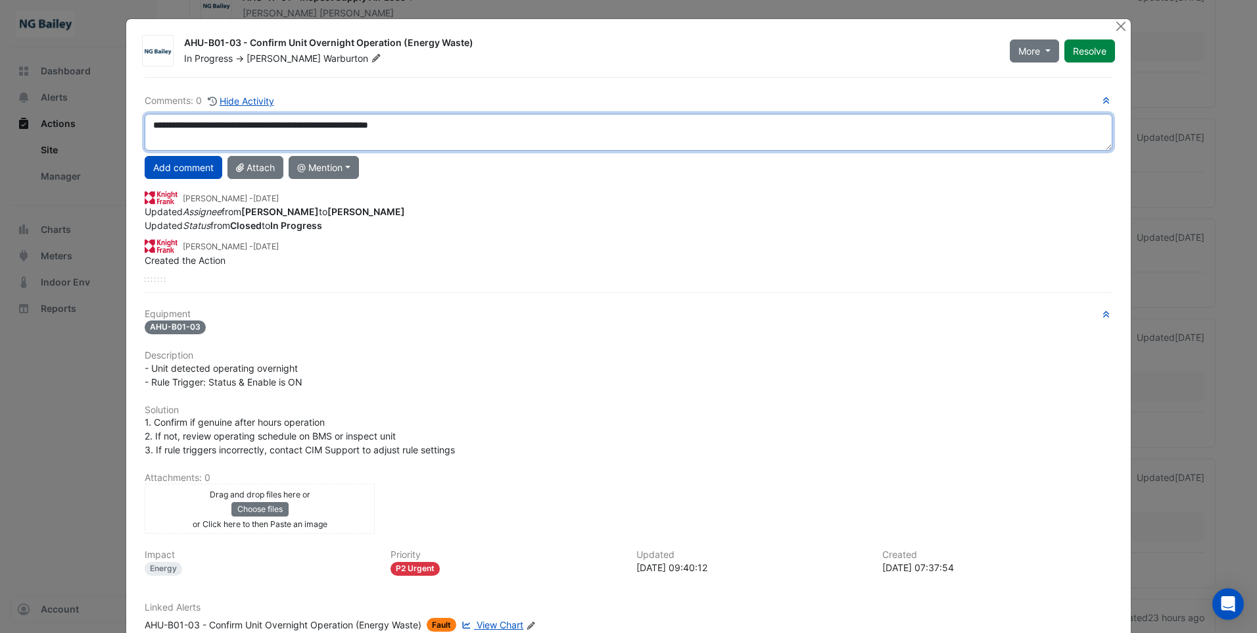
click at [341, 125] on textarea "**********" at bounding box center [629, 132] width 968 height 37
type textarea "**********"
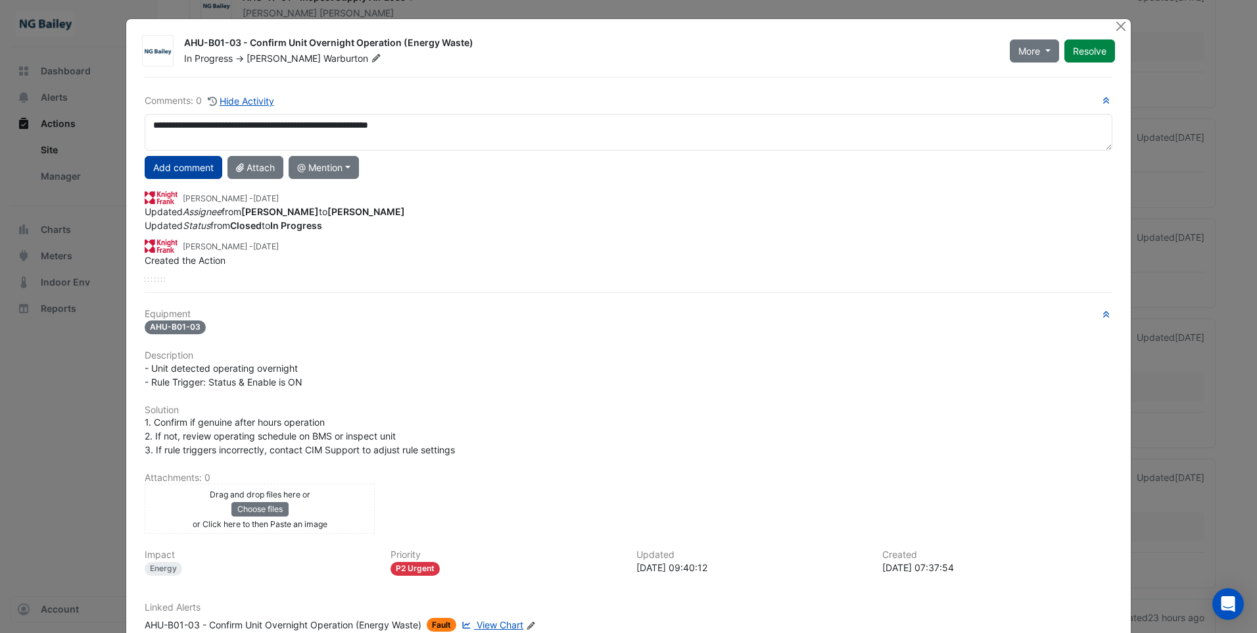
click at [164, 173] on button "Add comment" at bounding box center [184, 167] width 78 height 23
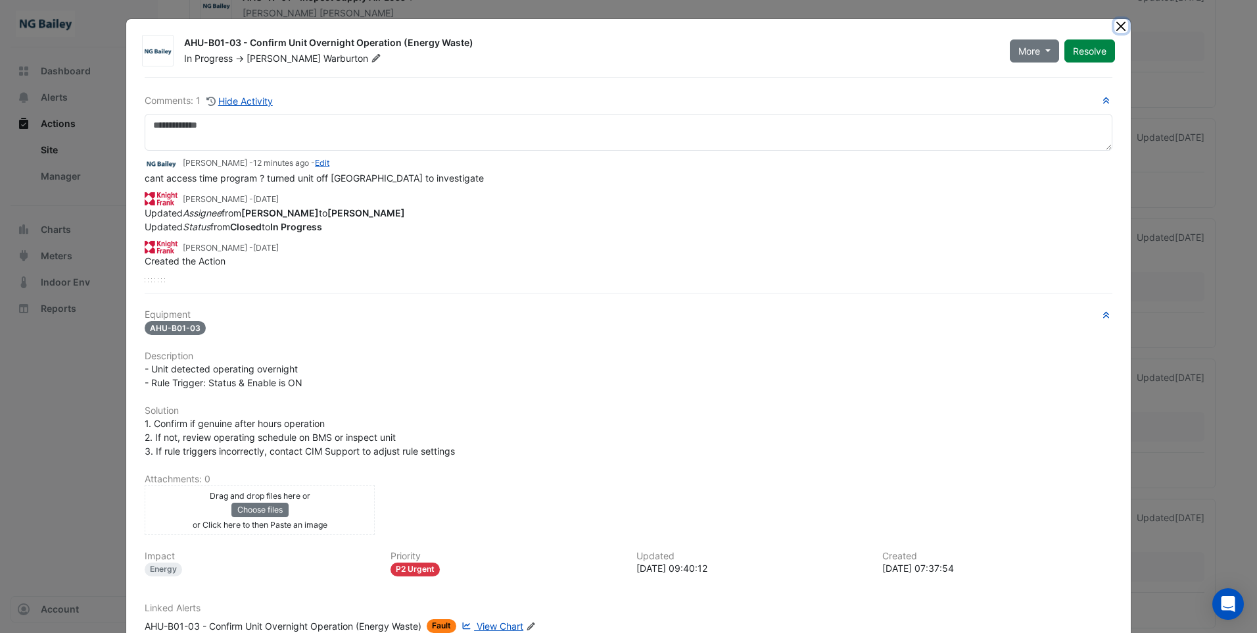
click at [1114, 26] on button "Close" at bounding box center [1121, 26] width 14 height 14
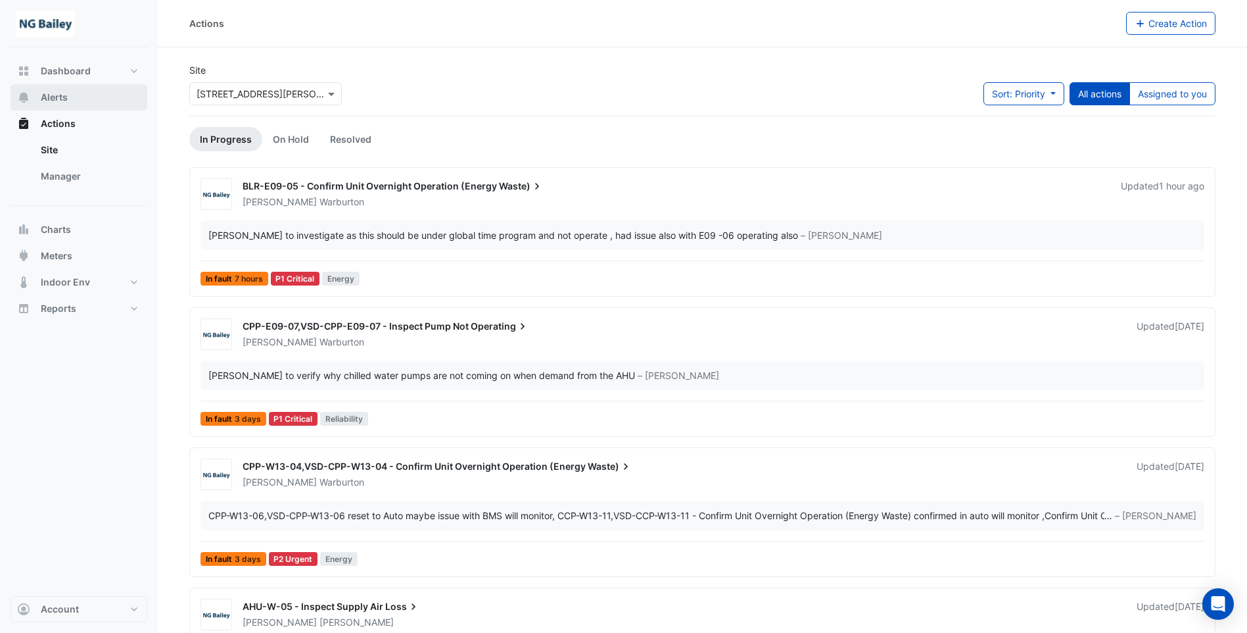
click at [56, 102] on span "Alerts" at bounding box center [54, 97] width 27 height 13
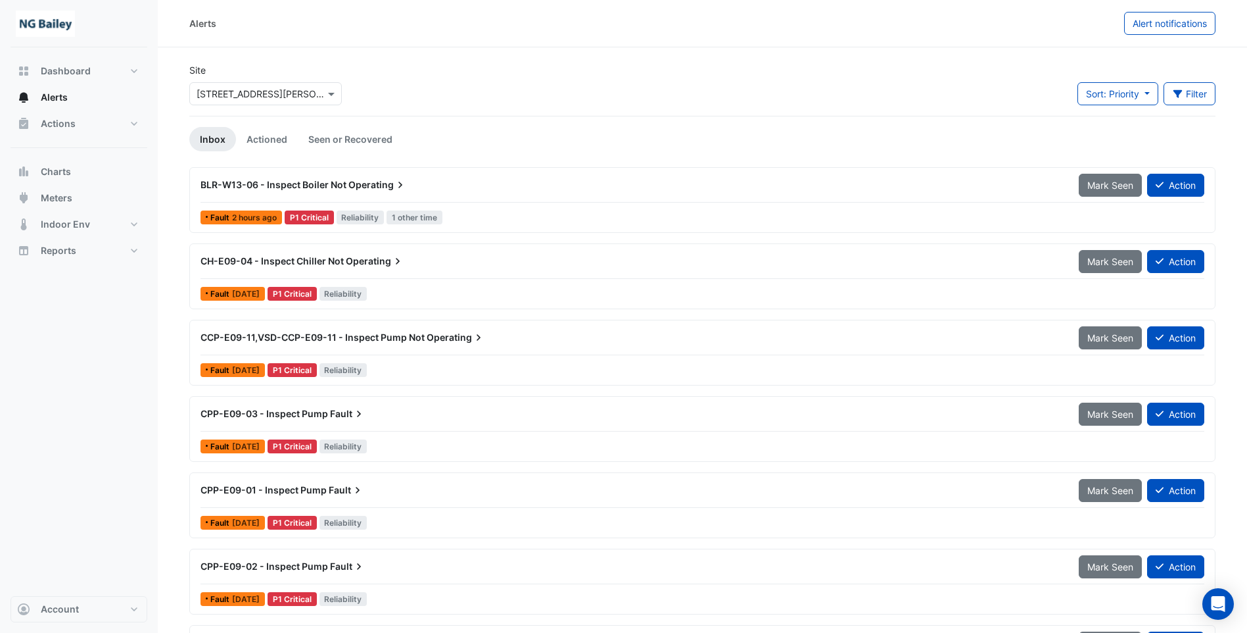
scroll to position [66, 0]
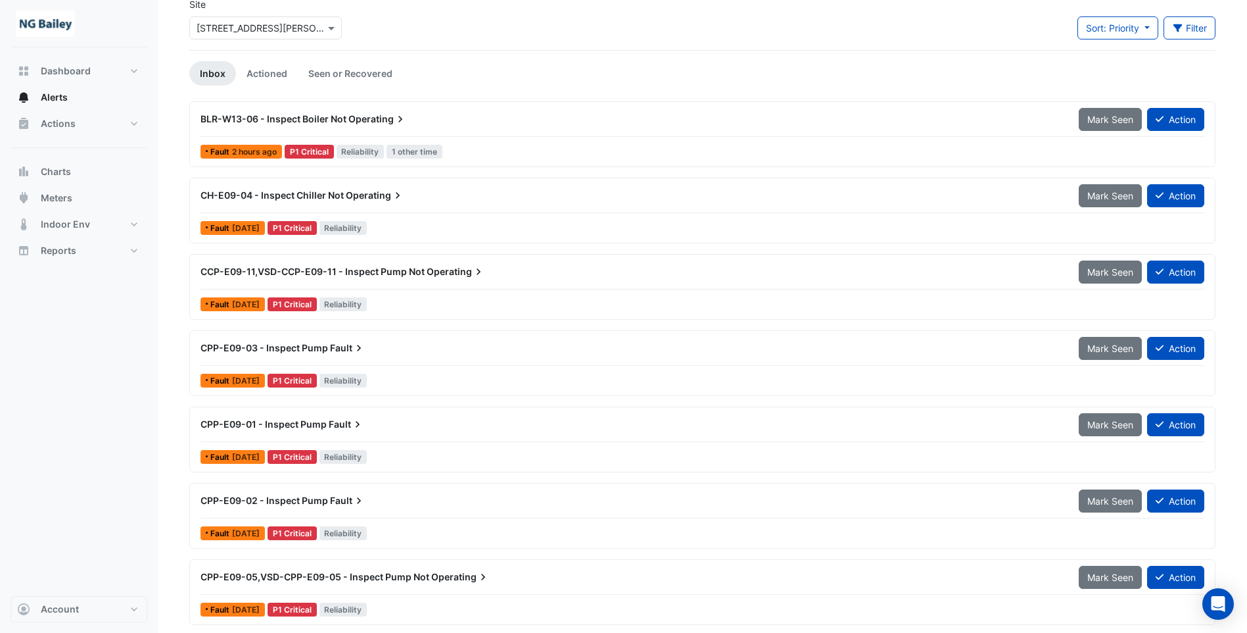
click at [295, 118] on span "BLR-W13-06 - Inspect Boiler Not" at bounding box center [274, 118] width 146 height 11
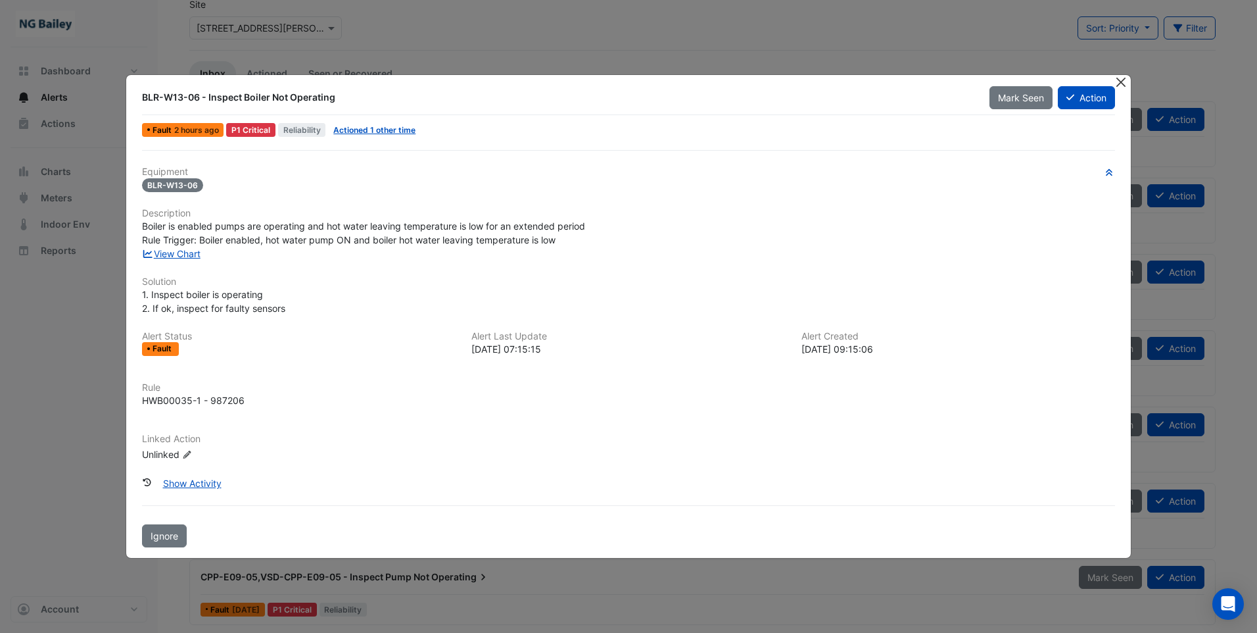
click at [1124, 76] on button "Close" at bounding box center [1121, 82] width 14 height 14
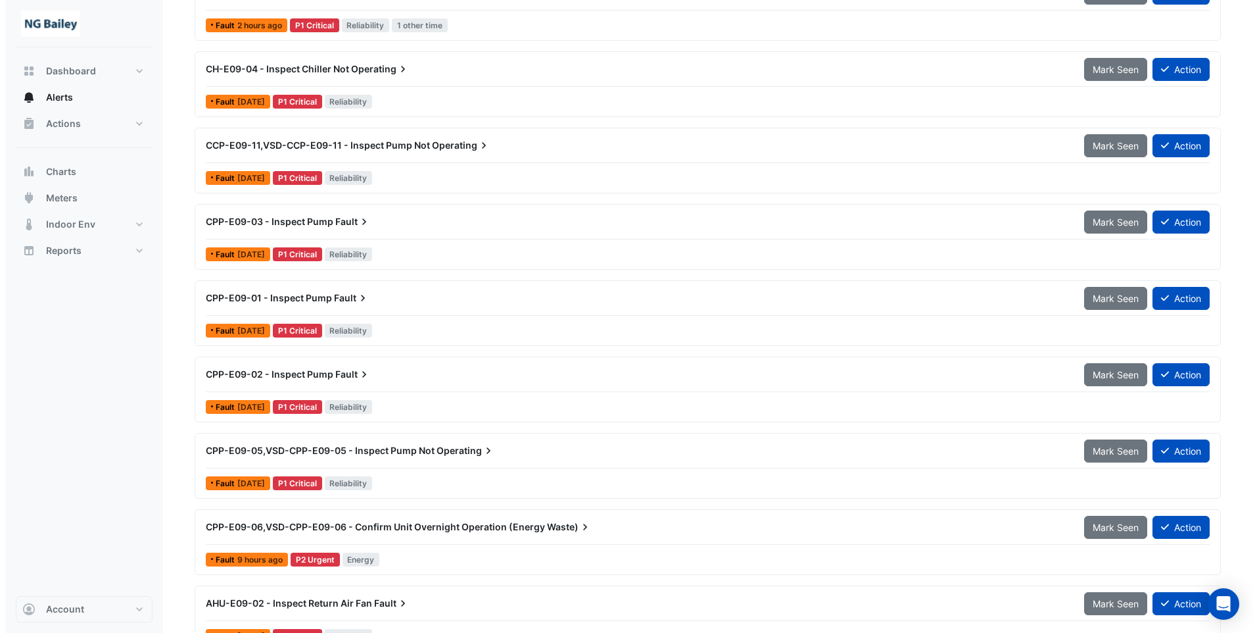
scroll to position [197, 0]
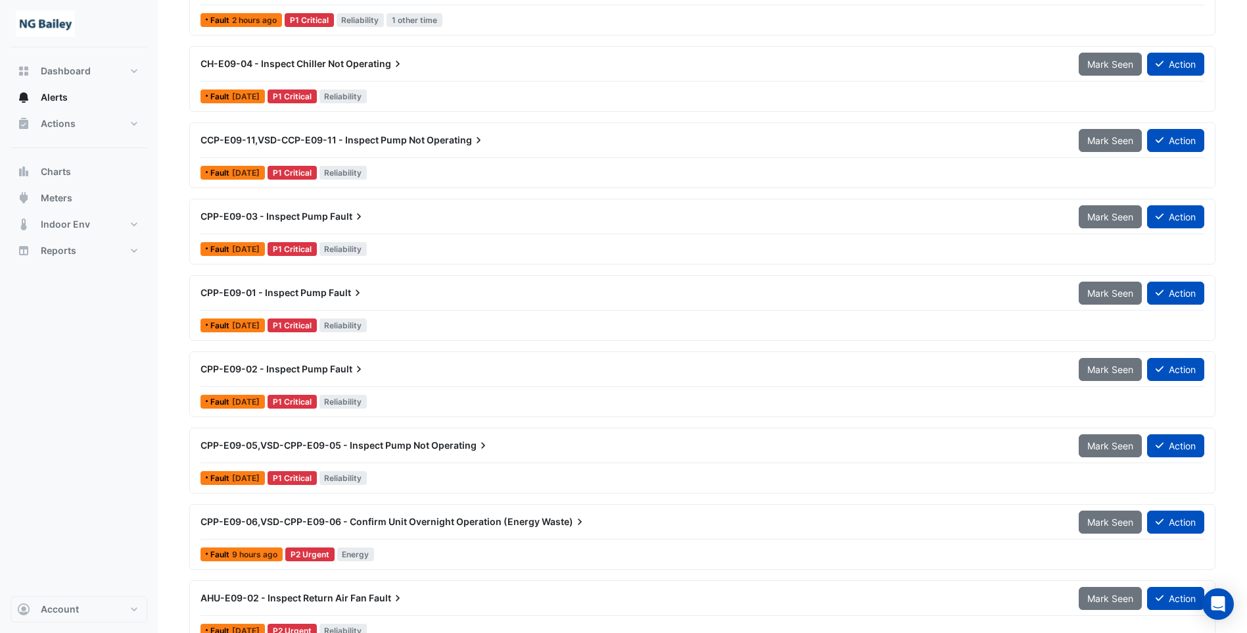
click at [320, 291] on span "CPP-E09-01 - Inspect Pump" at bounding box center [264, 292] width 126 height 11
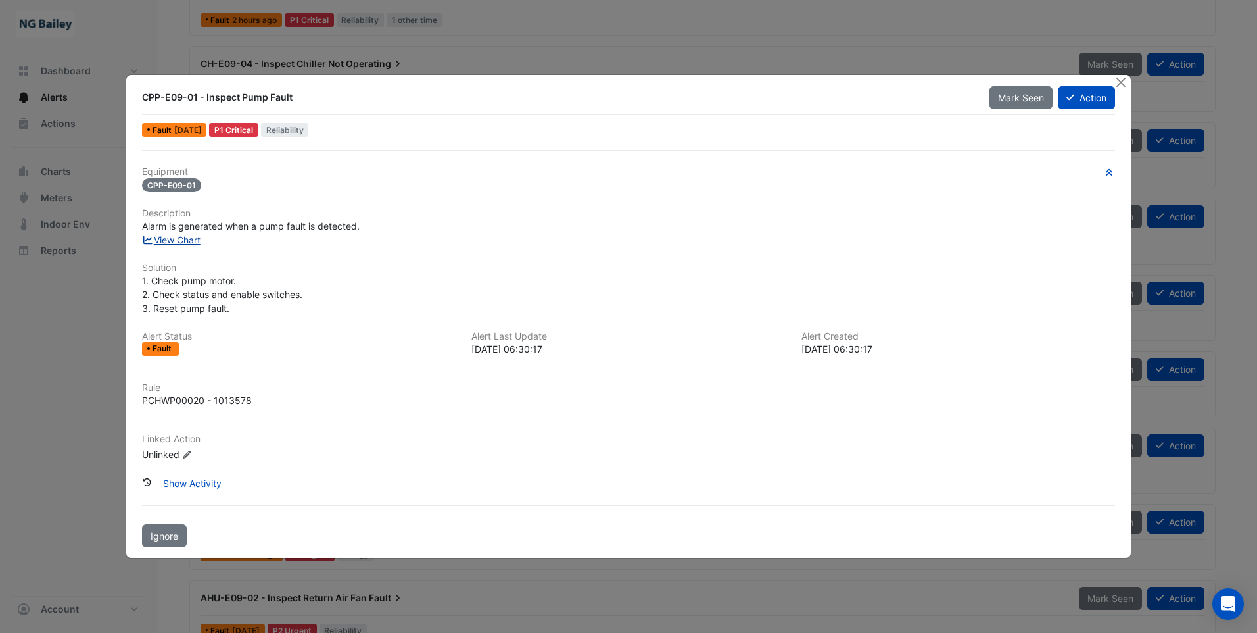
click at [186, 244] on link "View Chart" at bounding box center [171, 239] width 59 height 11
click at [1083, 99] on button "Action" at bounding box center [1086, 97] width 57 height 23
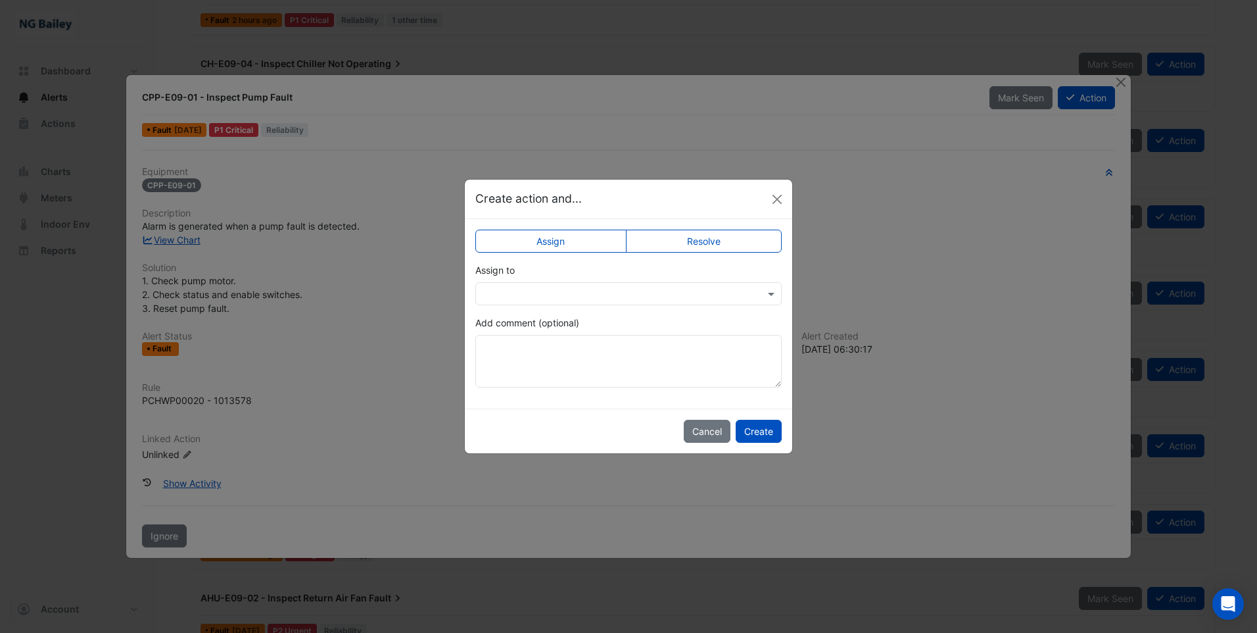
click at [565, 305] on app-escalated-ticket-simple-upsert "Assign Resolve Assign to Add comment (optional)" at bounding box center [628, 313] width 306 height 148
click at [566, 295] on input "text" at bounding box center [616, 294] width 266 height 14
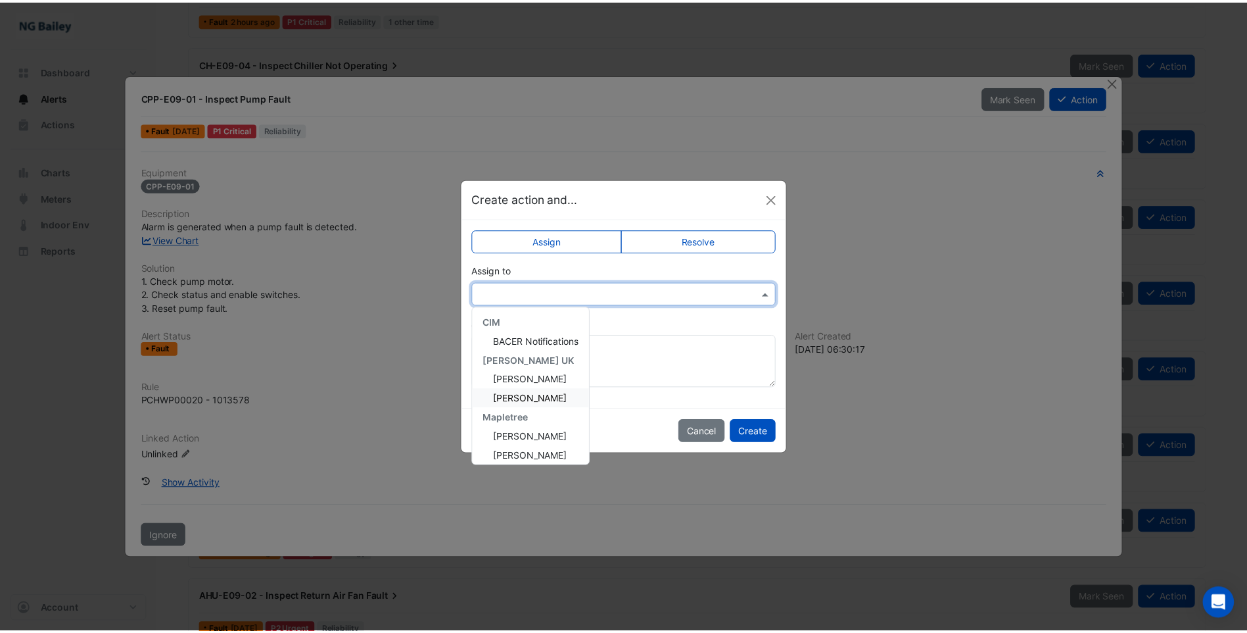
scroll to position [158, 0]
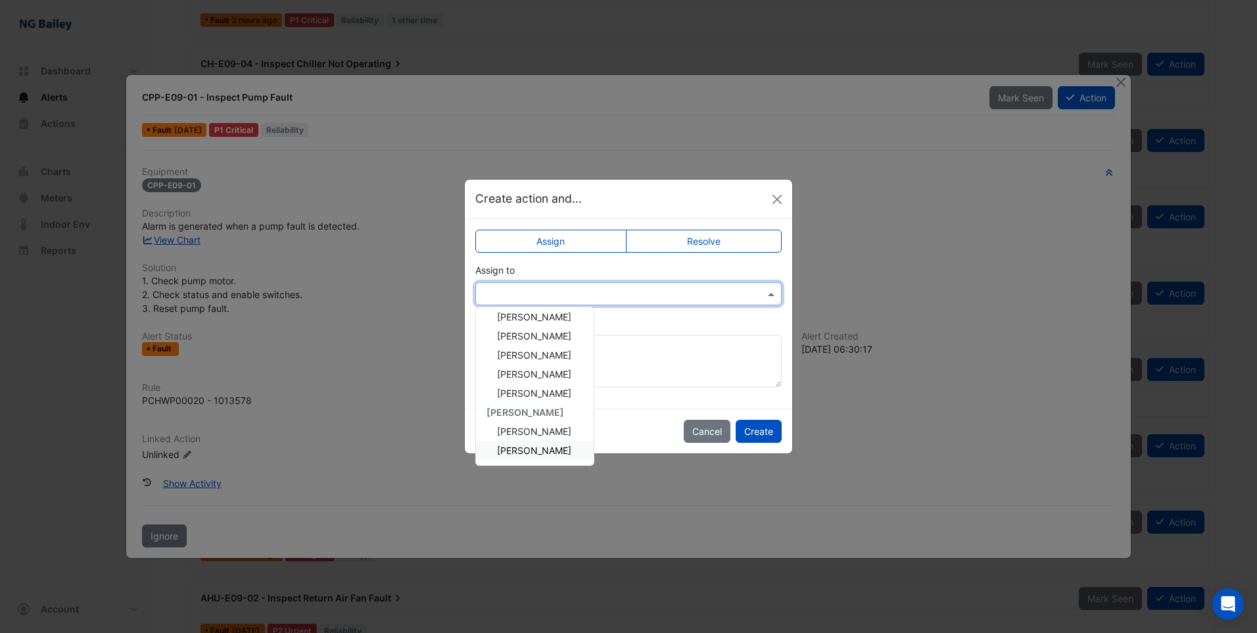
click at [533, 453] on span "Roy Warburton" at bounding box center [534, 449] width 74 height 11
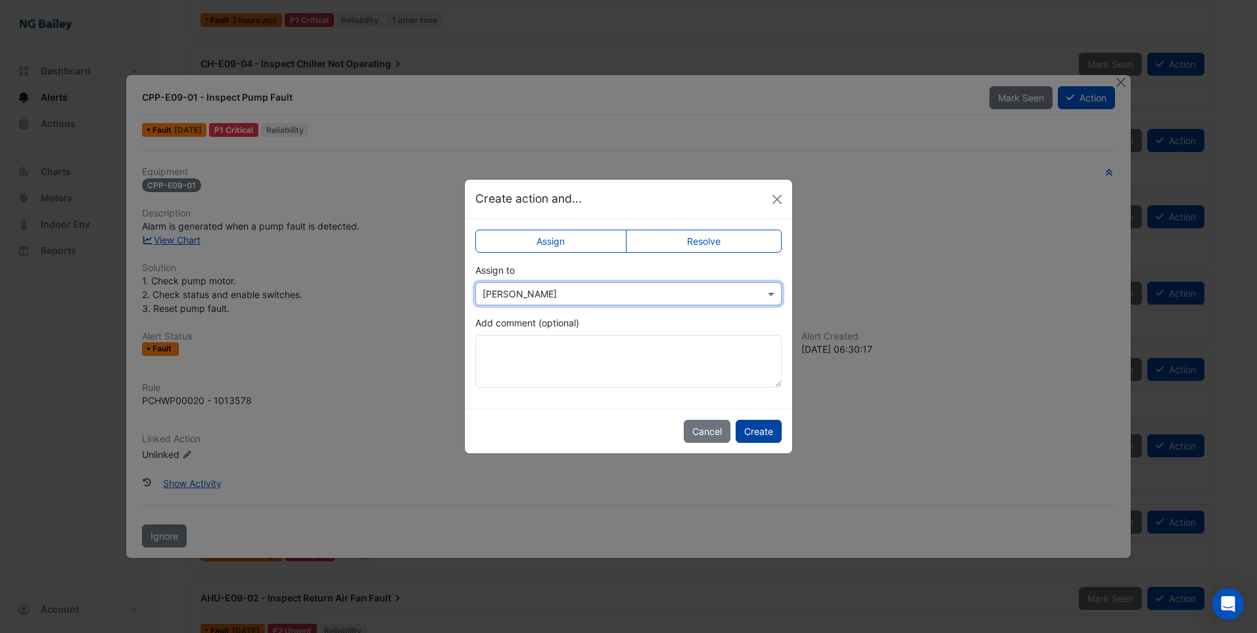
click at [750, 428] on button "Create" at bounding box center [759, 430] width 46 height 23
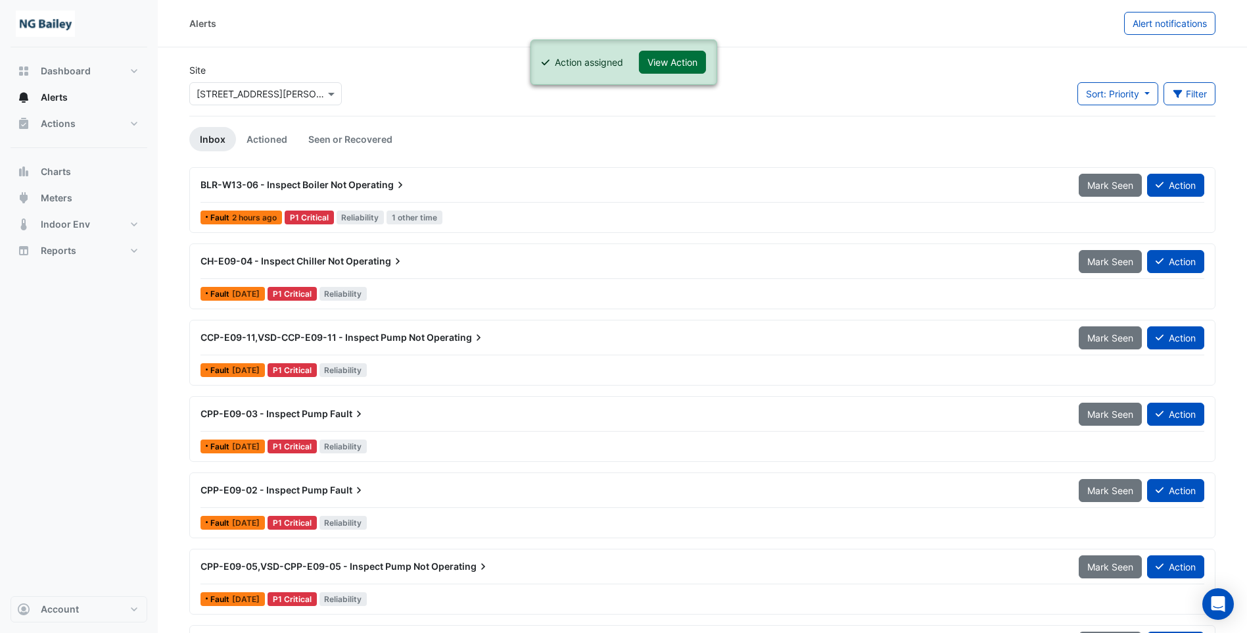
click at [660, 61] on button "View Action" at bounding box center [672, 62] width 67 height 23
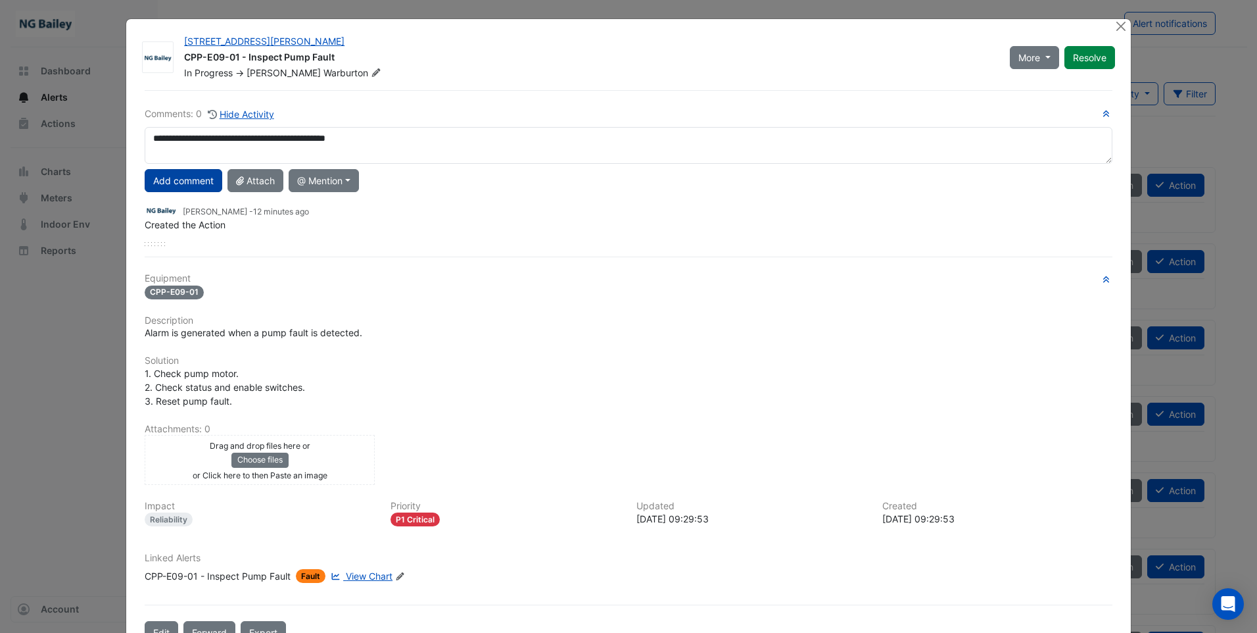
type textarea "**********"
click at [170, 177] on button "Add comment" at bounding box center [184, 180] width 78 height 23
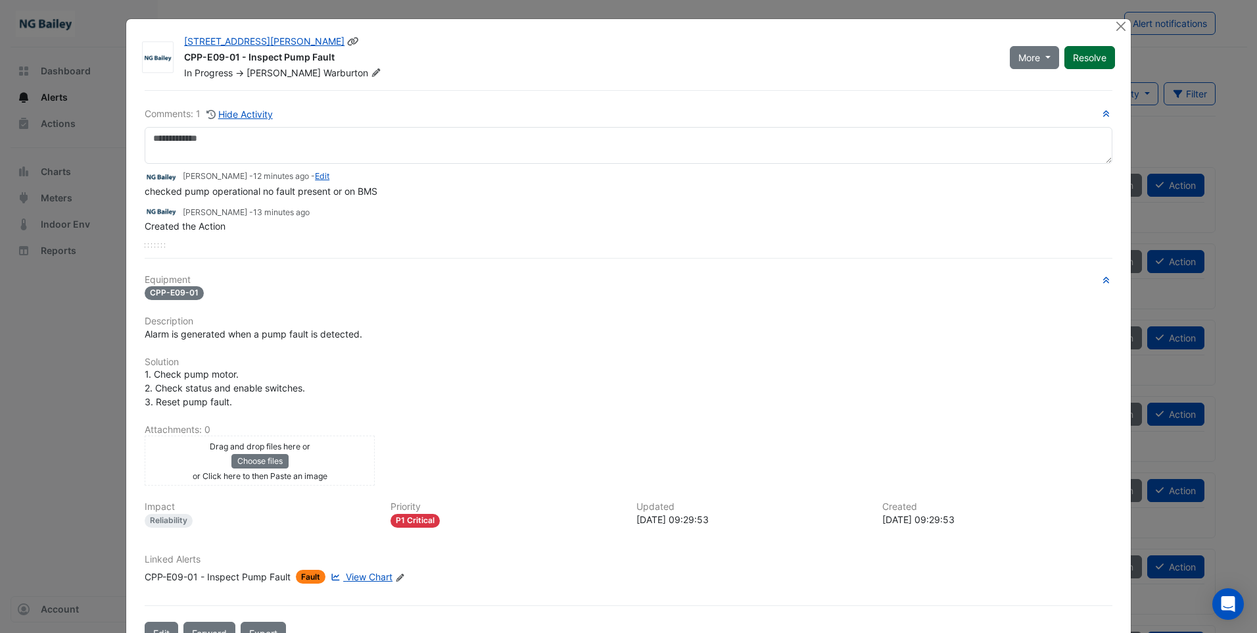
click at [1076, 59] on button "Resolve" at bounding box center [1090, 57] width 51 height 23
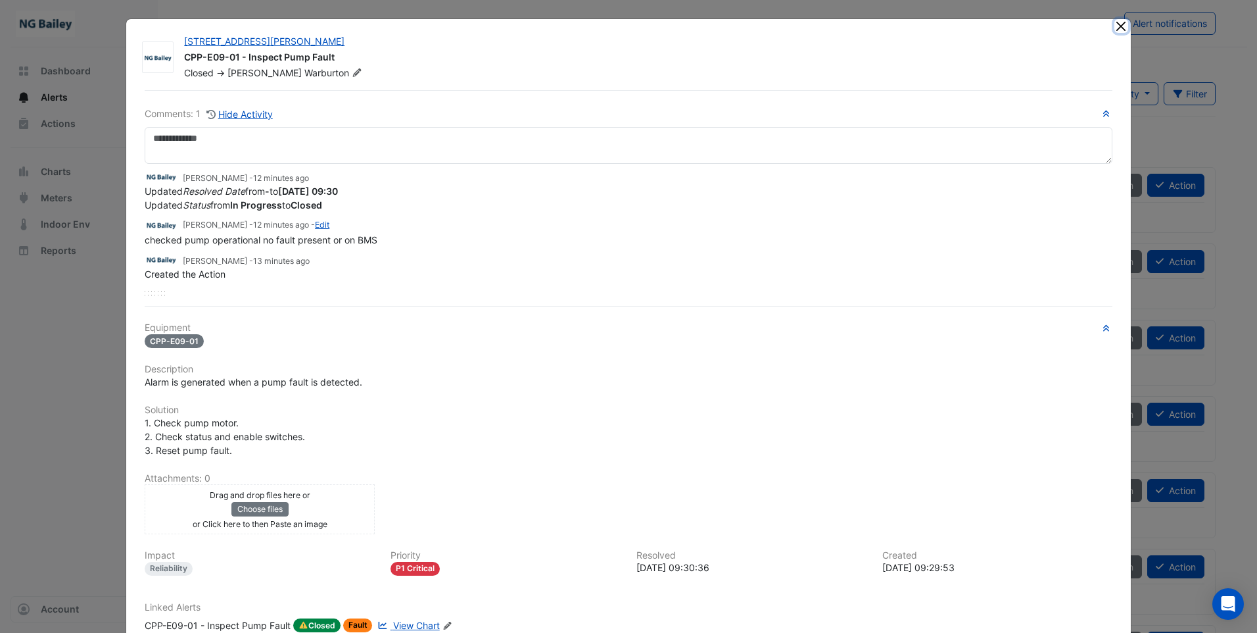
click at [1115, 27] on button "Close" at bounding box center [1121, 26] width 14 height 14
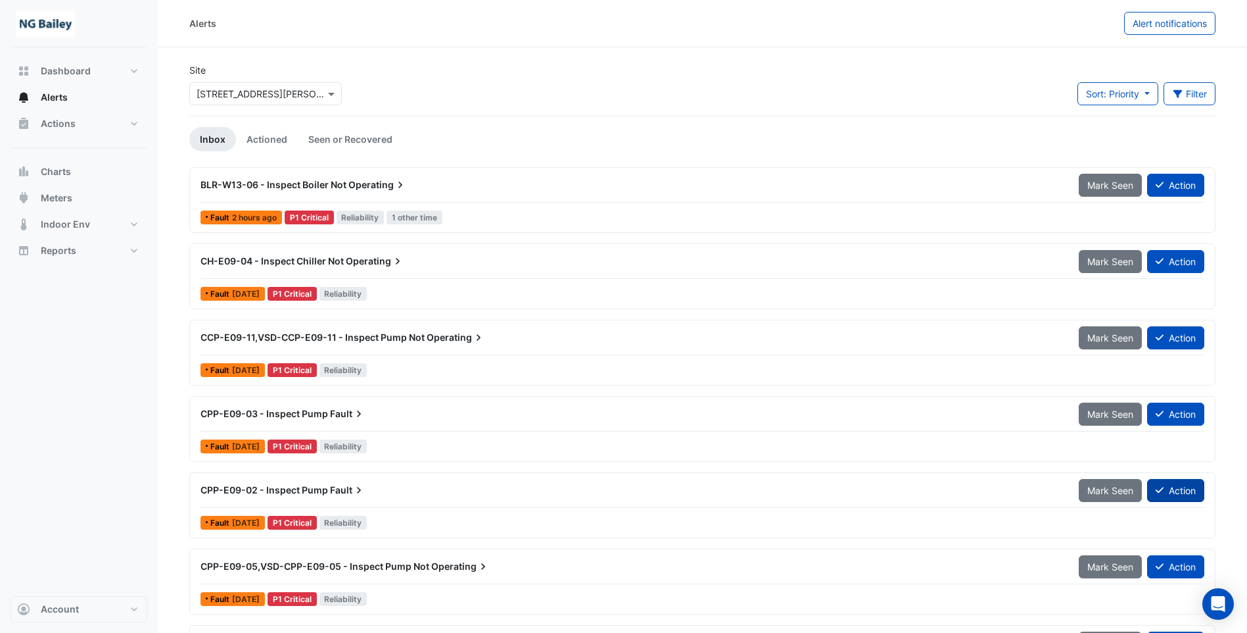
click at [1168, 490] on button "Action" at bounding box center [1175, 490] width 57 height 23
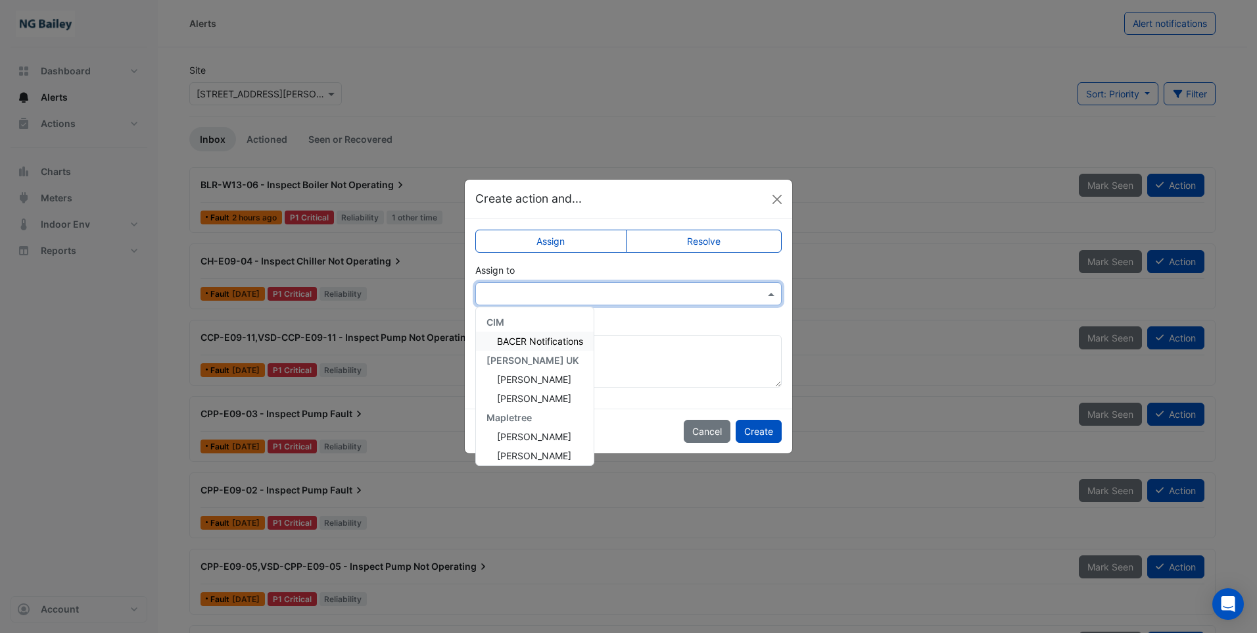
click at [586, 287] on input "text" at bounding box center [616, 294] width 266 height 14
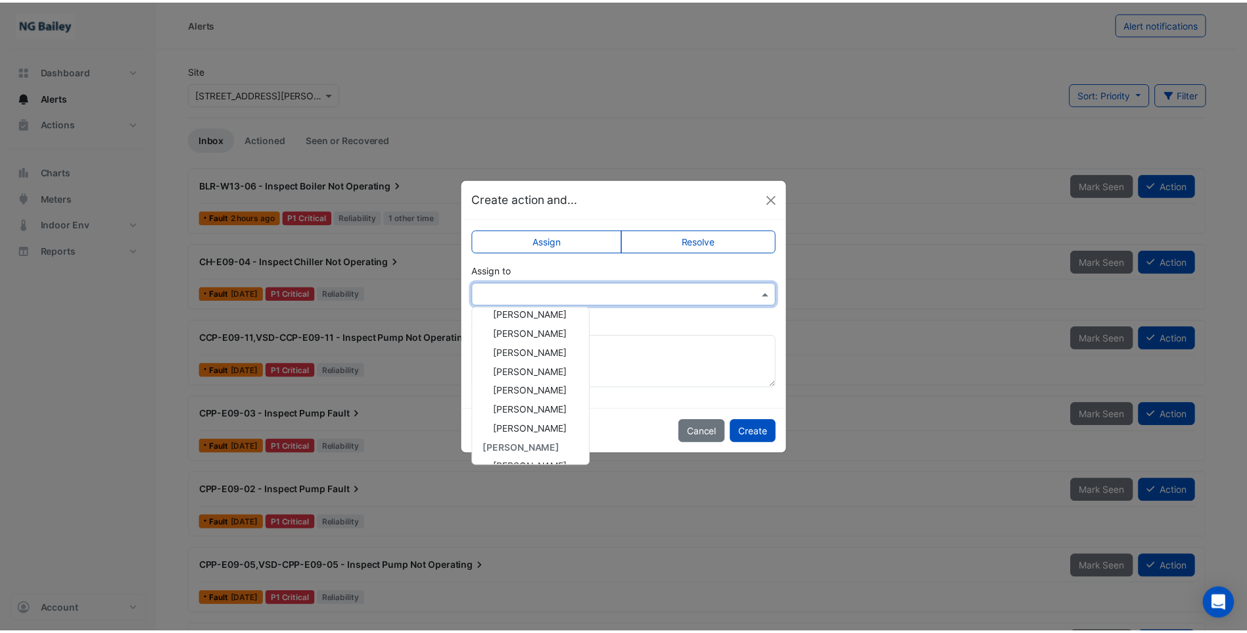
scroll to position [158, 0]
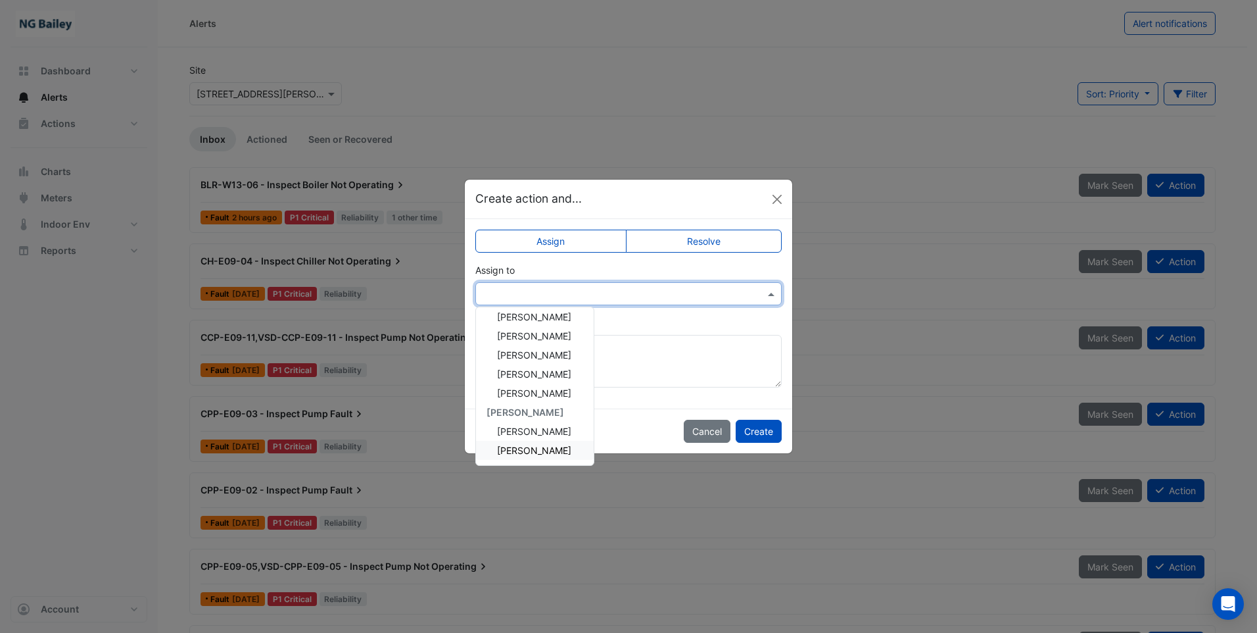
click at [534, 448] on span "Roy Warburton" at bounding box center [534, 449] width 74 height 11
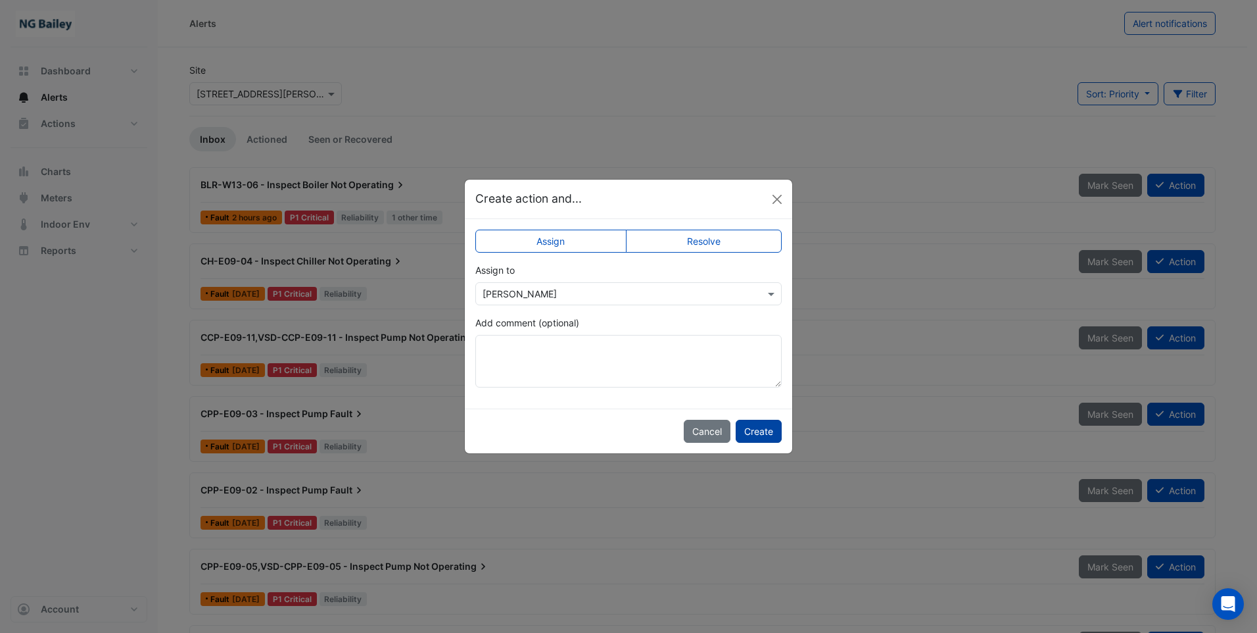
click at [754, 430] on button "Create" at bounding box center [759, 430] width 46 height 23
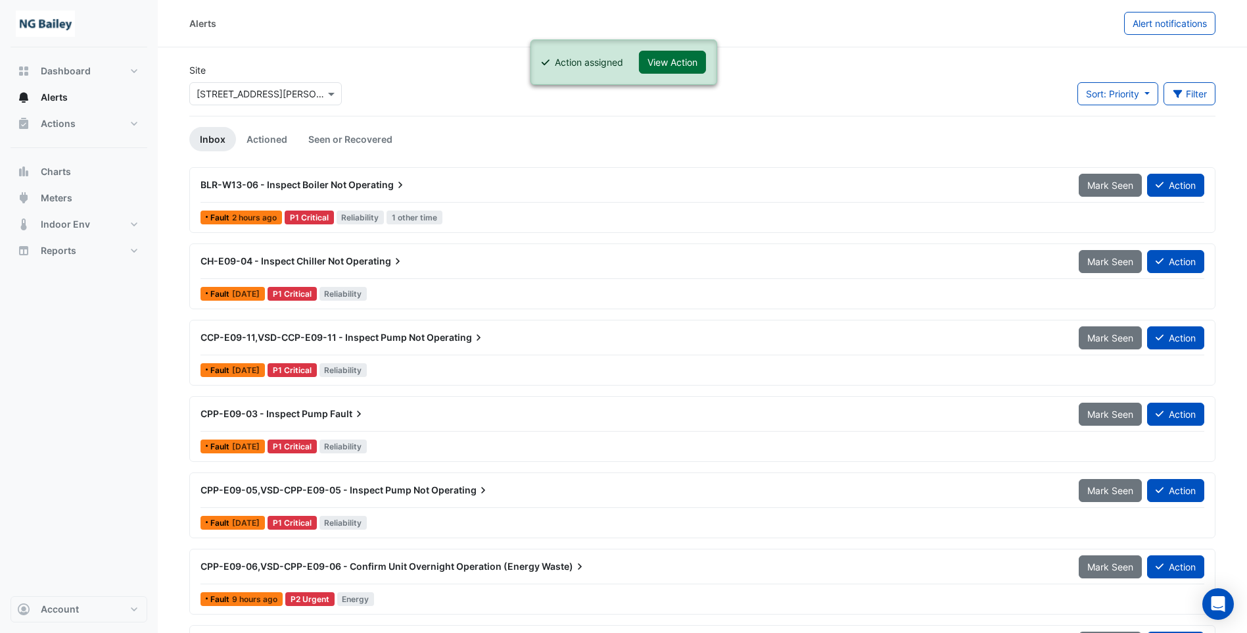
click at [675, 60] on button "View Action" at bounding box center [672, 62] width 67 height 23
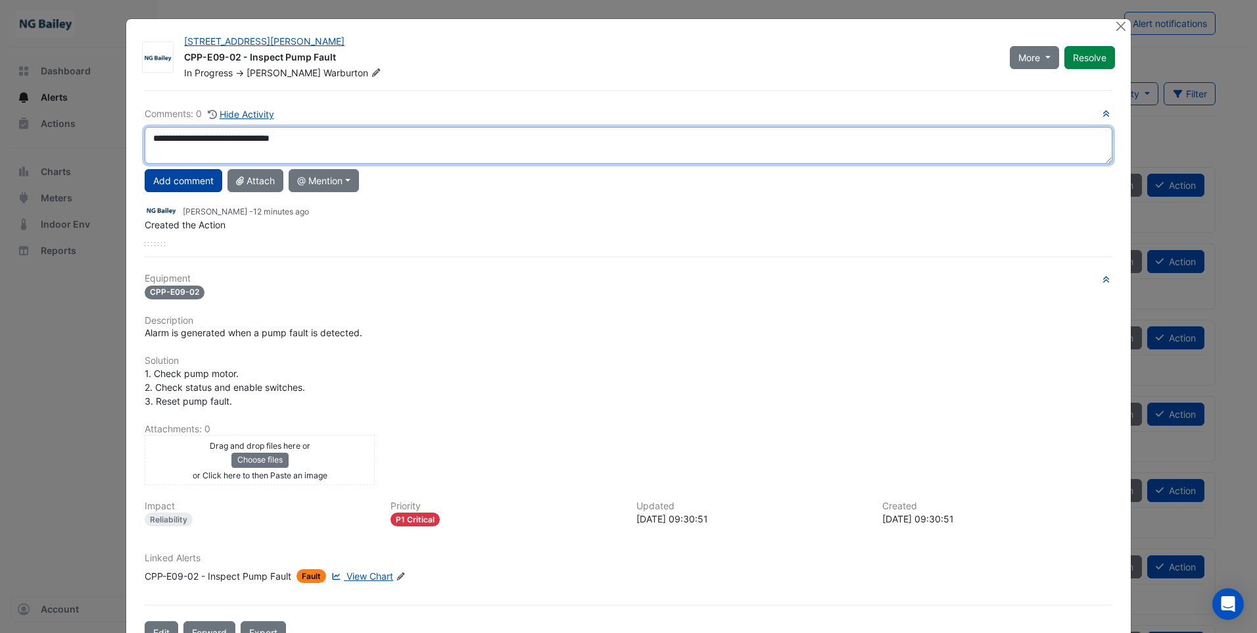
type textarea "**********"
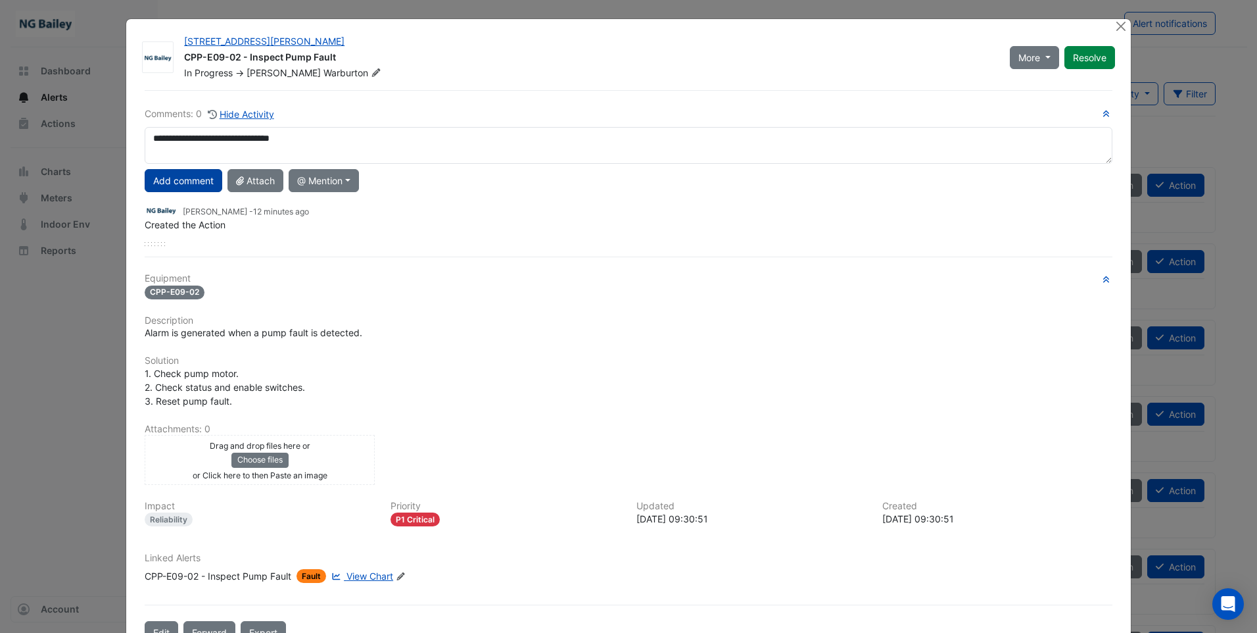
click at [176, 183] on button "Add comment" at bounding box center [184, 180] width 78 height 23
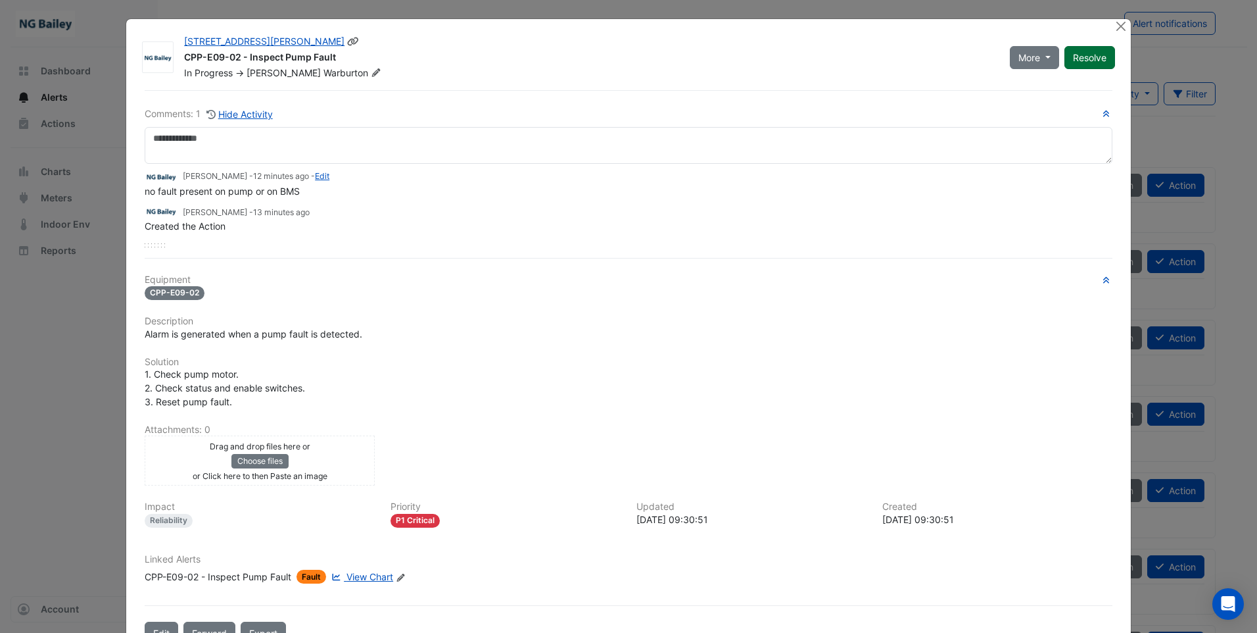
click at [1086, 58] on button "Resolve" at bounding box center [1090, 57] width 51 height 23
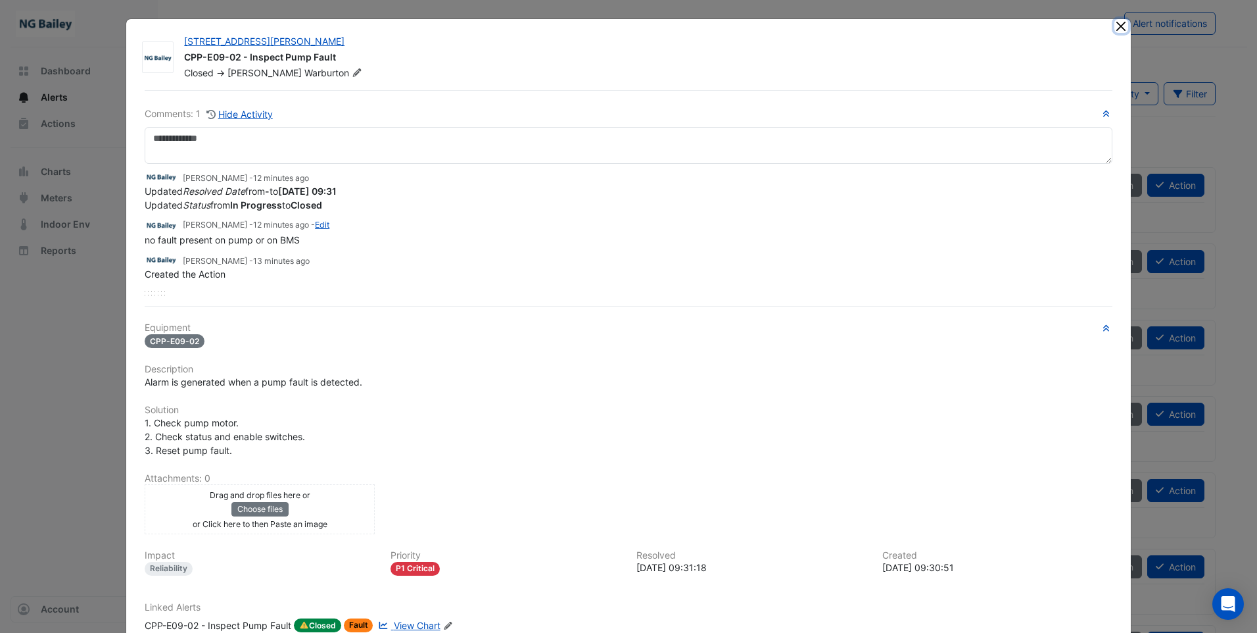
click at [1120, 25] on button "Close" at bounding box center [1121, 26] width 14 height 14
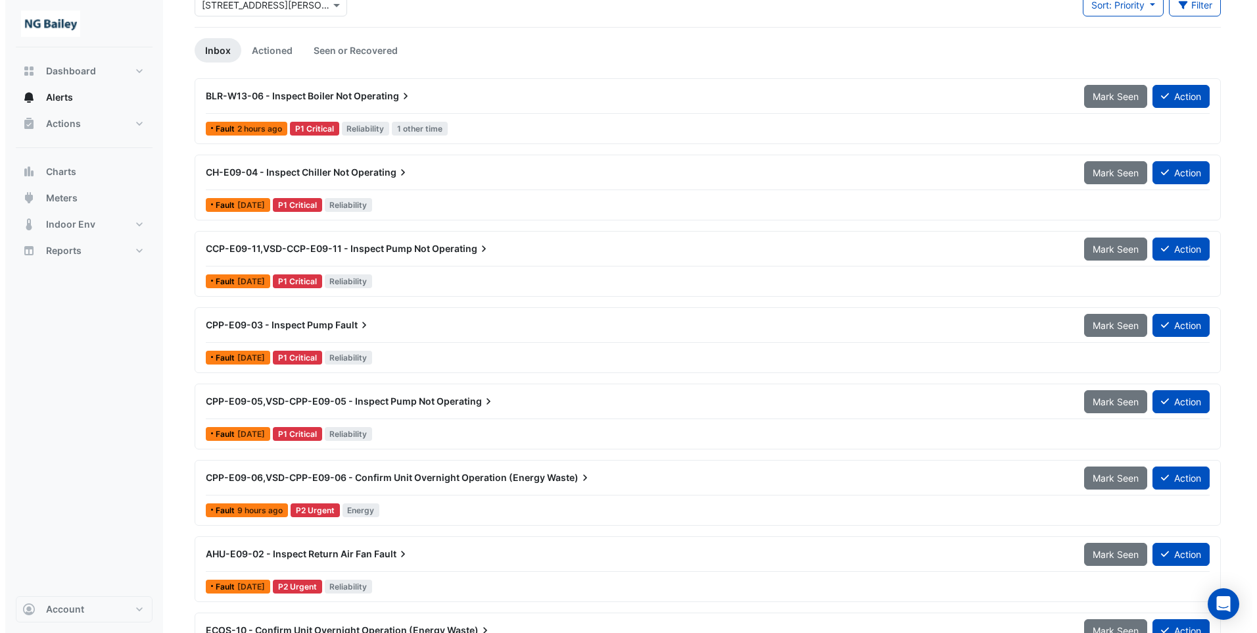
scroll to position [66, 0]
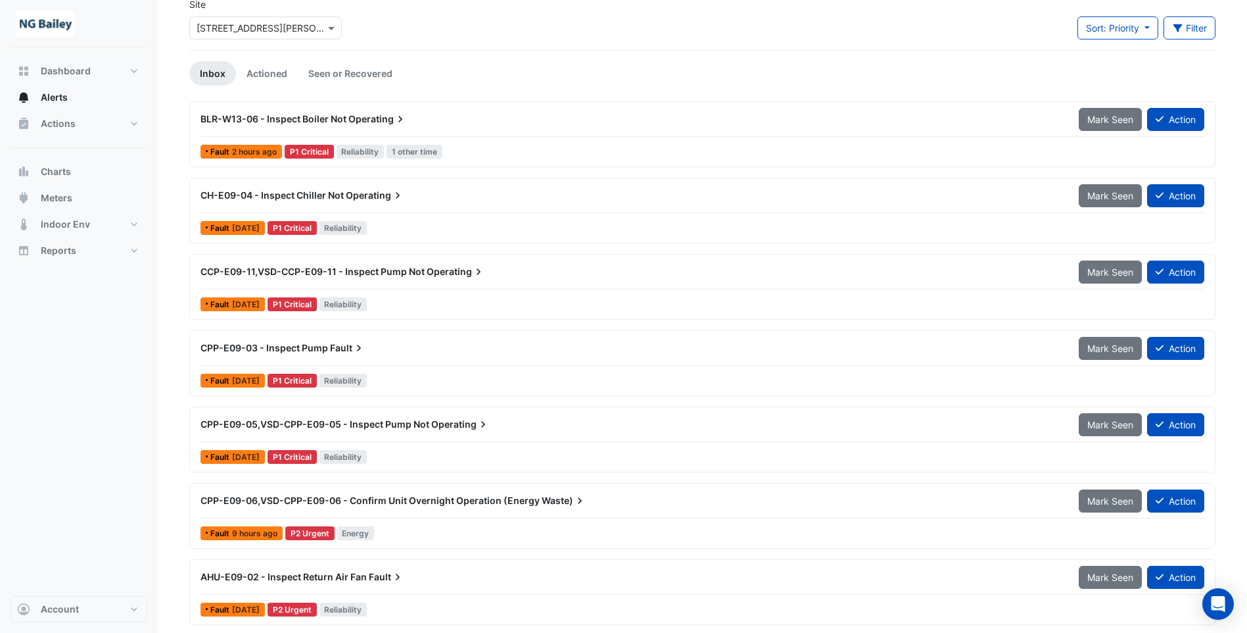
click at [330, 120] on span "BLR-W13-06 - Inspect Boiler Not" at bounding box center [274, 118] width 146 height 11
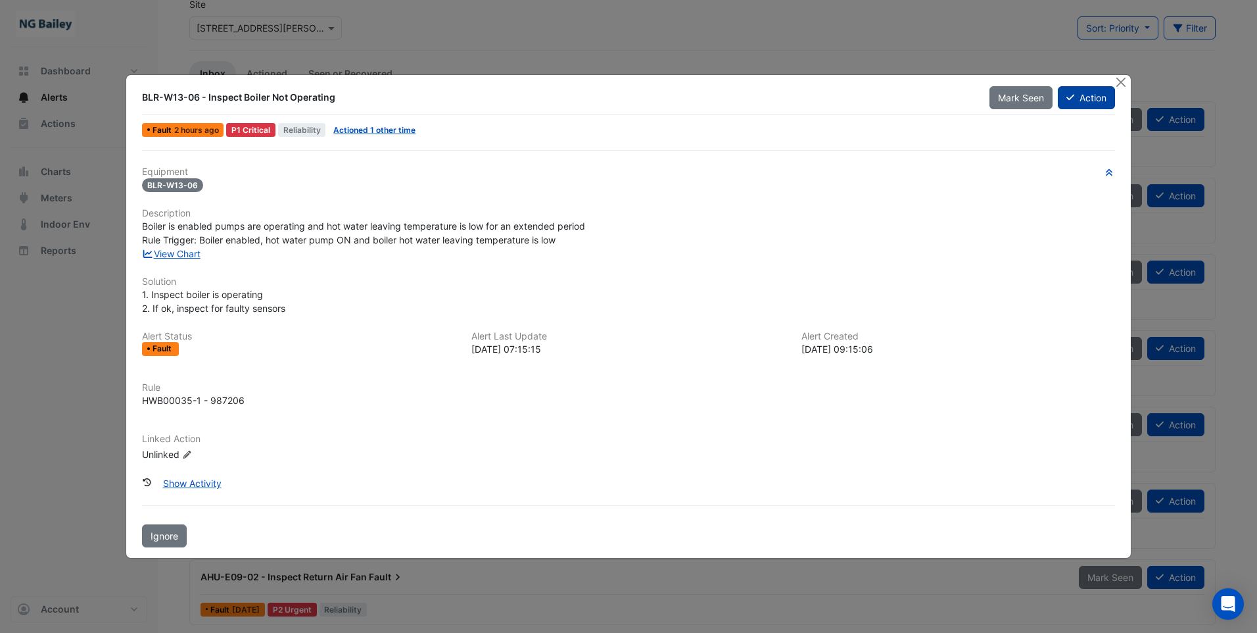
click at [1094, 96] on button "Action" at bounding box center [1086, 97] width 57 height 23
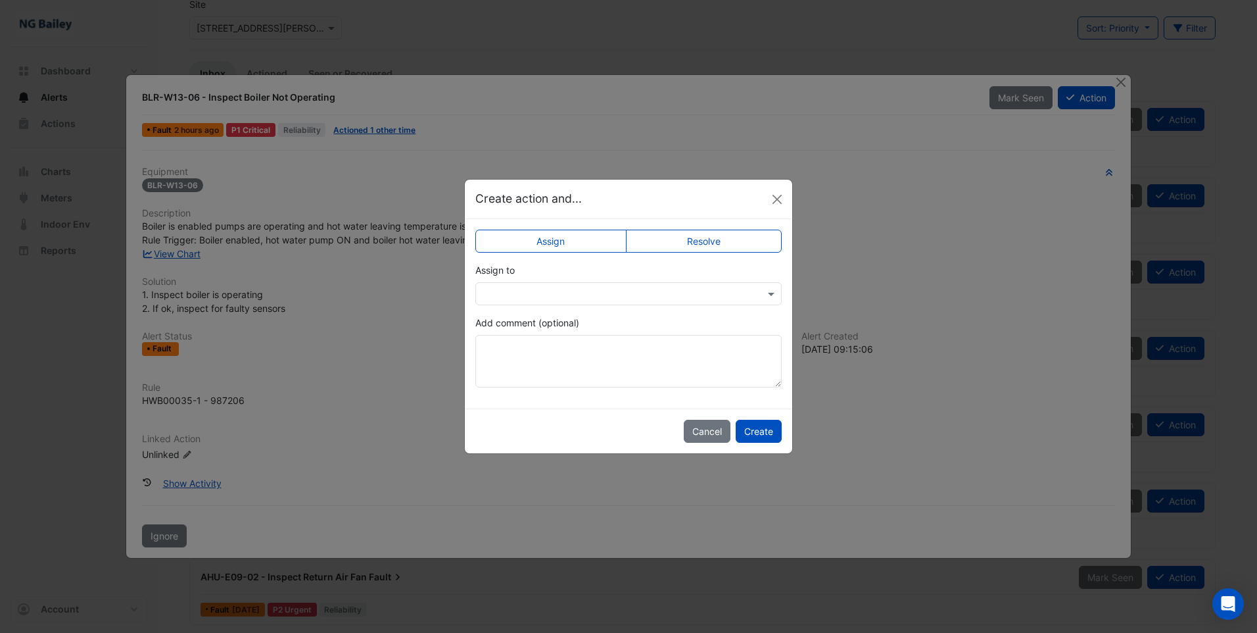
click at [633, 292] on input "text" at bounding box center [616, 294] width 266 height 14
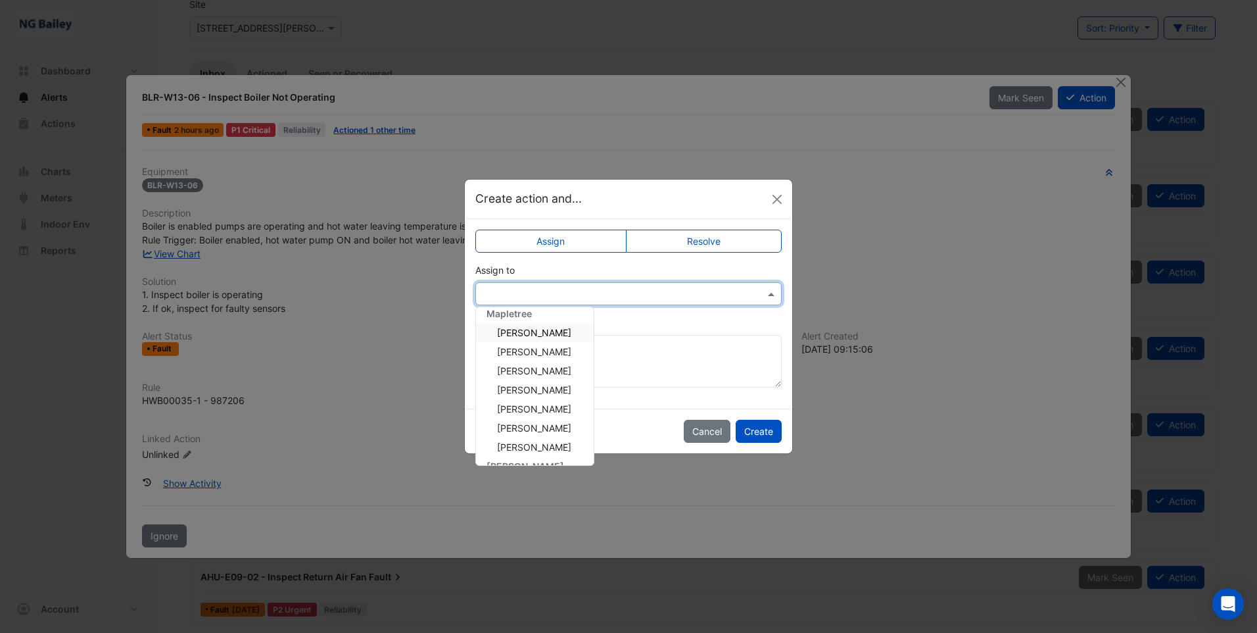
scroll to position [158, 0]
click at [547, 455] on span "Roy Warburton" at bounding box center [534, 449] width 74 height 11
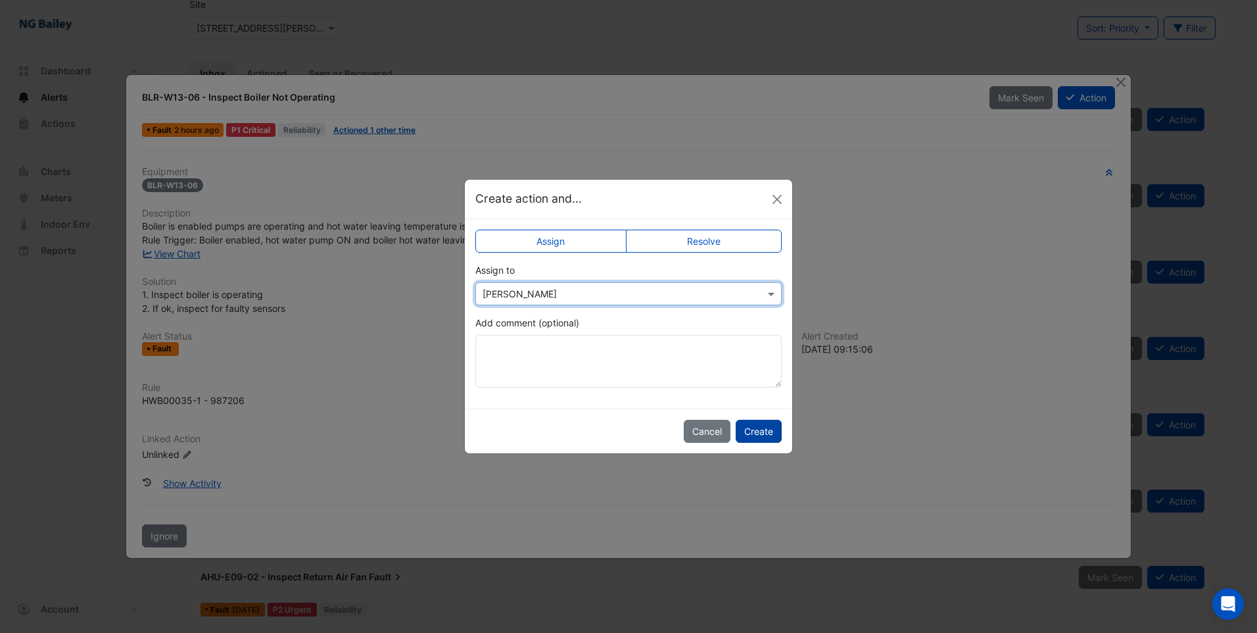
click at [757, 428] on button "Create" at bounding box center [759, 430] width 46 height 23
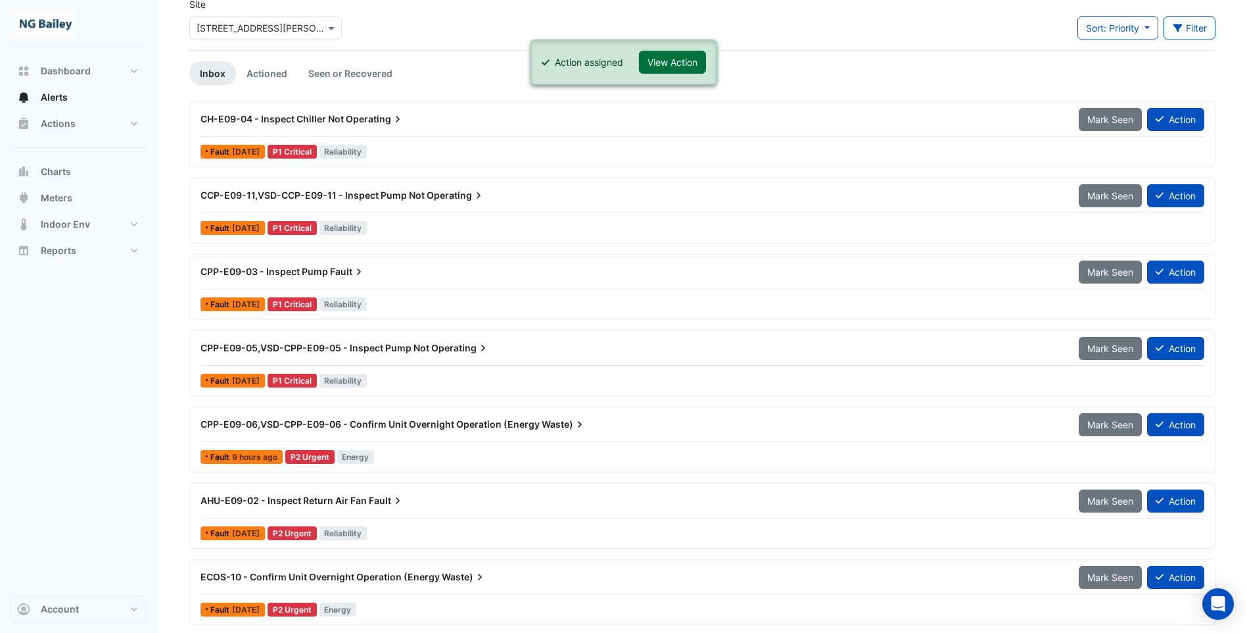
click at [670, 67] on button "View Action" at bounding box center [672, 62] width 67 height 23
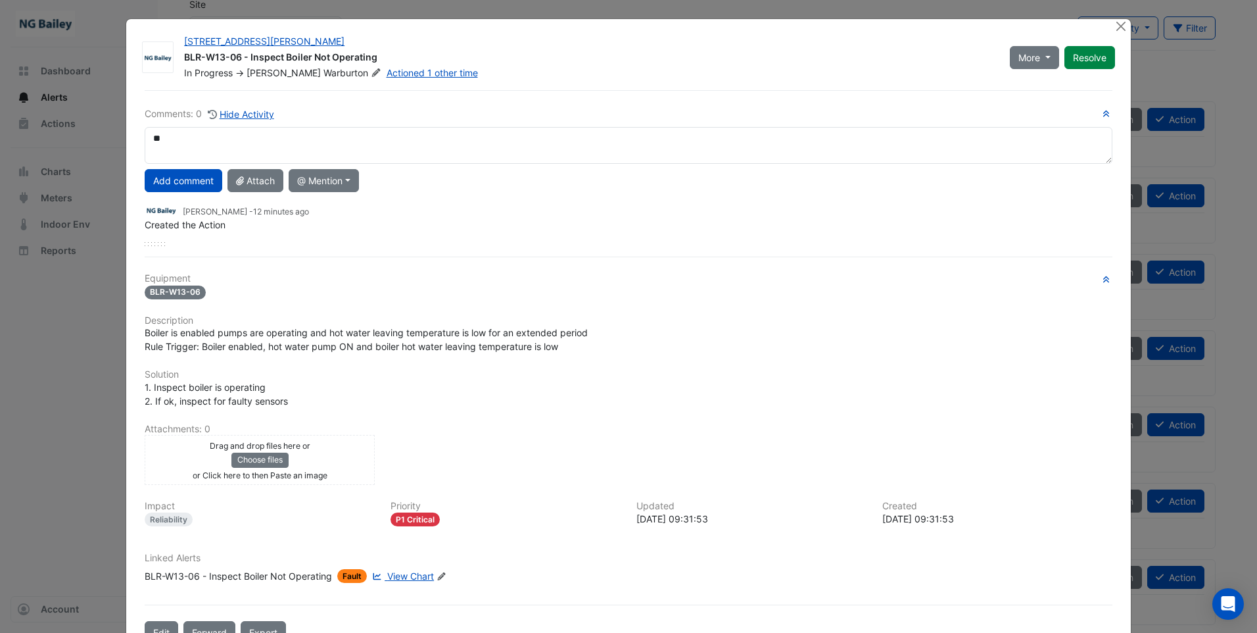
type textarea "*"
click at [563, 212] on div "Roy Warburton - 12 minutes ago" at bounding box center [629, 210] width 968 height 15
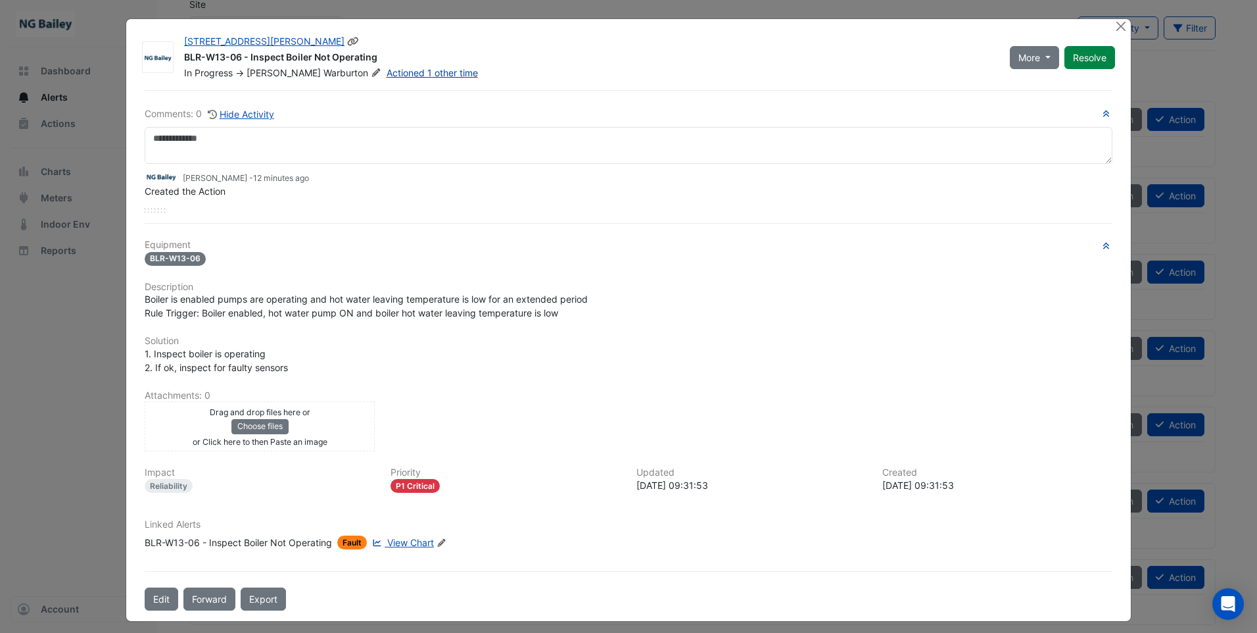
click at [392, 74] on link "Actioned 1 other time" at bounding box center [432, 72] width 91 height 11
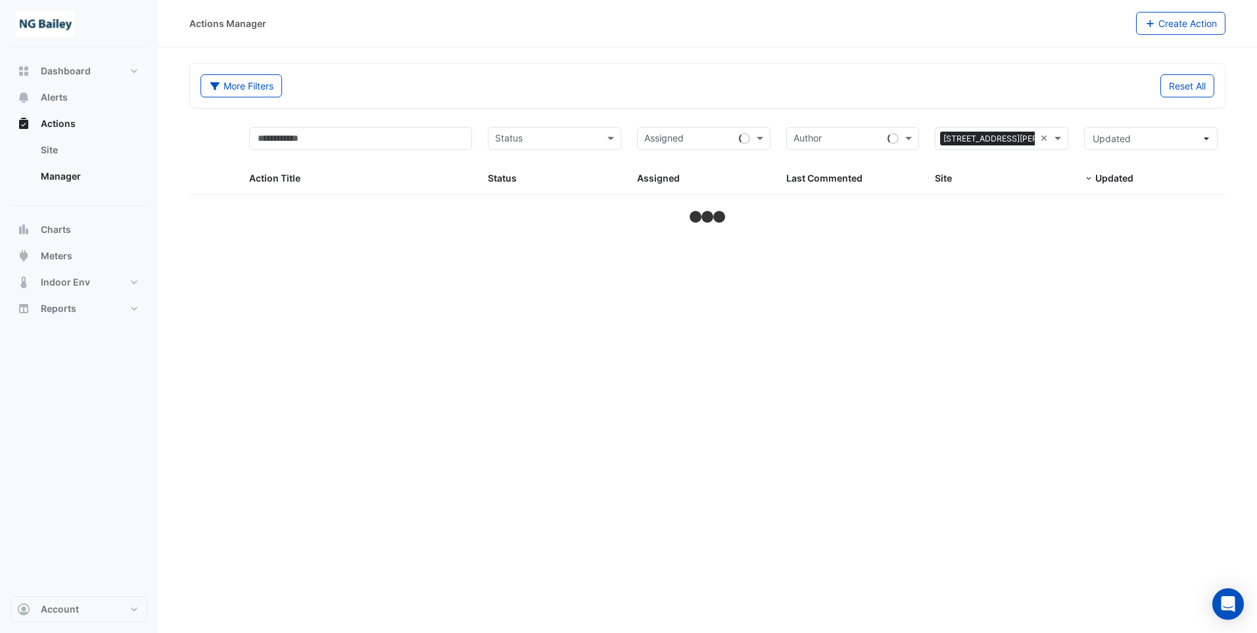
select select "**"
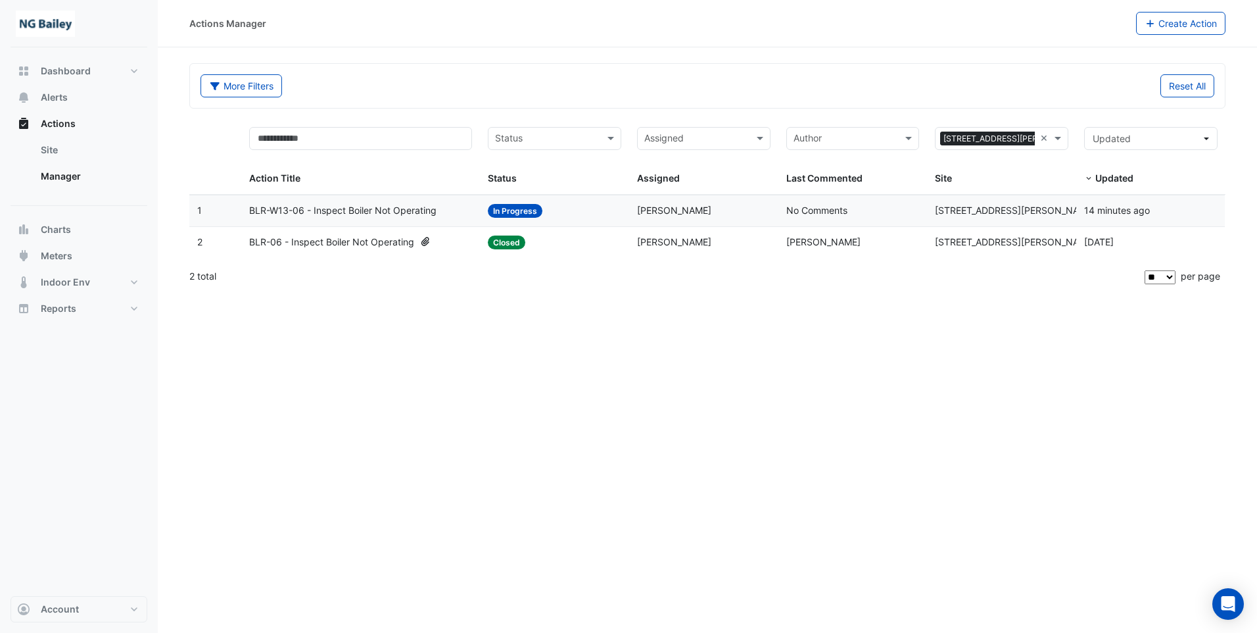
click at [375, 242] on span "BLR-06 - Inspect Boiler Not Operating" at bounding box center [331, 242] width 165 height 15
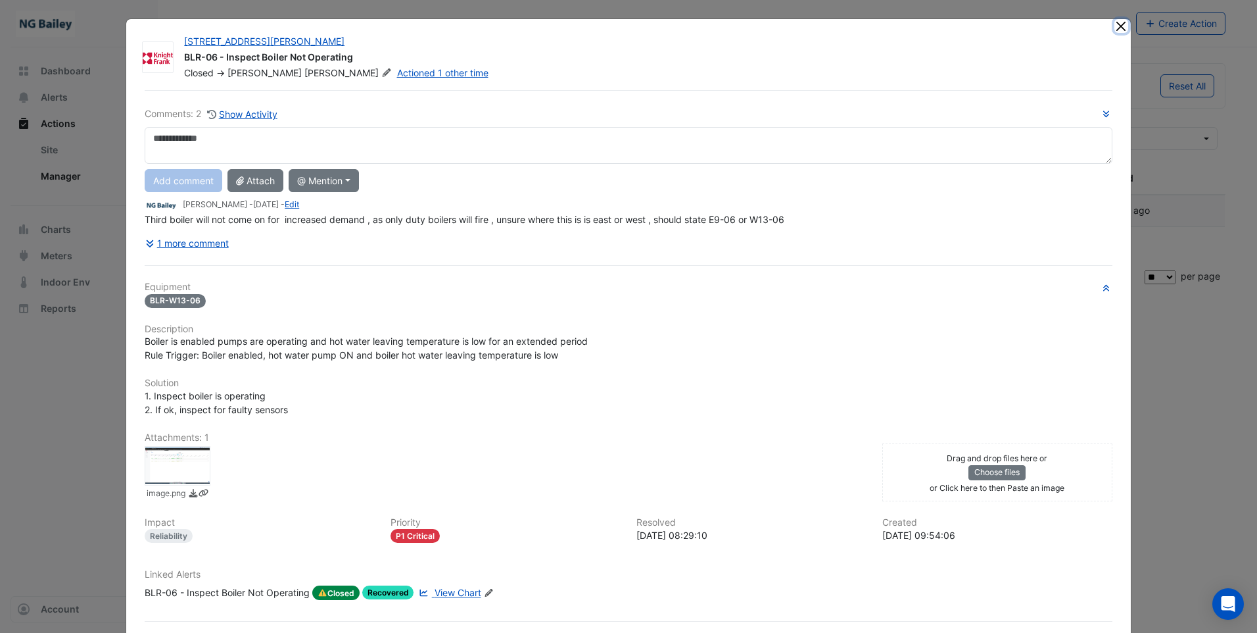
click at [1117, 27] on button "Close" at bounding box center [1121, 26] width 14 height 14
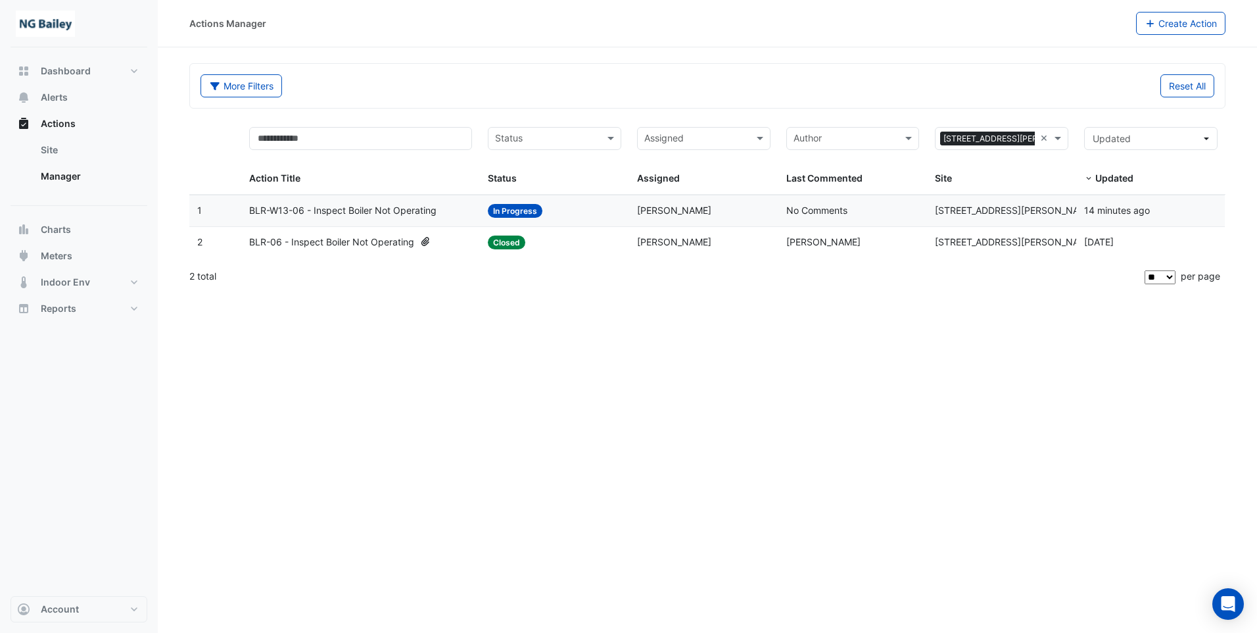
click at [399, 196] on datatable-body-cell "Action Title: BLR-W13-06 - Inspect Boiler Not Operating" at bounding box center [360, 210] width 239 height 31
